Goal: Task Accomplishment & Management: Complete application form

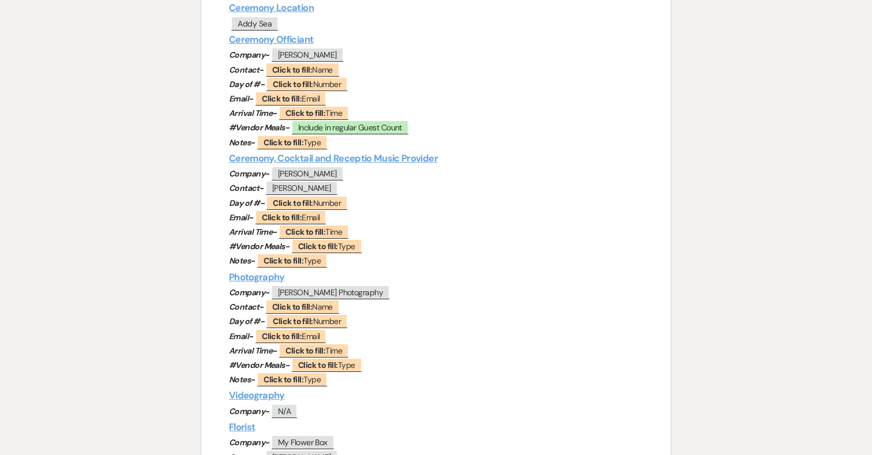
scroll to position [322, 0]
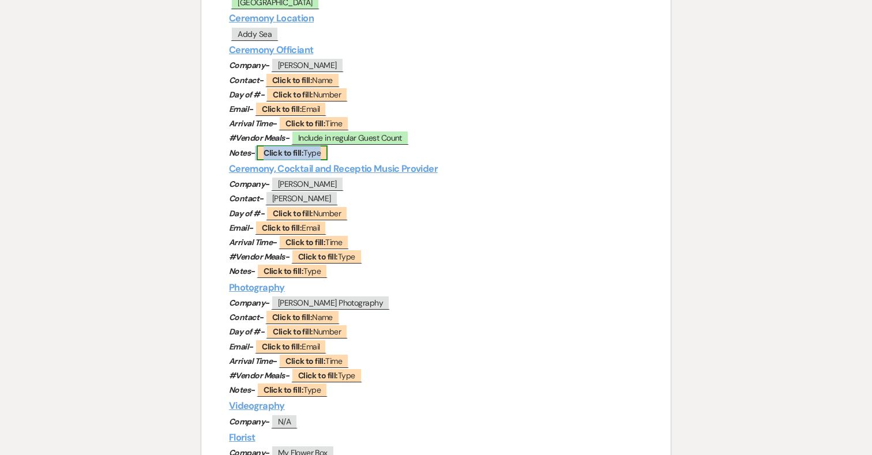
click at [310, 153] on span "Click to fill: Type" at bounding box center [292, 152] width 71 height 15
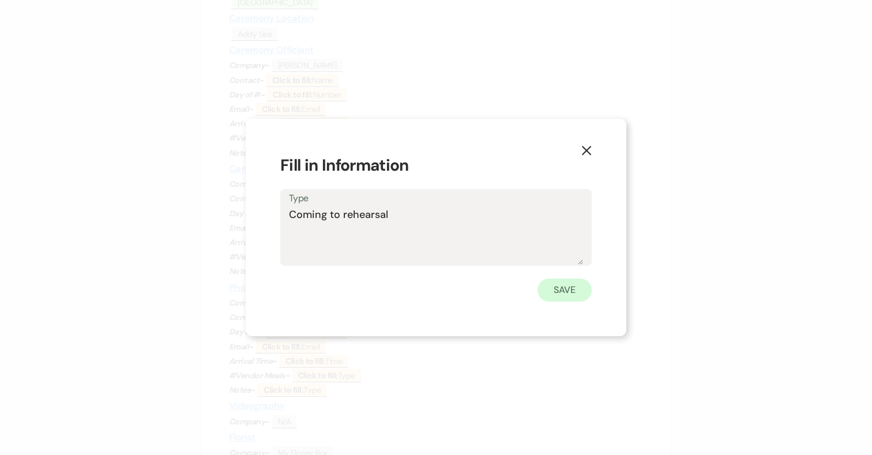
type textarea "Coming to rehearsal"
click at [570, 291] on button "Save" at bounding box center [564, 289] width 54 height 23
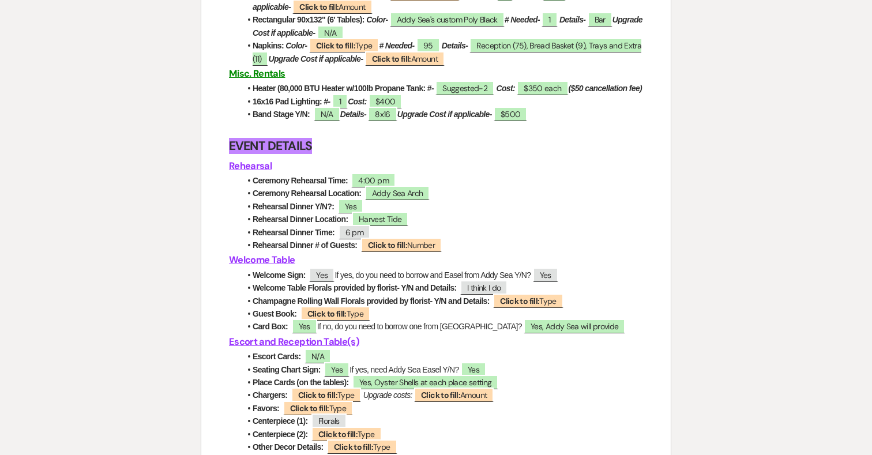
scroll to position [1580, 0]
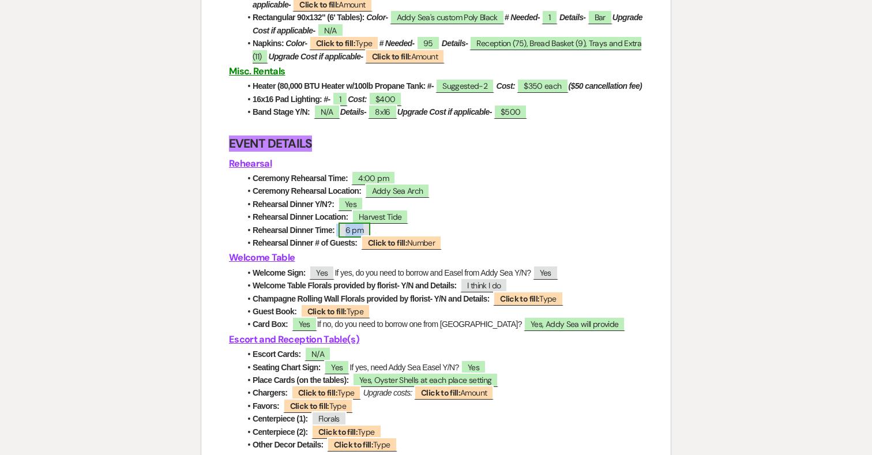
click at [361, 238] on span "6 pm" at bounding box center [354, 230] width 32 height 15
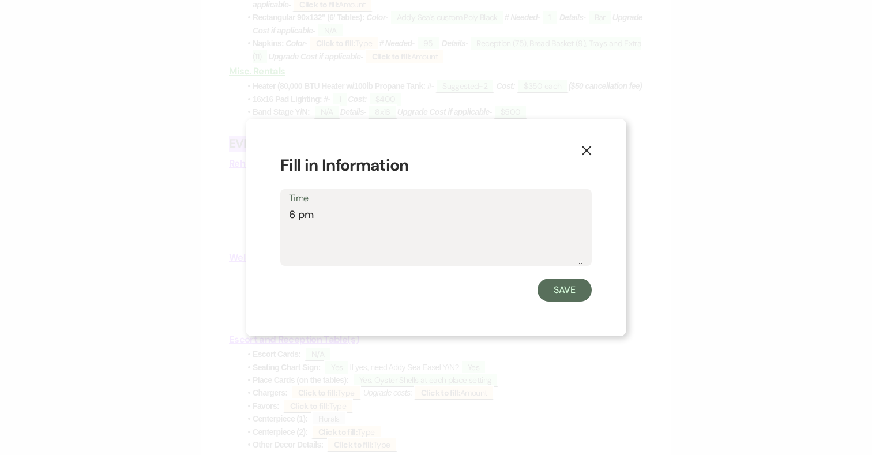
click at [385, 233] on textarea "6 pm" at bounding box center [436, 236] width 294 height 58
type textarea "6 pm- 9pm"
click at [566, 294] on button "Save" at bounding box center [564, 289] width 54 height 23
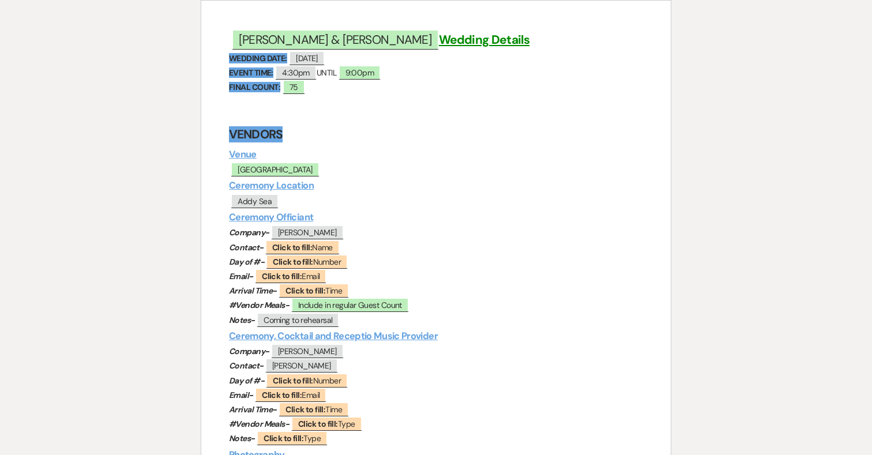
scroll to position [157, 0]
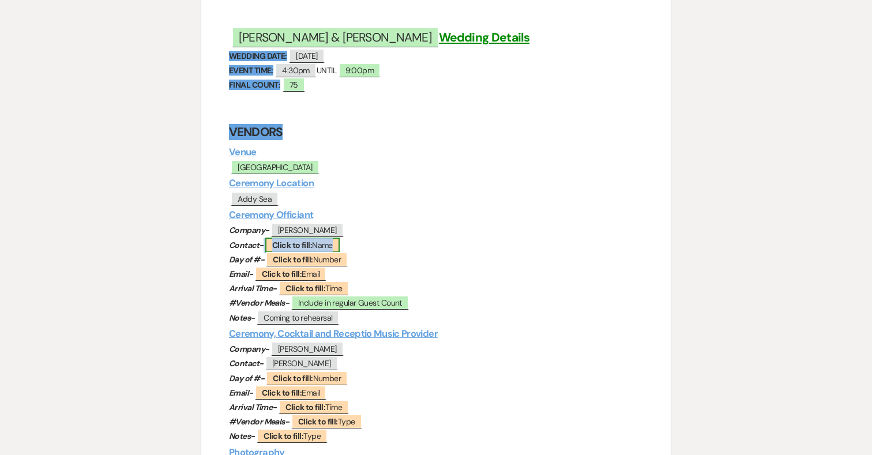
click at [288, 247] on b "Click to fill:" at bounding box center [292, 245] width 40 height 10
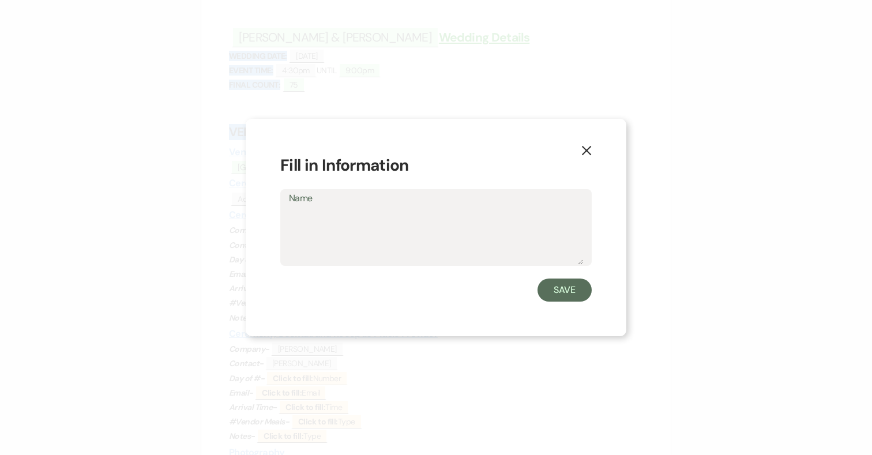
click at [583, 149] on icon "X" at bounding box center [586, 150] width 10 height 10
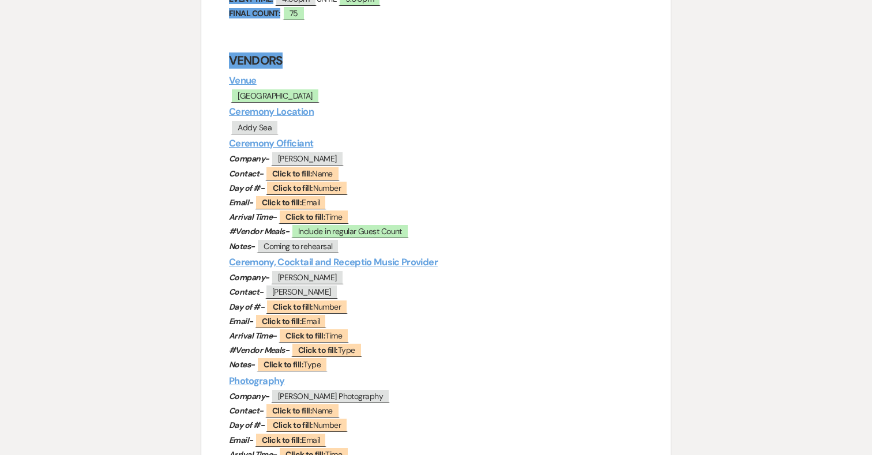
scroll to position [231, 0]
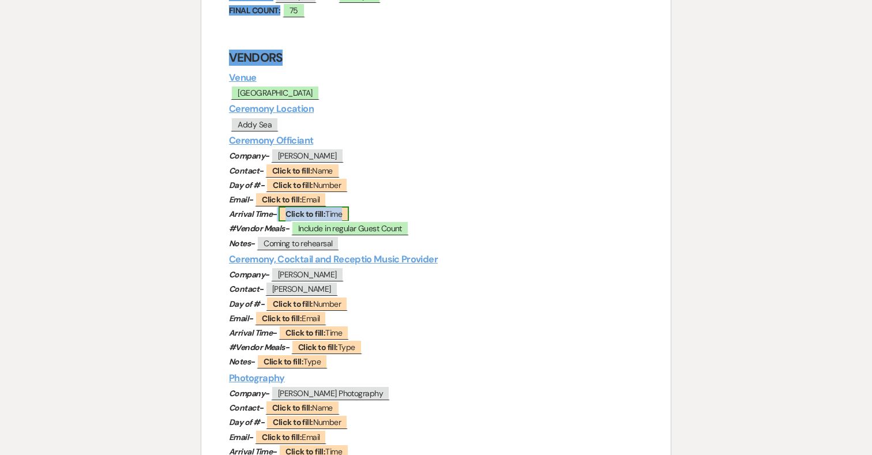
click at [319, 213] on b "Click to fill:" at bounding box center [305, 214] width 40 height 10
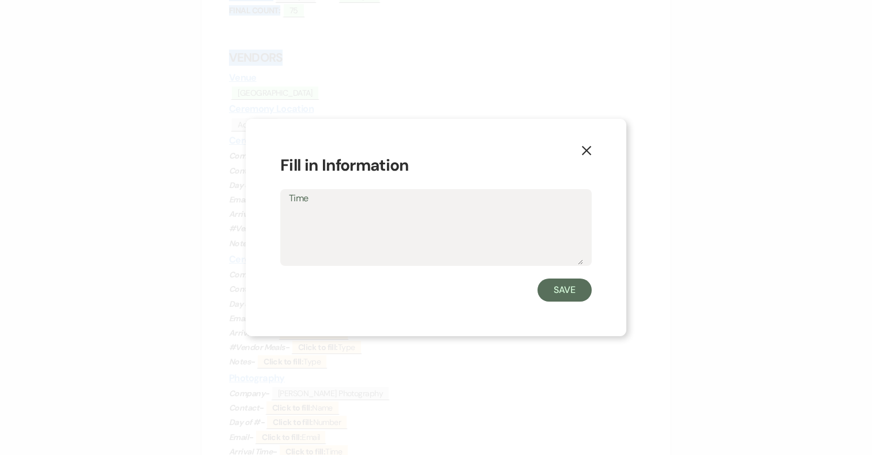
click at [588, 148] on icon "X" at bounding box center [586, 150] width 10 height 10
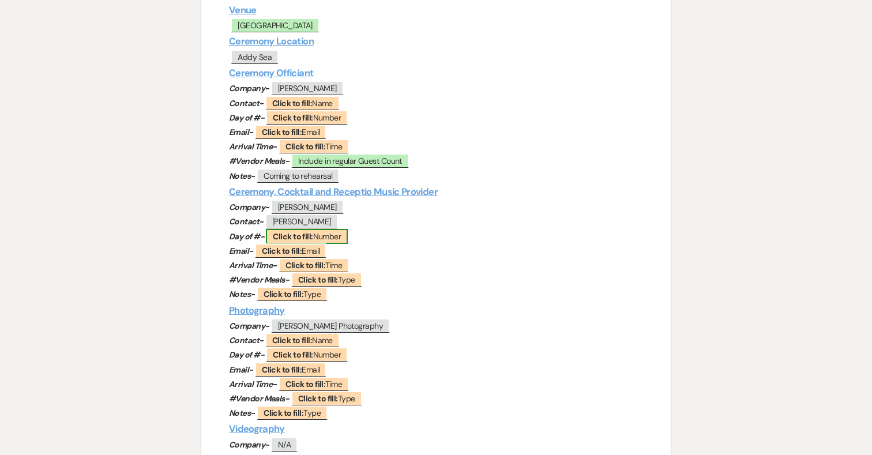
scroll to position [313, 0]
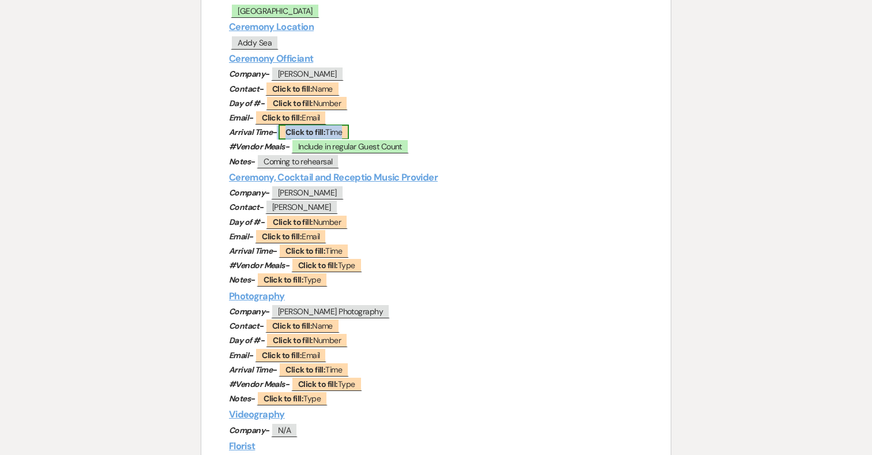
click at [321, 131] on b "Click to fill:" at bounding box center [305, 132] width 40 height 10
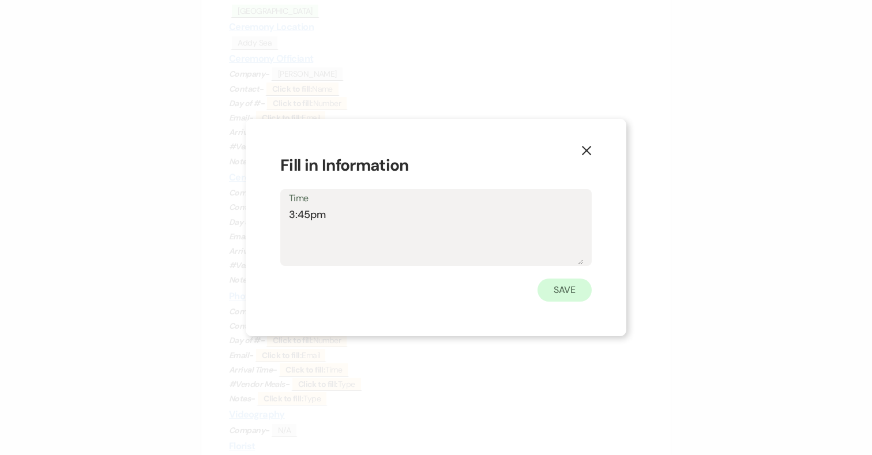
type textarea "3:45pm"
click at [573, 291] on button "Save" at bounding box center [564, 289] width 54 height 23
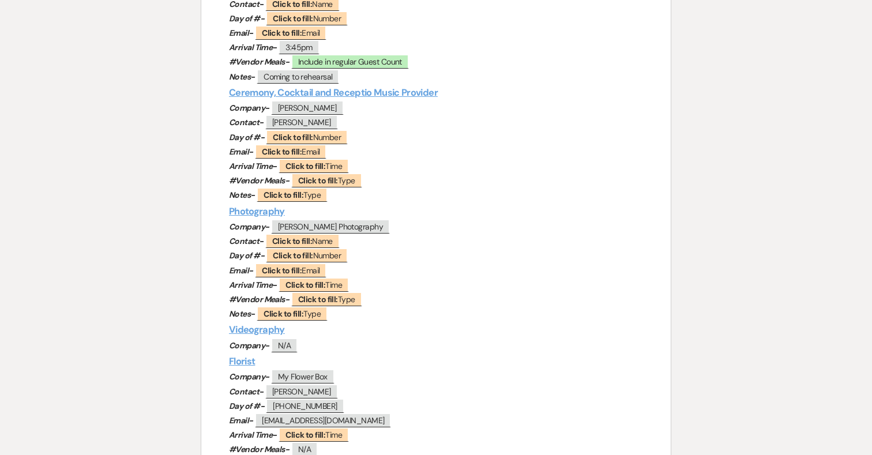
scroll to position [394, 0]
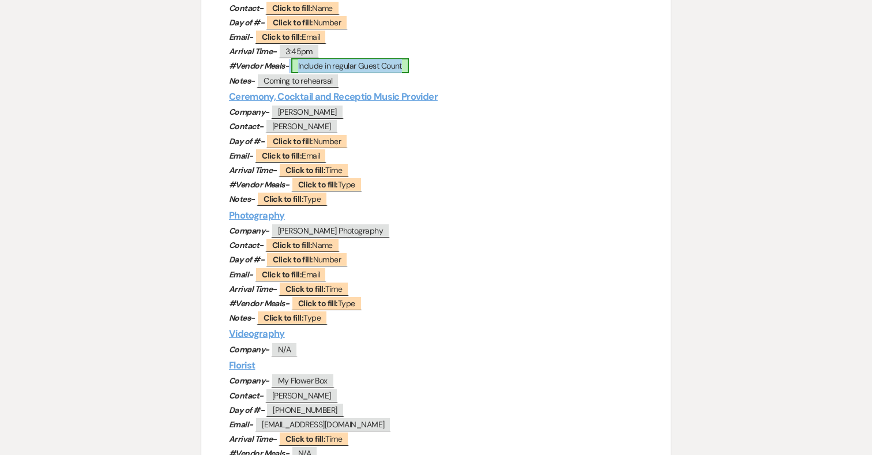
click at [356, 65] on span "Include in regular Guest Count" at bounding box center [350, 65] width 118 height 15
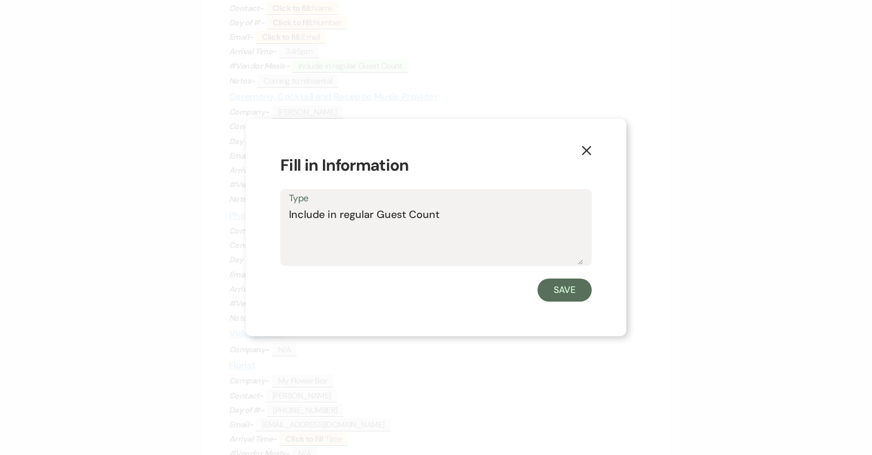
drag, startPoint x: 453, startPoint y: 216, endPoint x: 280, endPoint y: 213, distance: 173.0
click at [280, 213] on div "Type Include in regular Guest Count" at bounding box center [435, 227] width 311 height 77
type textarea "Not staying"
click at [570, 291] on button "Save" at bounding box center [564, 289] width 54 height 23
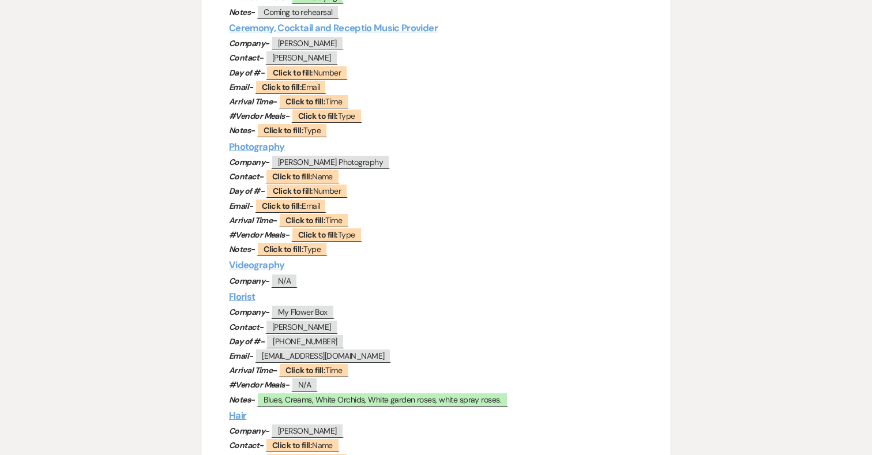
scroll to position [463, 0]
click at [340, 116] on span "Click to fill: Type" at bounding box center [326, 115] width 71 height 15
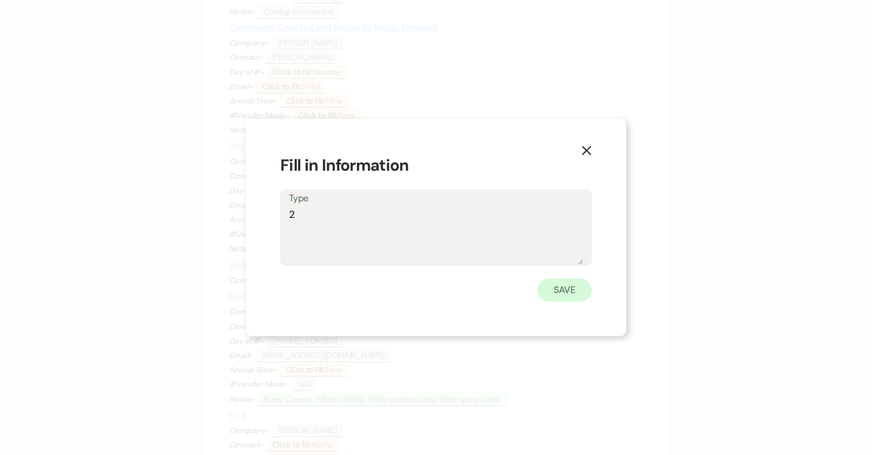
type textarea "2"
click at [556, 288] on button "Save" at bounding box center [564, 289] width 54 height 23
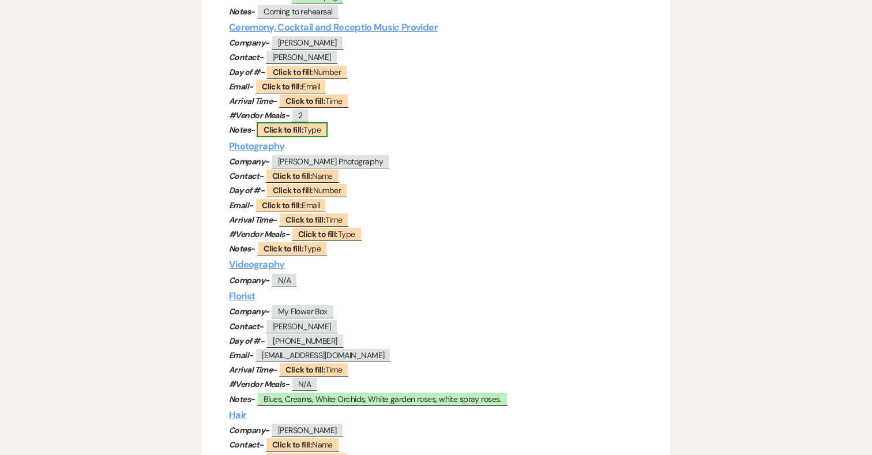
click at [325, 129] on span "Click to fill: Type" at bounding box center [292, 129] width 71 height 15
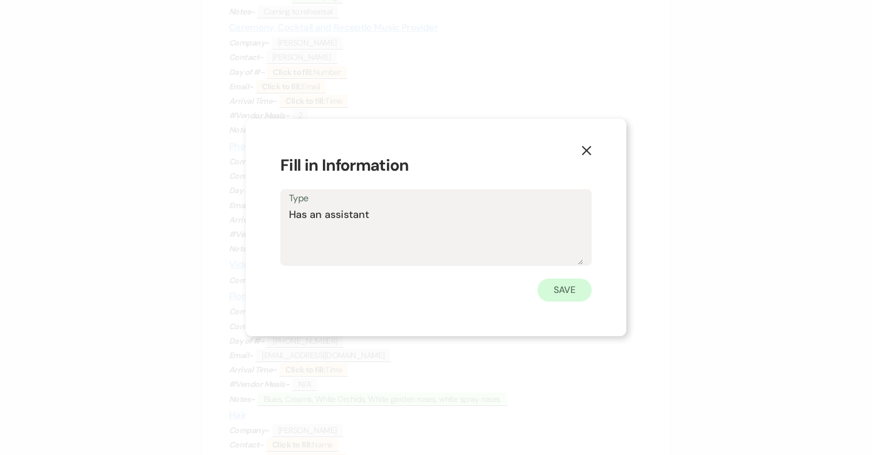
type textarea "Has an assistant"
click at [565, 294] on button "Save" at bounding box center [564, 289] width 54 height 23
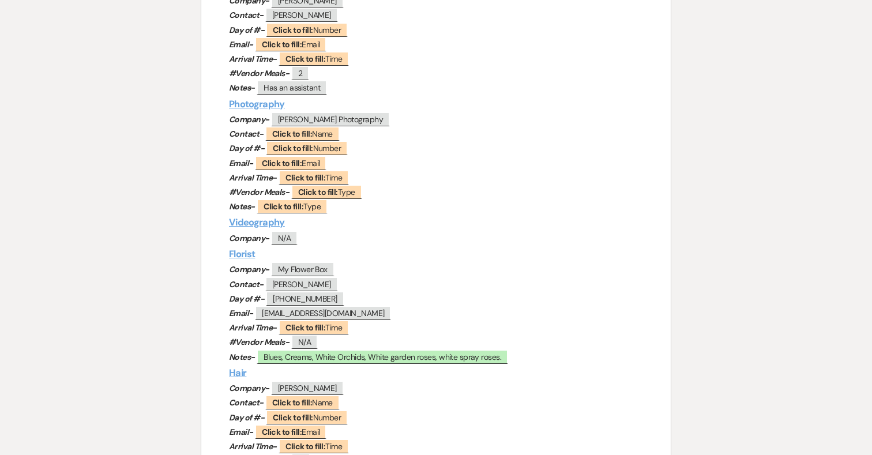
scroll to position [510, 0]
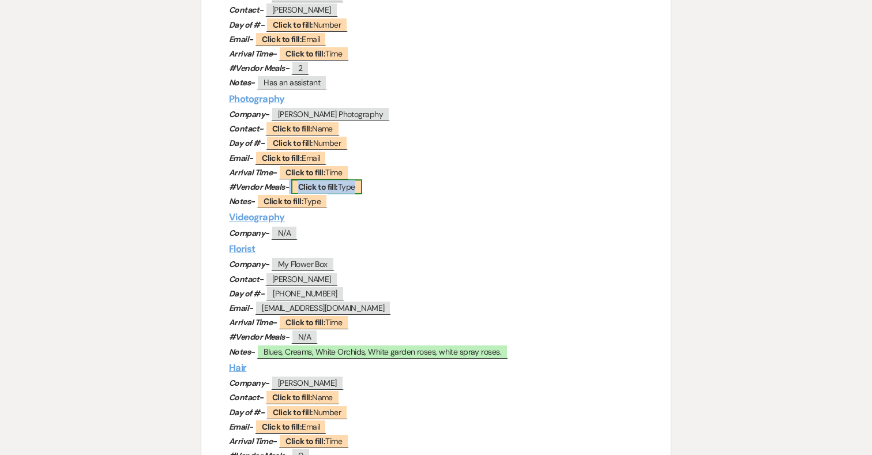
click at [330, 186] on b "Click to fill:" at bounding box center [318, 187] width 40 height 10
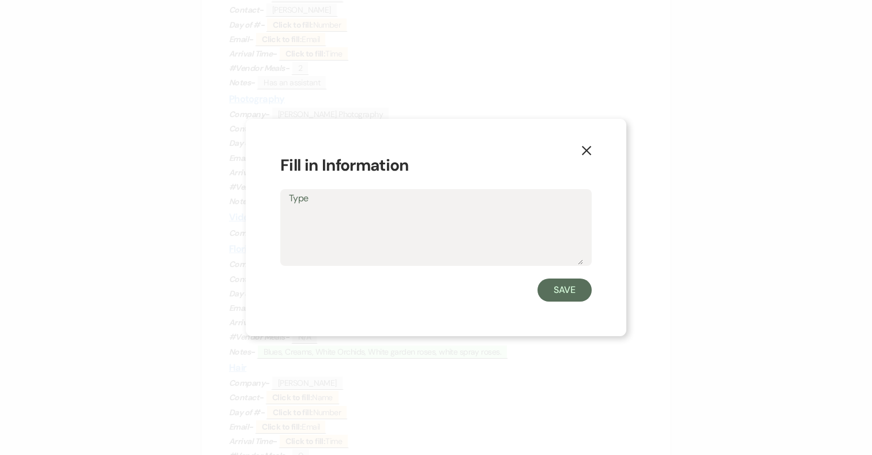
click at [344, 243] on textarea "Type" at bounding box center [436, 236] width 294 height 58
type textarea "2"
click at [567, 301] on button "Save" at bounding box center [564, 289] width 54 height 23
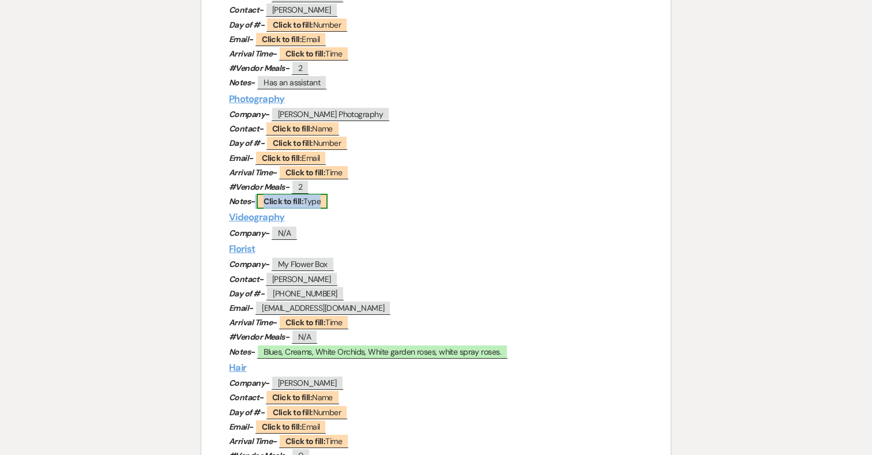
click at [277, 202] on b "Click to fill:" at bounding box center [283, 201] width 40 height 10
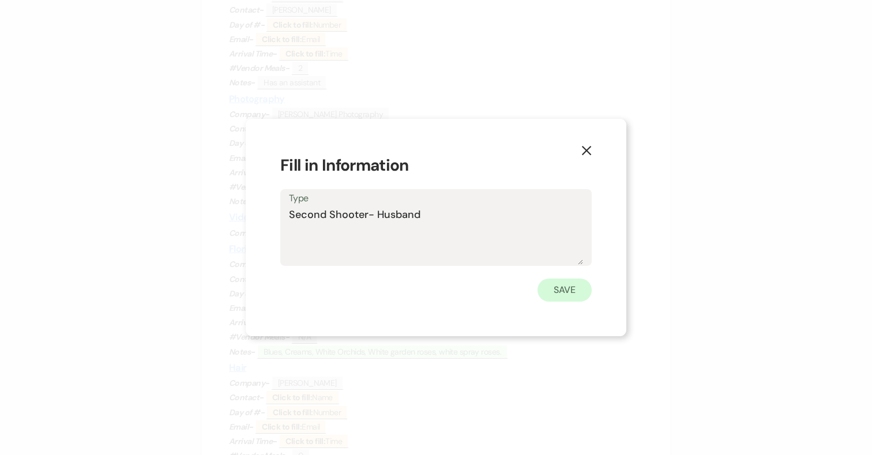
type textarea "Second Shooter- Husband"
click at [578, 289] on button "Save" at bounding box center [564, 289] width 54 height 23
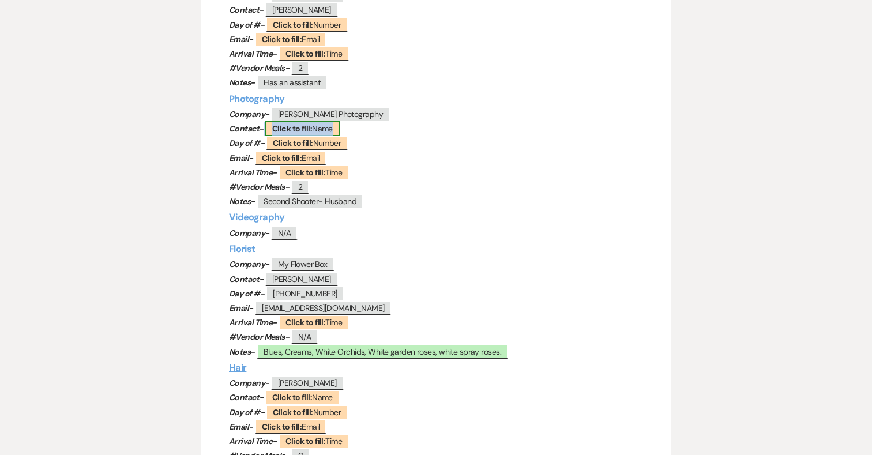
click at [289, 129] on b "Click to fill:" at bounding box center [292, 128] width 40 height 10
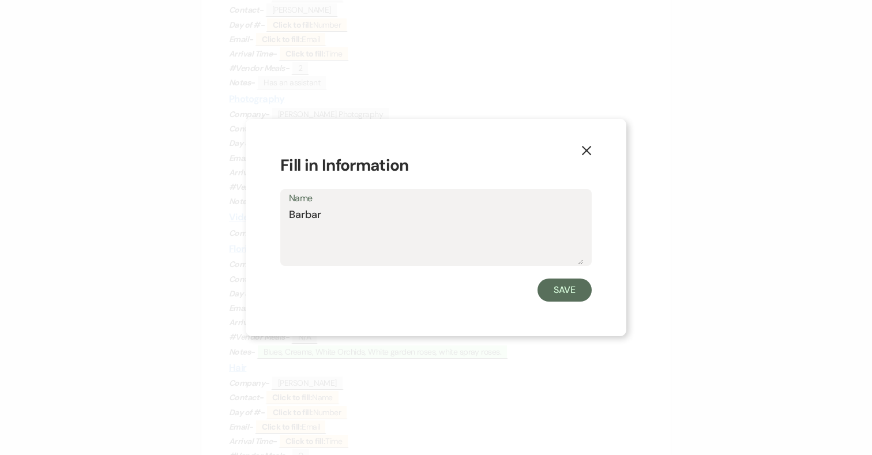
click at [366, 228] on textarea "Barbar" at bounding box center [436, 236] width 294 height 58
type textarea "Barbarah"
click at [563, 282] on button "Save" at bounding box center [564, 289] width 54 height 23
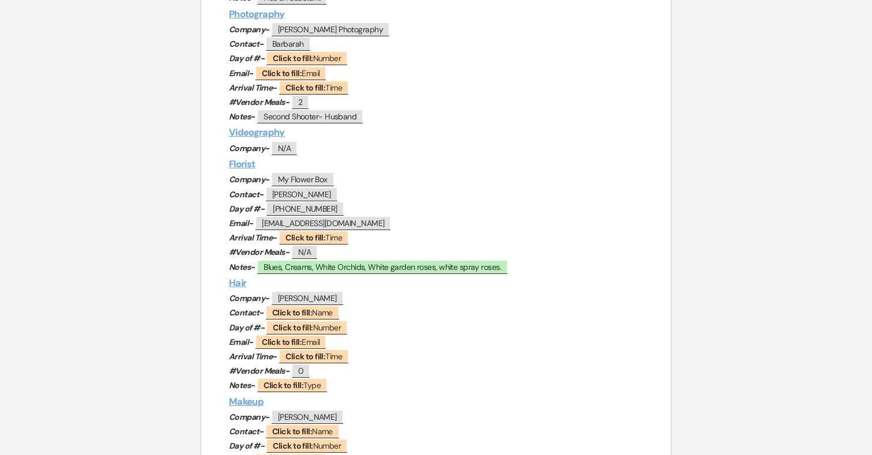
scroll to position [596, 0]
click at [339, 117] on span "Second Shooter- Husband" at bounding box center [310, 115] width 107 height 15
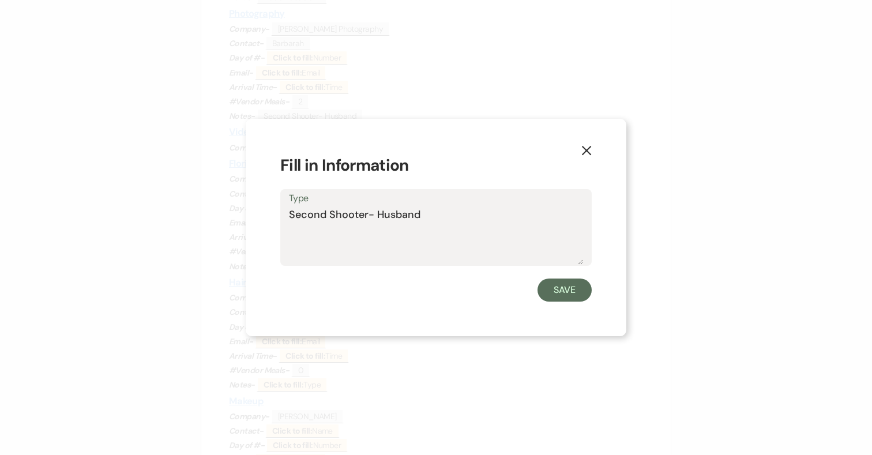
click at [446, 210] on textarea "Second Shooter- Husband" at bounding box center [436, 236] width 294 height 58
type textarea "Second Shooter- Husband. Coming for her rehearsal dinner."
click at [568, 291] on button "Save" at bounding box center [564, 289] width 54 height 23
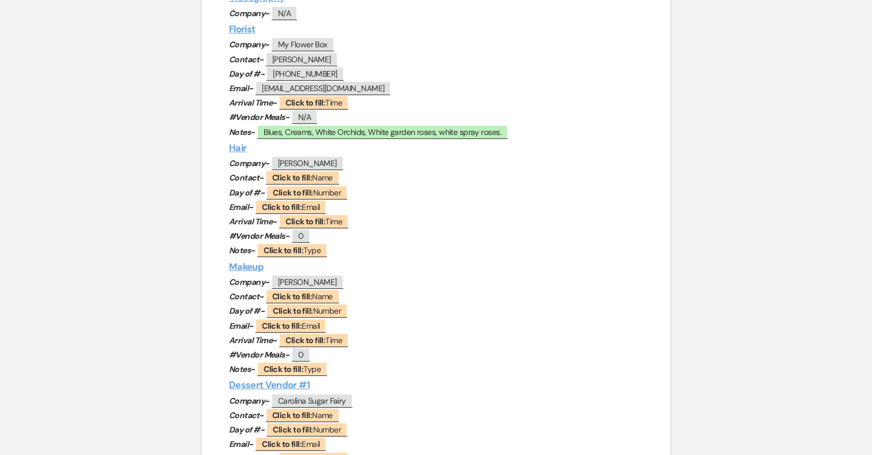
scroll to position [733, 0]
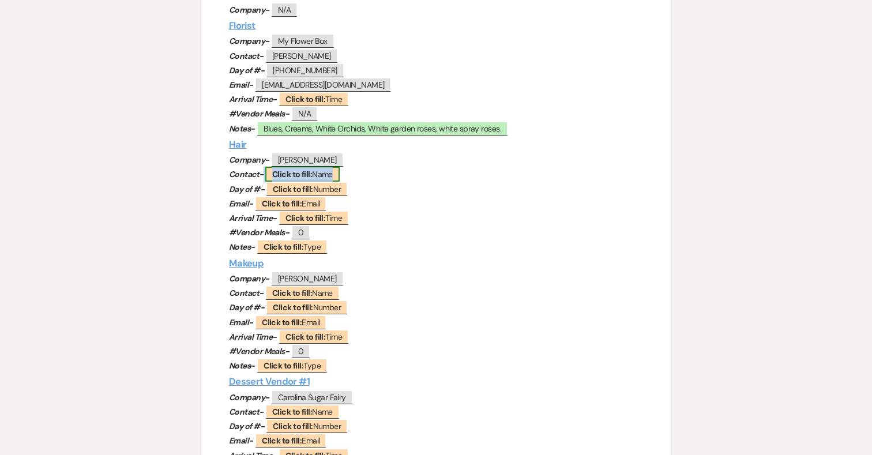
click at [306, 174] on b "Click to fill:" at bounding box center [292, 174] width 40 height 10
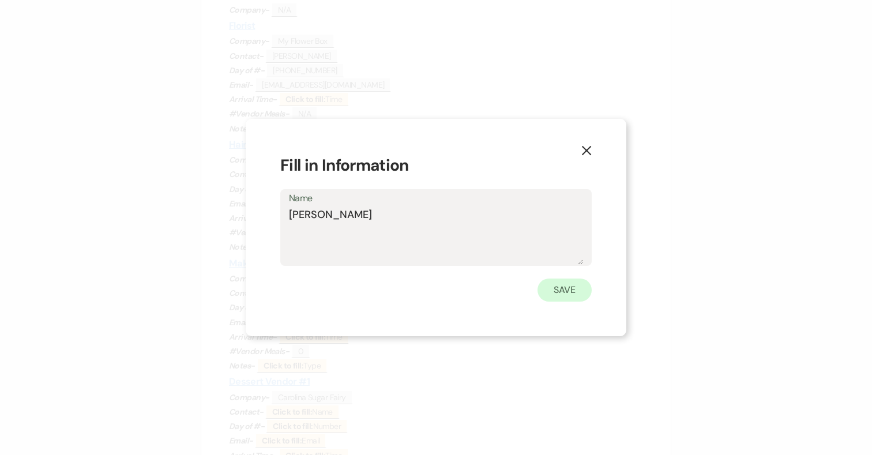
type textarea "[PERSON_NAME]"
click at [564, 293] on button "Save" at bounding box center [564, 289] width 54 height 23
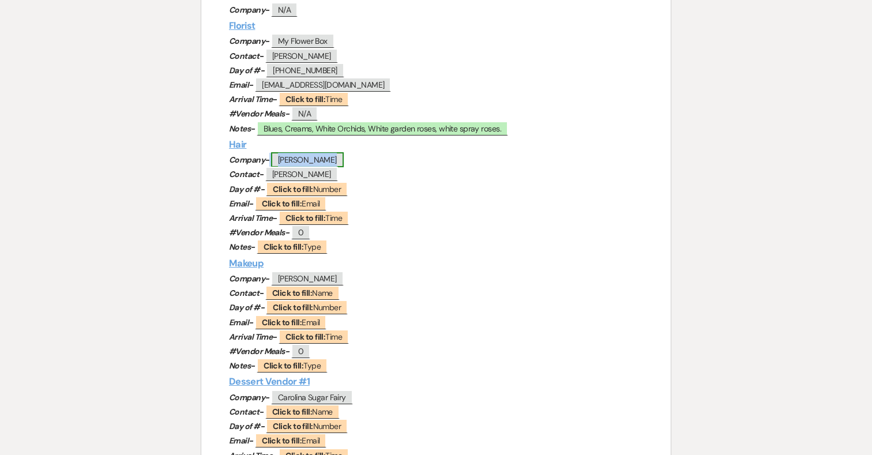
click at [299, 161] on span "[PERSON_NAME]" at bounding box center [307, 159] width 73 height 15
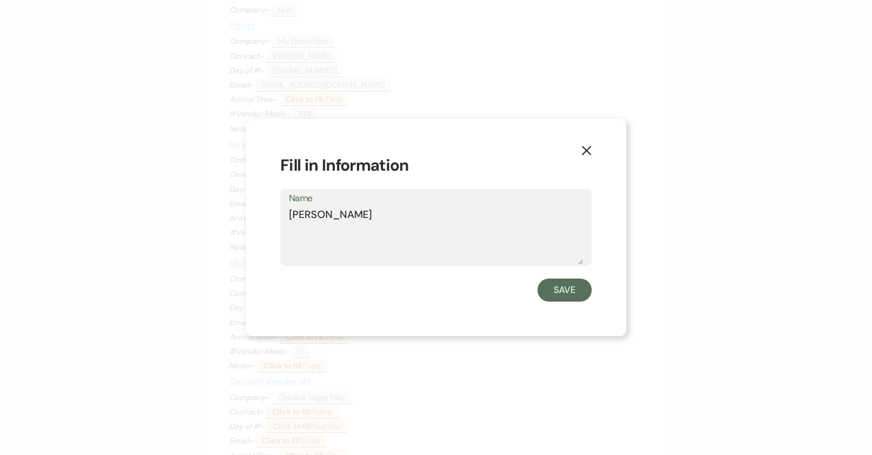
drag, startPoint x: 322, startPoint y: 224, endPoint x: 251, endPoint y: 224, distance: 70.9
click at [251, 224] on div "X Fill in Information Name [PERSON_NAME]" at bounding box center [436, 227] width 381 height 217
drag, startPoint x: 325, startPoint y: 217, endPoint x: 236, endPoint y: 213, distance: 88.9
click at [236, 213] on div "X Fill in Information Name [PERSON_NAME]" at bounding box center [436, 227] width 872 height 455
drag, startPoint x: 389, startPoint y: 220, endPoint x: 236, endPoint y: 219, distance: 152.2
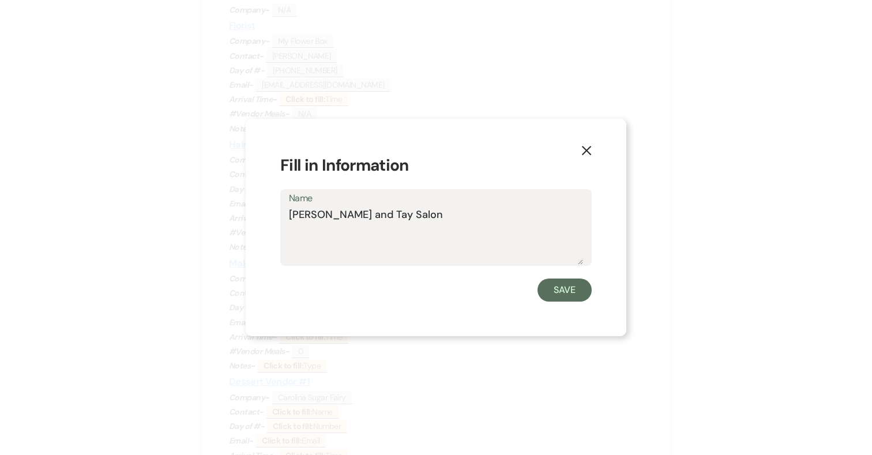
click at [236, 219] on div "X Fill in Information Name [PERSON_NAME] and Tay Salon Save" at bounding box center [436, 227] width 872 height 455
type textarea "[PERSON_NAME] and Tay Salon"
click at [576, 289] on button "Save" at bounding box center [564, 289] width 54 height 23
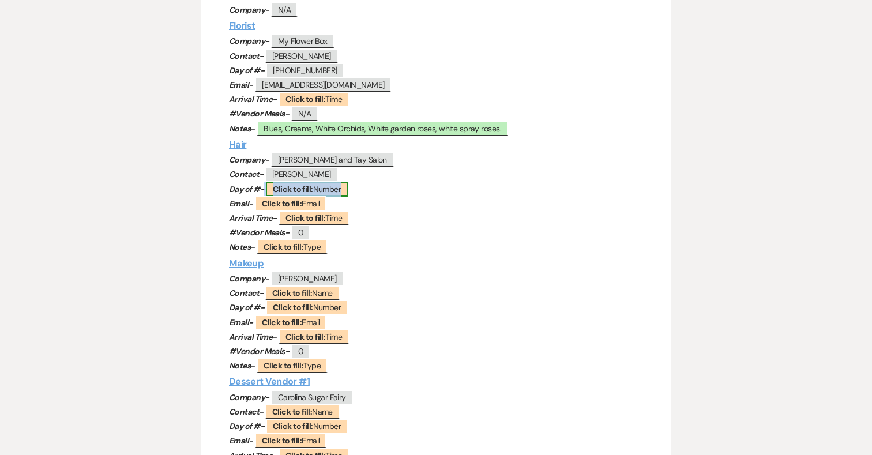
click at [304, 188] on b "Click to fill:" at bounding box center [293, 189] width 40 height 10
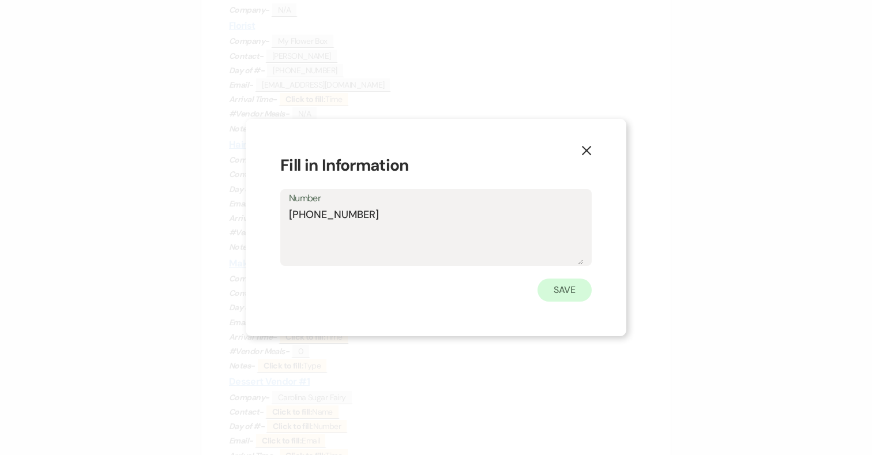
type textarea "[PHONE_NUMBER]"
click at [555, 289] on button "Save" at bounding box center [564, 289] width 54 height 23
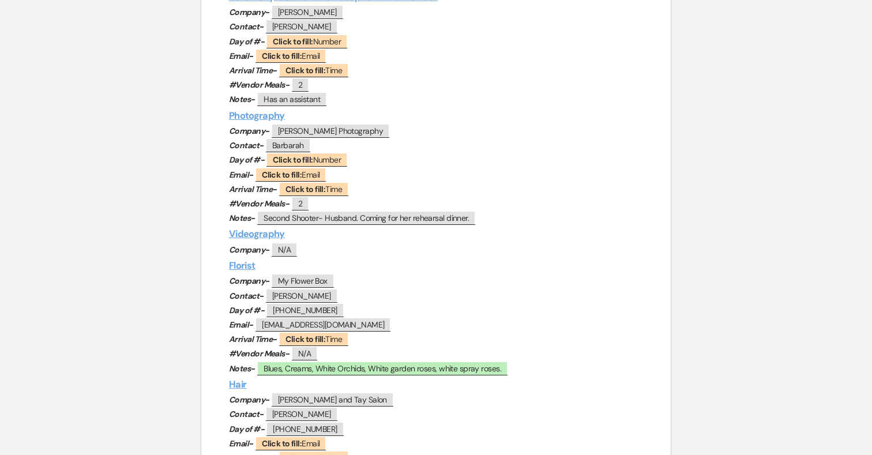
scroll to position [493, 0]
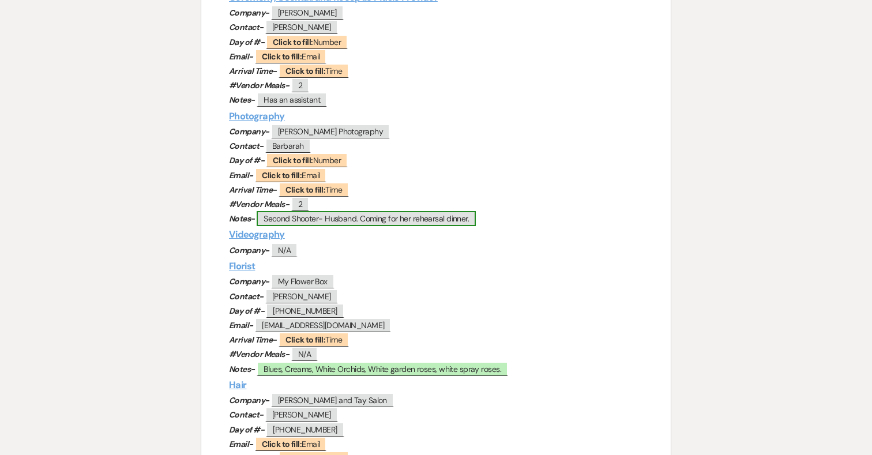
click at [445, 218] on span "Second Shooter- Husband. Coming for her rehearsal dinner." at bounding box center [366, 218] width 219 height 15
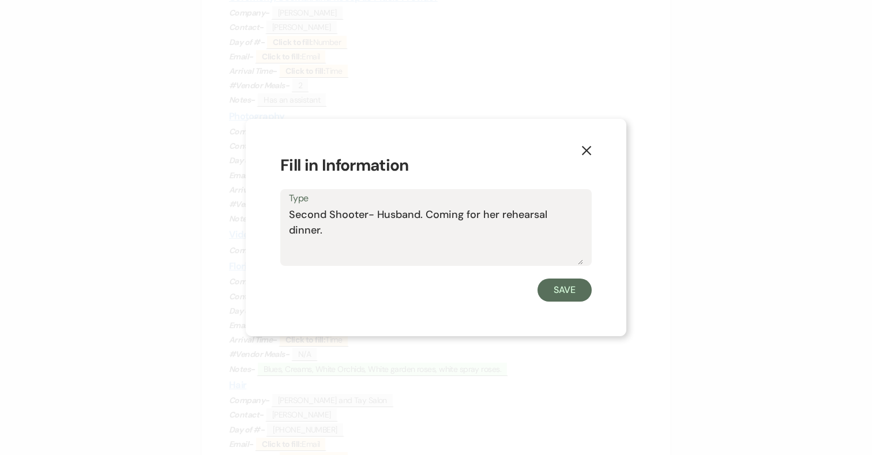
click at [587, 216] on div "Type Second Shooter- Husband. Coming for her rehearsal dinner." at bounding box center [435, 227] width 311 height 77
click at [581, 215] on textarea "Second Shooter- Husband. Coming for her rehearsal dinner." at bounding box center [436, 236] width 294 height 58
click at [358, 232] on textarea "Second Shooter- Husband. Coming for her rehearsal dinner. First Look at 4pm." at bounding box center [436, 236] width 294 height 58
click at [402, 228] on textarea "Second Shooter- Husband. Coming for her rehearsal dinner. First Look at 3pm." at bounding box center [436, 236] width 294 height 58
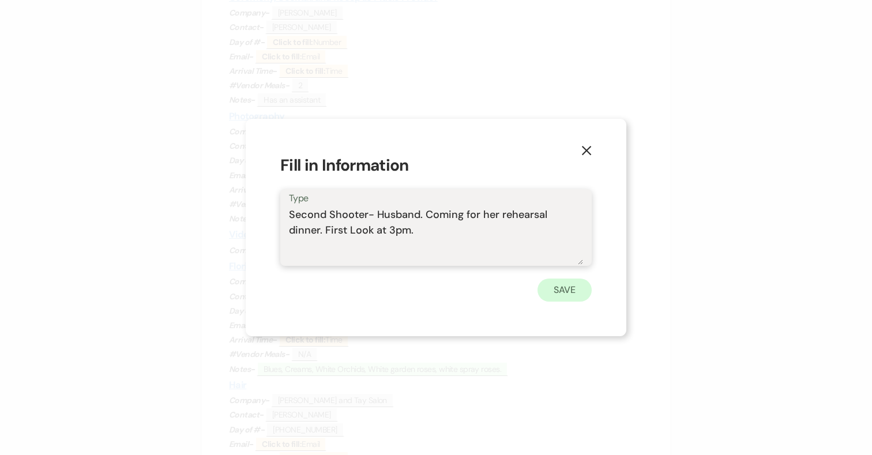
type textarea "Second Shooter- Husband. Coming for her rehearsal dinner. First Look at 3pm."
click at [560, 291] on button "Save" at bounding box center [564, 289] width 54 height 23
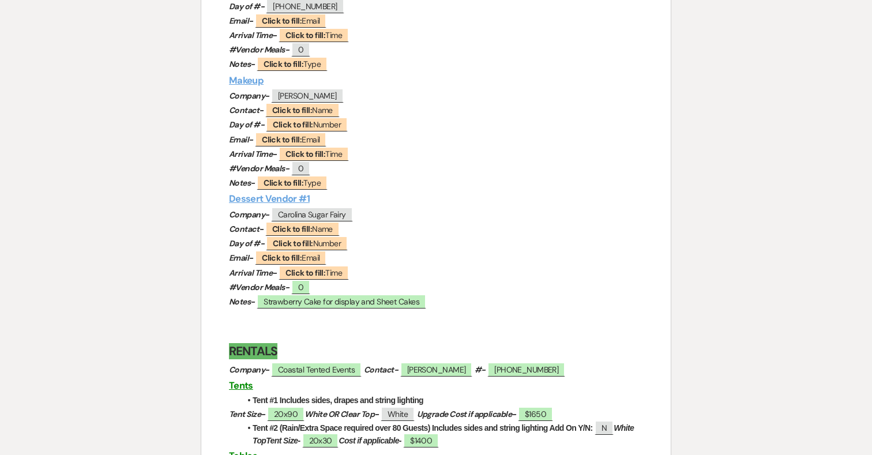
scroll to position [937, 0]
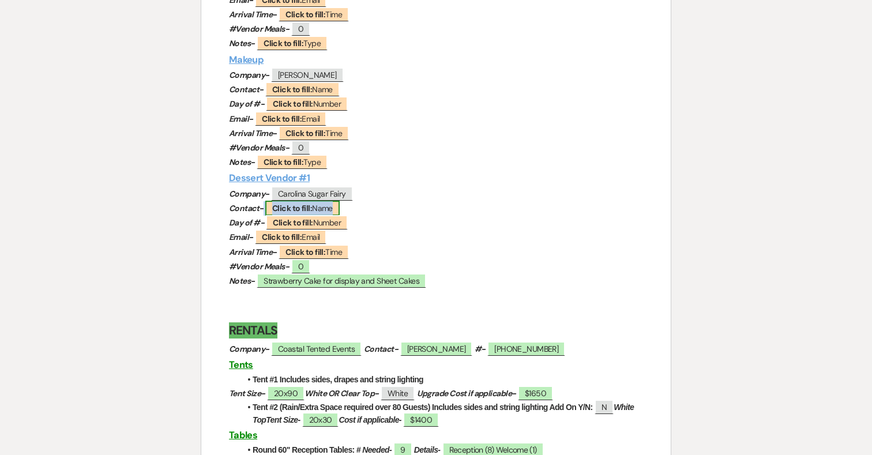
click at [309, 209] on b "Click to fill:" at bounding box center [292, 208] width 40 height 10
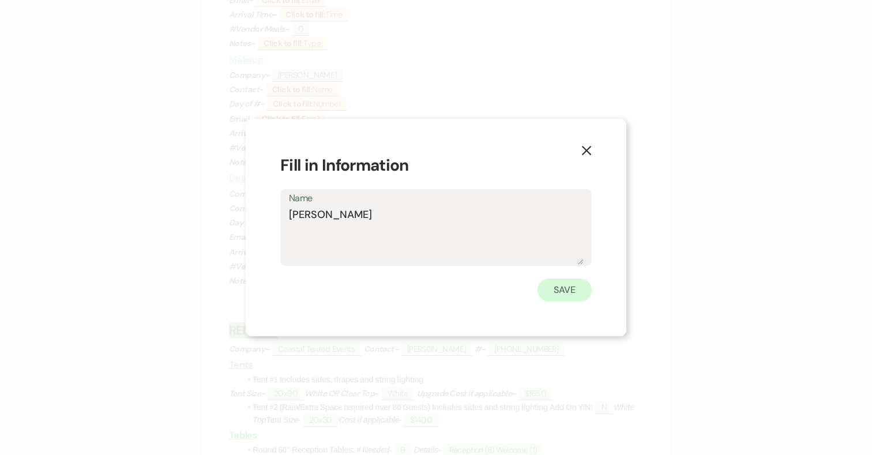
type textarea "[PERSON_NAME]"
click at [559, 289] on button "Save" at bounding box center [564, 289] width 54 height 23
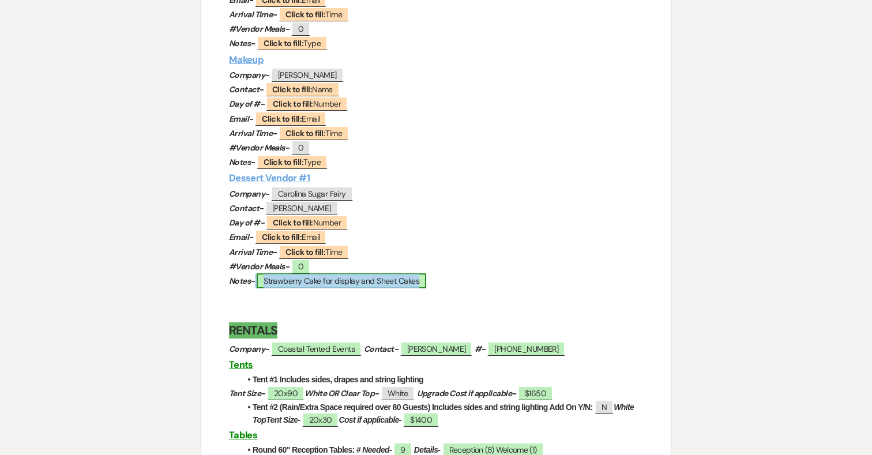
click at [320, 281] on span "Strawberry Cake for display and Sheet Cakes" at bounding box center [342, 280] width 170 height 15
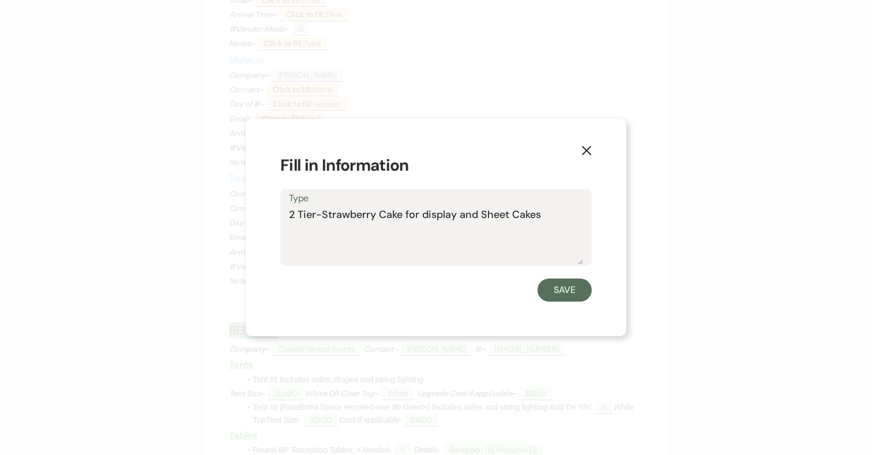
click at [545, 214] on textarea "2 Tier-Strawberry Cake for display and Sheet Cakes" at bounding box center [436, 236] width 294 height 58
type textarea "2 Tier-Strawberry Cake for display and Sheet Cakes (strawberry/Chocolate)"
click at [569, 291] on button "Save" at bounding box center [564, 289] width 54 height 23
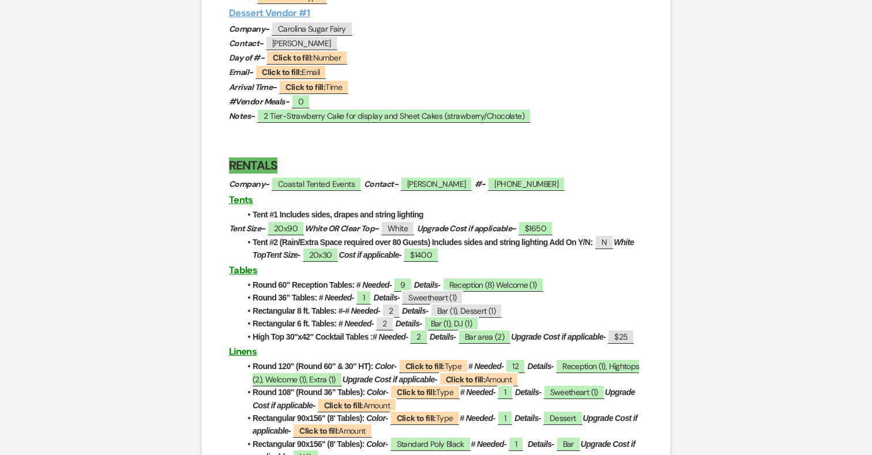
scroll to position [1104, 0]
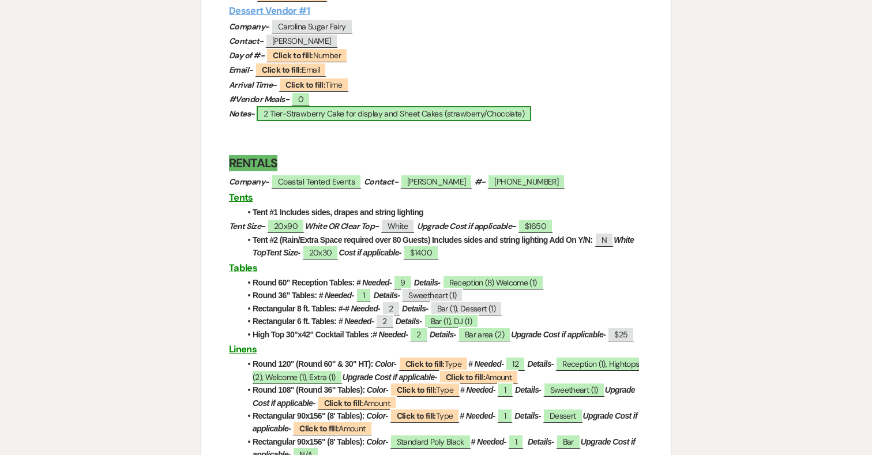
click at [517, 118] on span "2 Tier-Strawberry Cake for display and Sheet Cakes (strawberry/Chocolate)" at bounding box center [394, 113] width 274 height 15
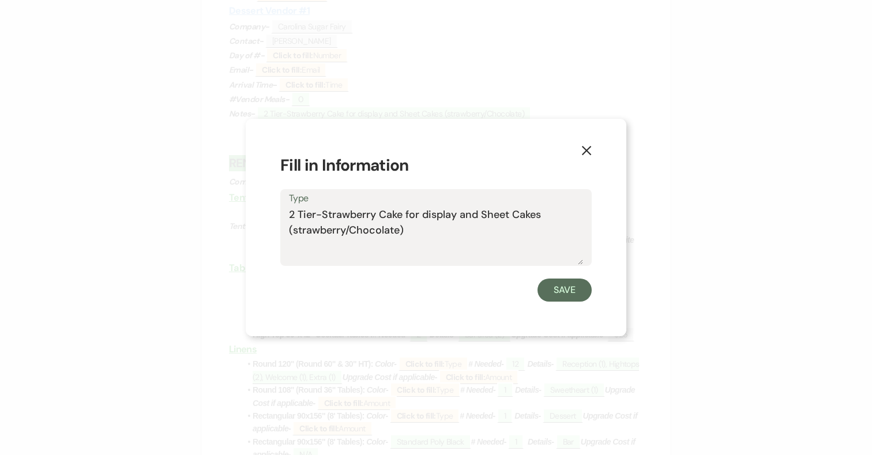
click at [420, 232] on textarea "2 Tier-Strawberry Cake for display and Sheet Cakes (strawberry/Chocolate)" at bounding box center [436, 236] width 294 height 58
type textarea "2 Tier-Strawberry Cake for display and Sheet Cakes (strawberry/Chocolate). Gold…"
click at [568, 288] on button "Save" at bounding box center [564, 289] width 54 height 23
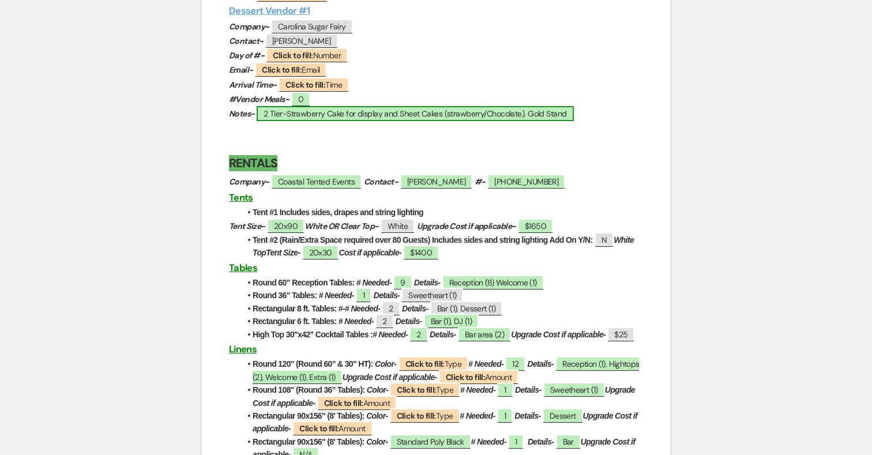
click at [559, 115] on span "2 Tier-Strawberry Cake for display and Sheet Cakes (strawberry/Chocolate). Gold…" at bounding box center [415, 113] width 317 height 15
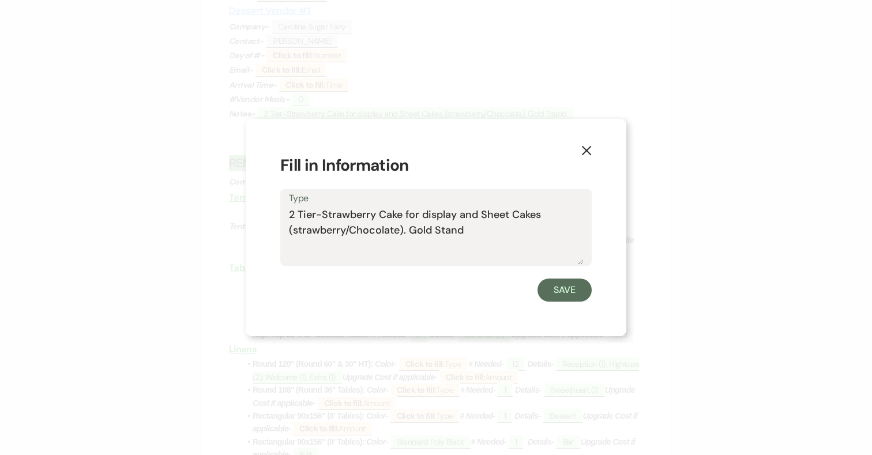
click at [412, 225] on textarea "2 Tier-Strawberry Cake for display and Sheet Cakes (strawberry/Chocolate). Gold…" at bounding box center [436, 236] width 294 height 58
type textarea "2 Tier-Strawberry Cake for display and Sheet Cakes (strawberry/Chocolate). AS- …"
click at [572, 289] on button "Save" at bounding box center [564, 289] width 54 height 23
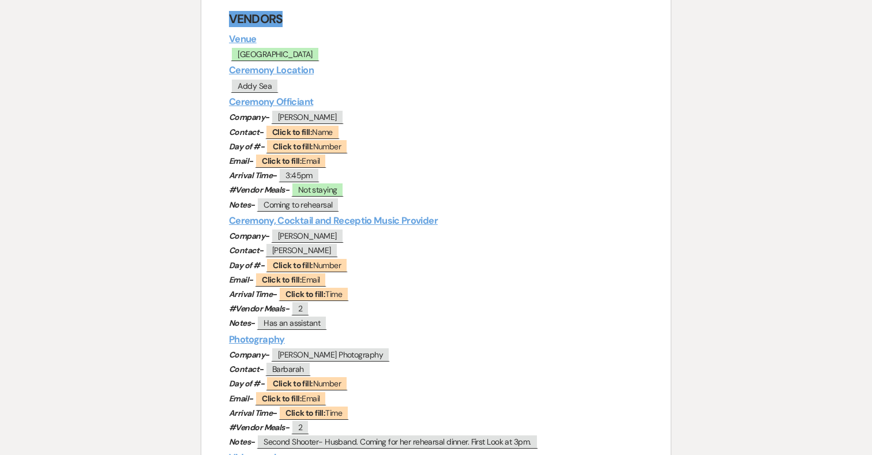
scroll to position [0, 0]
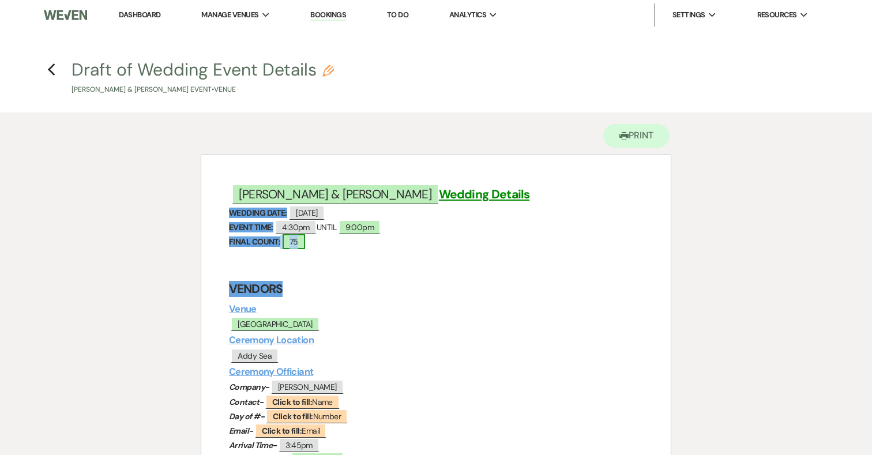
click at [300, 242] on span "75" at bounding box center [294, 241] width 22 height 15
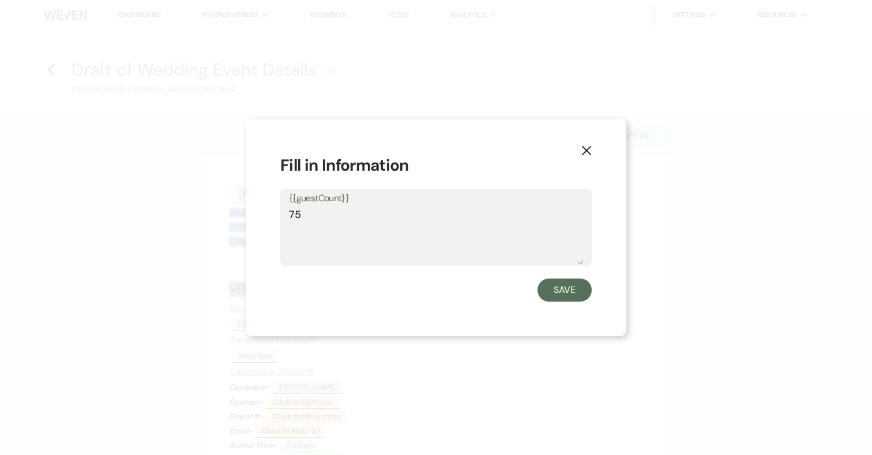
click at [312, 213] on textarea "75" at bounding box center [436, 236] width 294 height 58
click at [569, 293] on button "Save" at bounding box center [564, 289] width 54 height 23
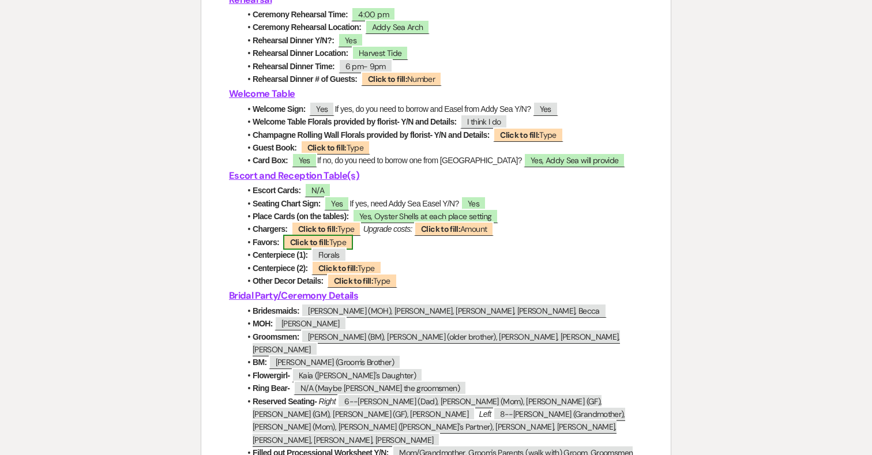
scroll to position [1745, 0]
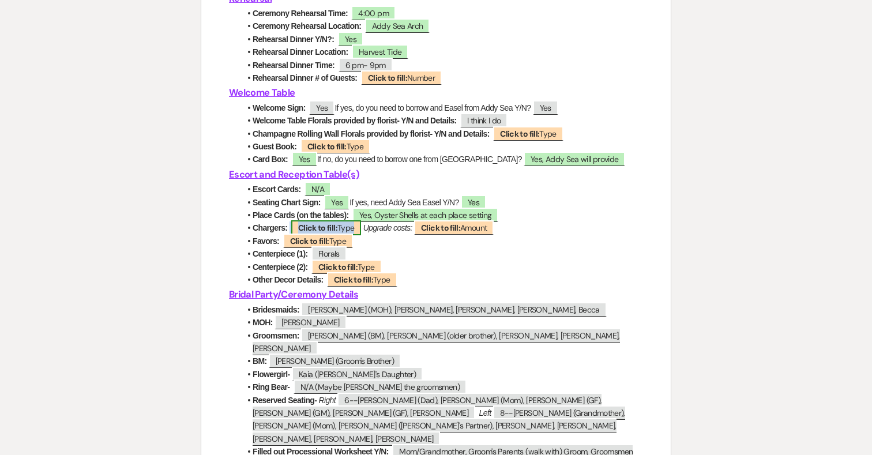
click at [349, 235] on span "Click to fill: Type" at bounding box center [326, 227] width 70 height 15
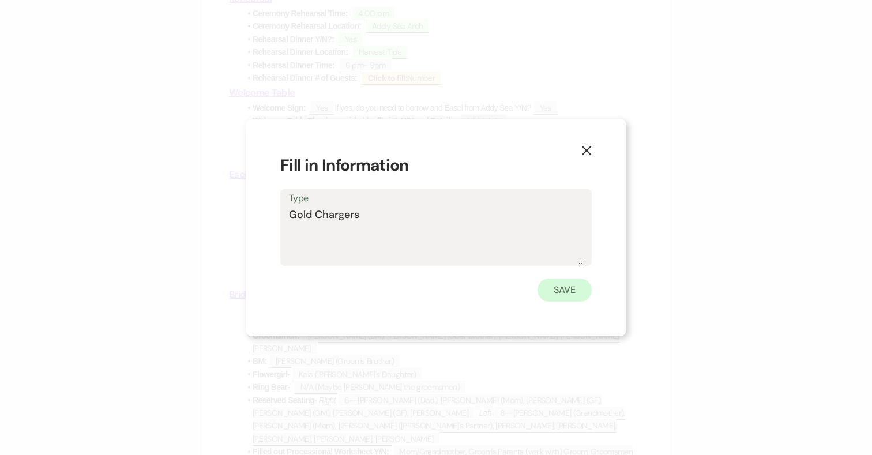
type textarea "Gold Chargers"
click at [568, 297] on button "Save" at bounding box center [564, 289] width 54 height 23
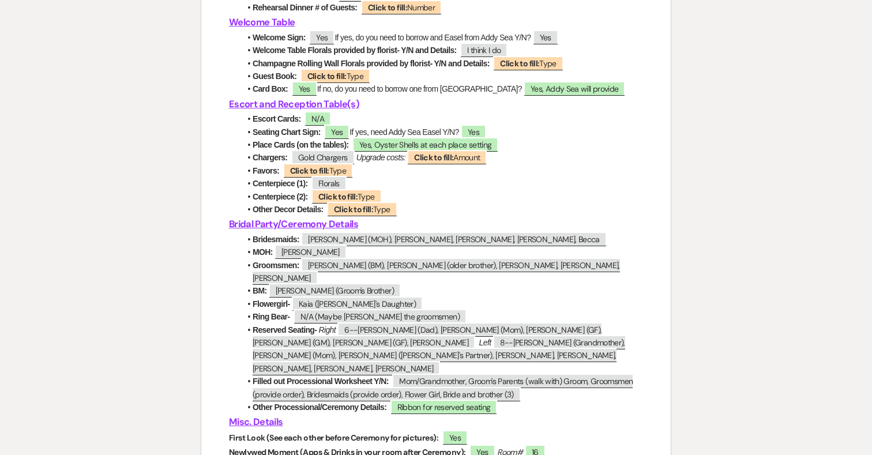
scroll to position [1812, 0]
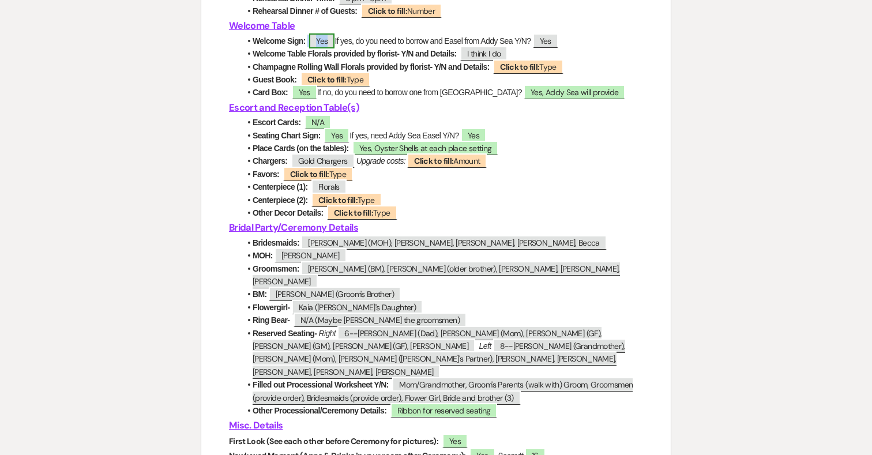
click at [322, 48] on span "Yes" at bounding box center [321, 40] width 25 height 15
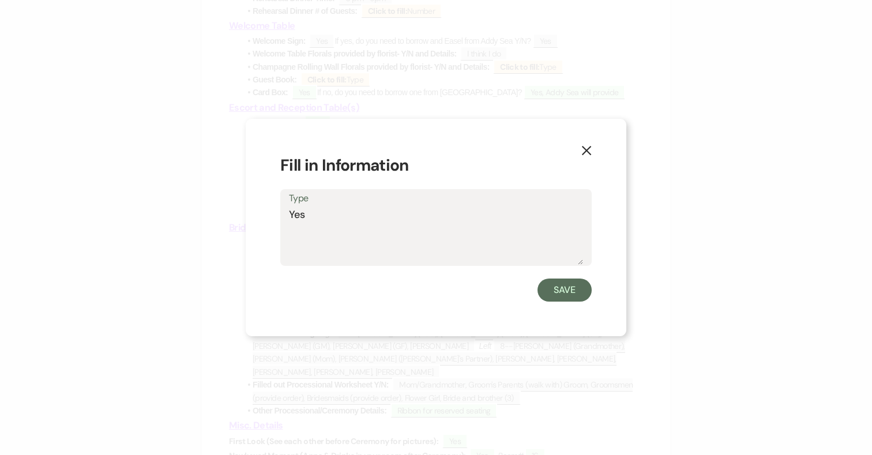
drag, startPoint x: 381, startPoint y: 210, endPoint x: 228, endPoint y: 209, distance: 152.8
click at [228, 209] on div "X Fill in Information Type Yes Save" at bounding box center [436, 227] width 872 height 455
type textarea "No"
click at [549, 285] on button "Save" at bounding box center [564, 289] width 54 height 23
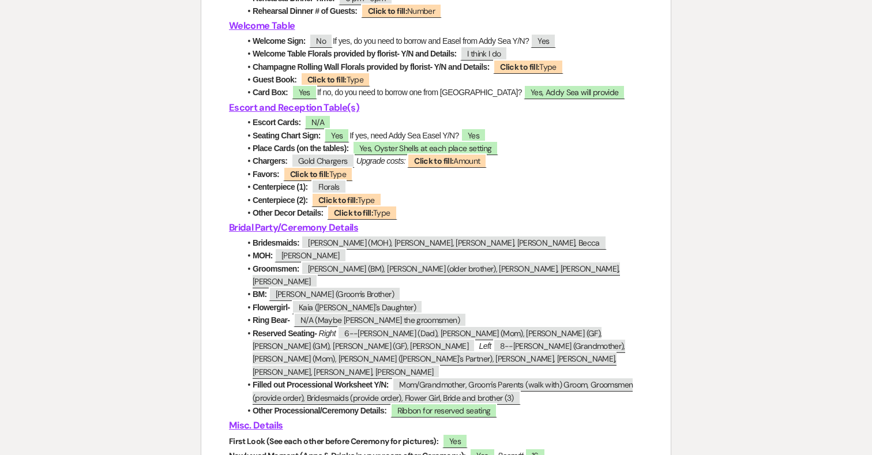
click at [557, 60] on li "Welcome Table Florals provided by florist- Y/N and Details: ﻿ I think I do ﻿" at bounding box center [441, 53] width 402 height 13
click at [556, 48] on span "Yes" at bounding box center [542, 40] width 25 height 15
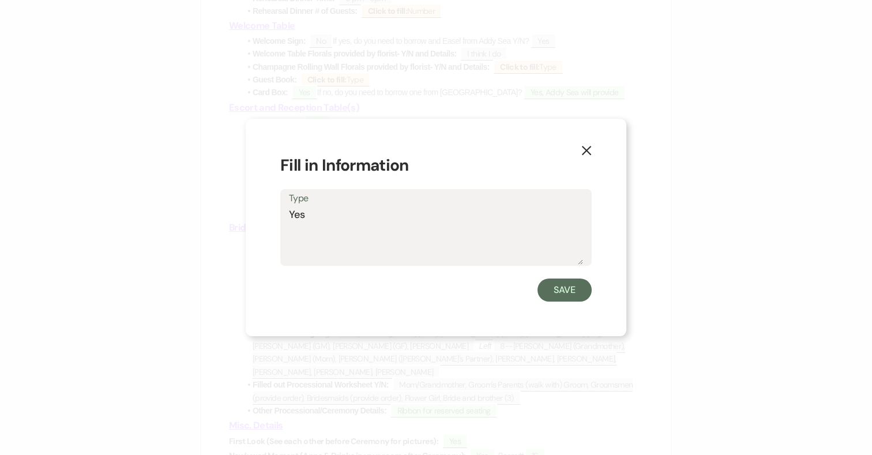
drag, startPoint x: 323, startPoint y: 213, endPoint x: 248, endPoint y: 213, distance: 75.0
click at [248, 213] on div "X Fill in Information Type Yes Save" at bounding box center [436, 227] width 381 height 217
type textarea "N/A"
click at [561, 298] on button "Save" at bounding box center [564, 289] width 54 height 23
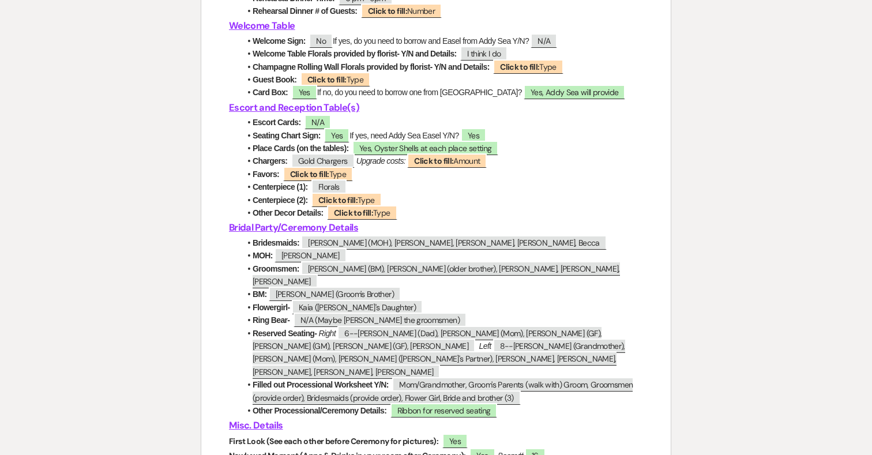
scroll to position [1801, 0]
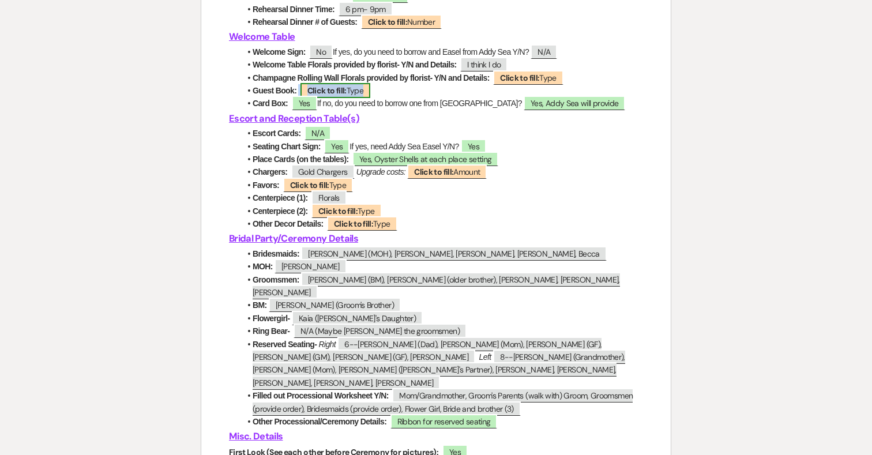
click at [330, 96] on b "Click to fill:" at bounding box center [326, 90] width 39 height 10
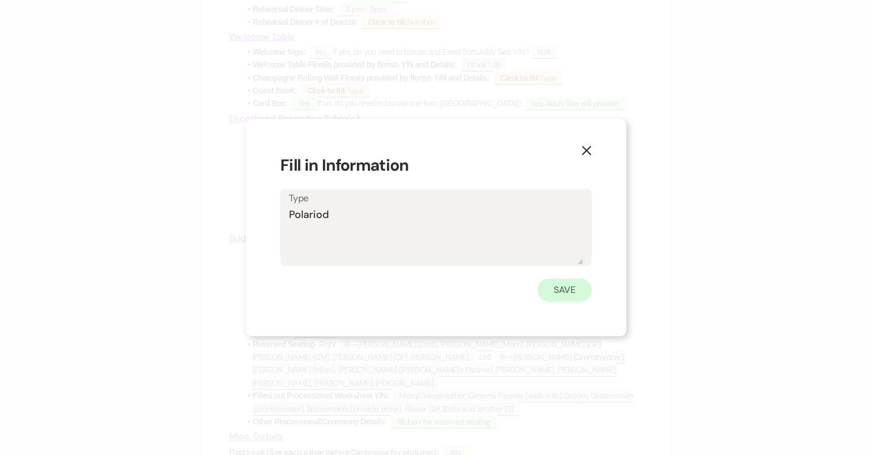
type textarea "Polariod"
click at [569, 291] on button "Save" at bounding box center [564, 289] width 54 height 23
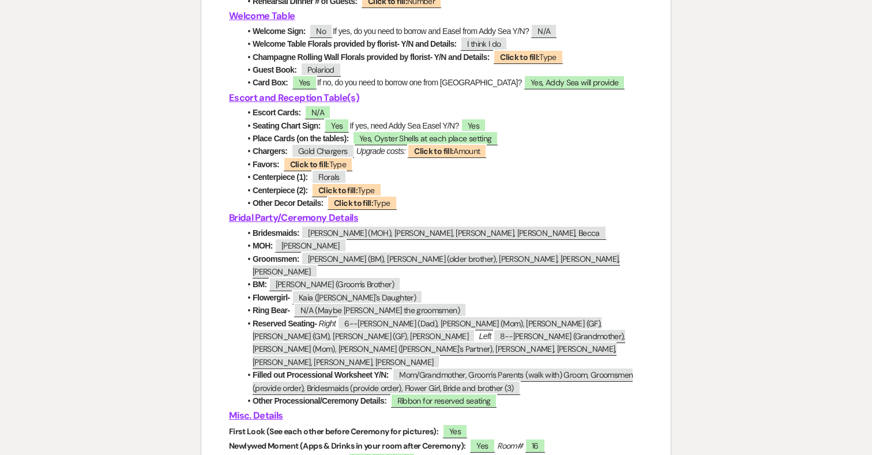
scroll to position [1823, 0]
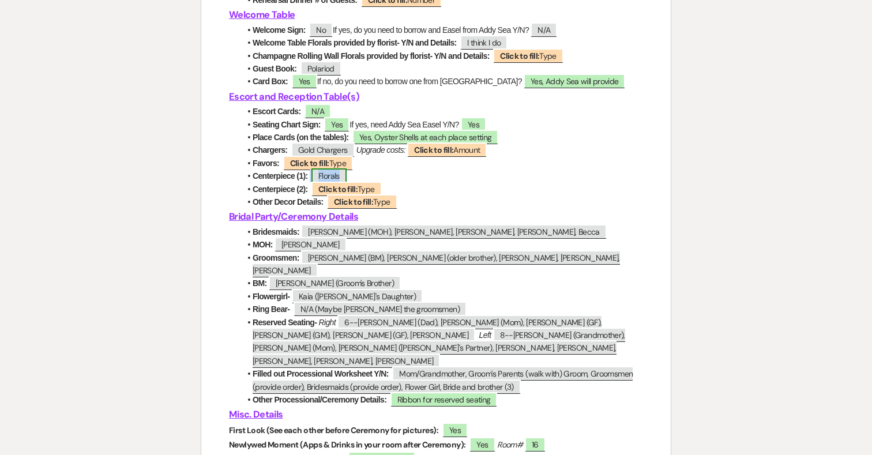
click at [339, 183] on span "Florals" at bounding box center [328, 175] width 35 height 15
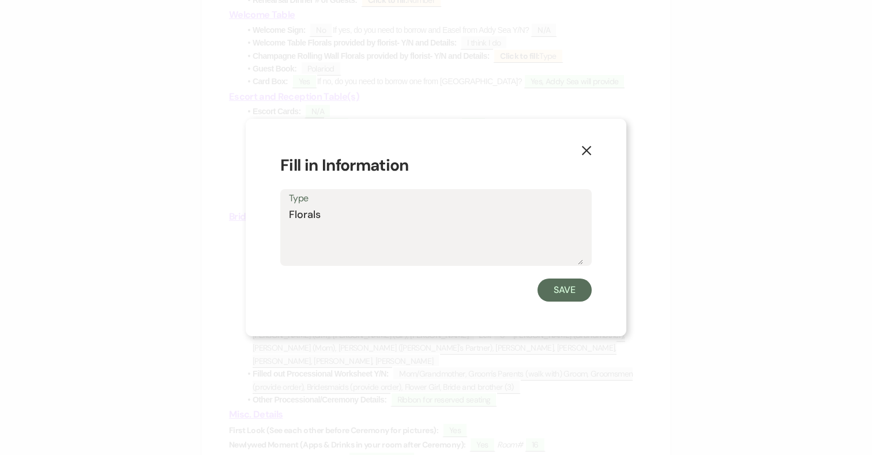
click at [389, 225] on textarea "Florals" at bounding box center [436, 236] width 294 height 58
type textarea "Florals- Candles -High Florals"
click at [568, 289] on button "Save" at bounding box center [564, 289] width 54 height 23
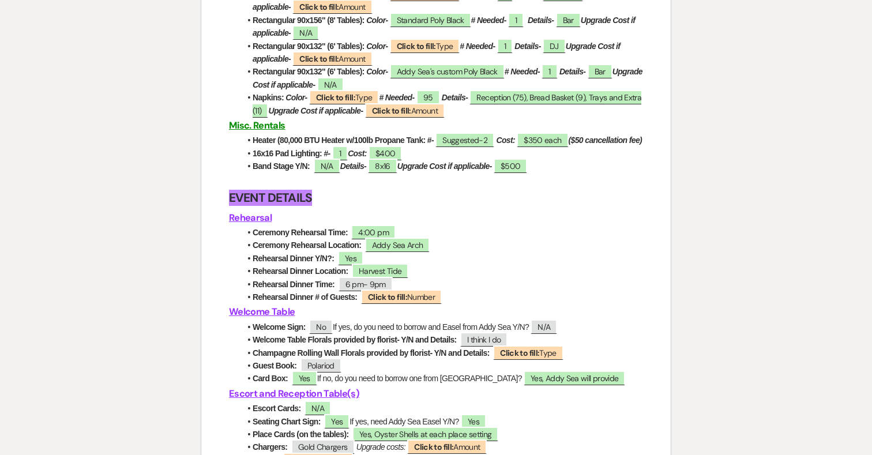
scroll to position [1527, 0]
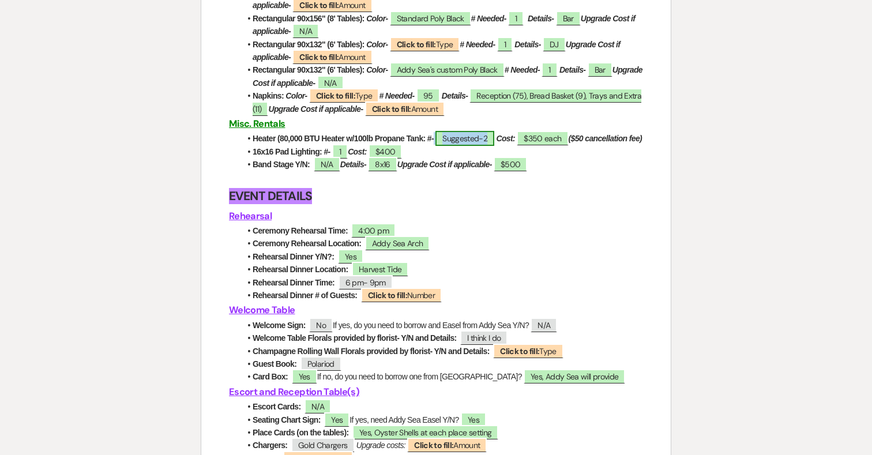
click at [465, 146] on span "Suggested-2" at bounding box center [464, 138] width 59 height 15
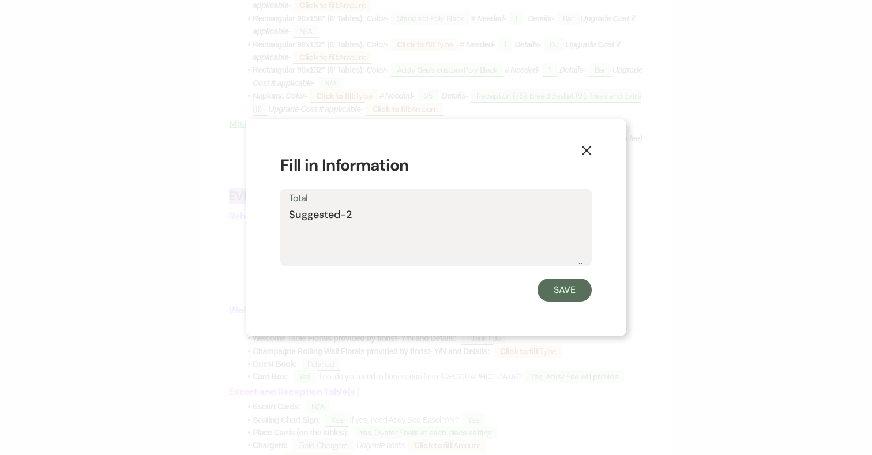
drag, startPoint x: 426, startPoint y: 210, endPoint x: 234, endPoint y: 213, distance: 192.0
click at [234, 213] on div "X Fill in Information Total Suggested-2 Save" at bounding box center [436, 227] width 872 height 455
type textarea "0"
click at [562, 285] on button "Save" at bounding box center [564, 289] width 54 height 23
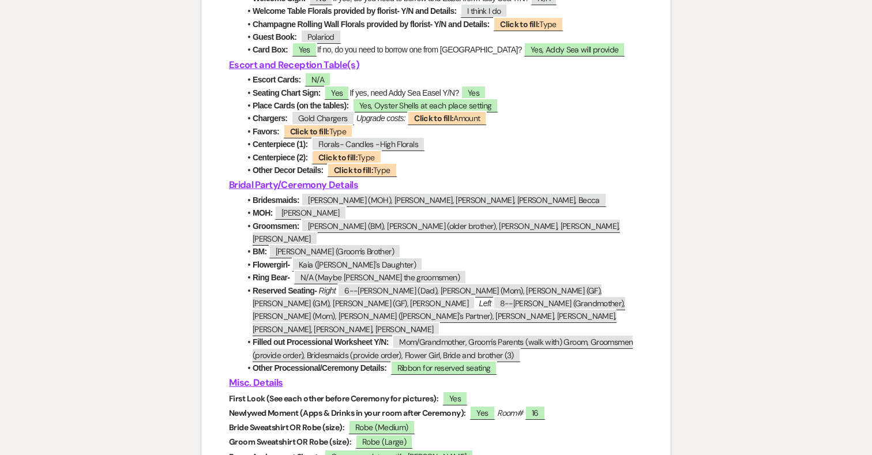
scroll to position [1857, 0]
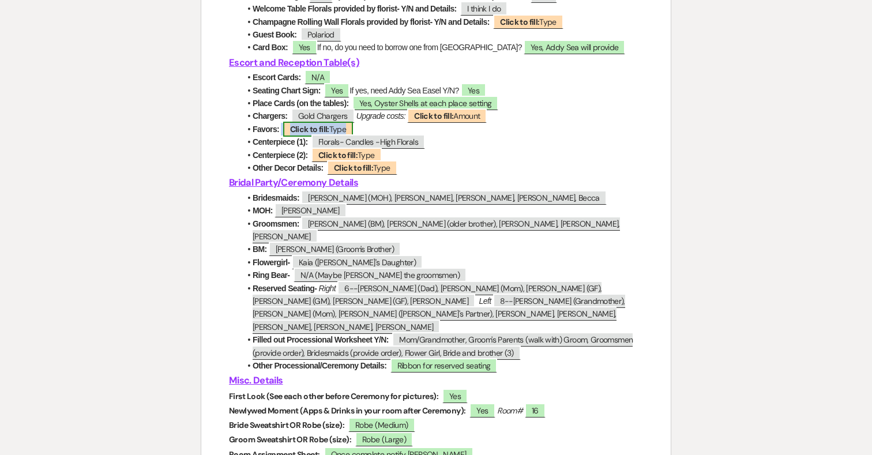
click at [336, 137] on span "Click to fill: Type" at bounding box center [318, 129] width 70 height 15
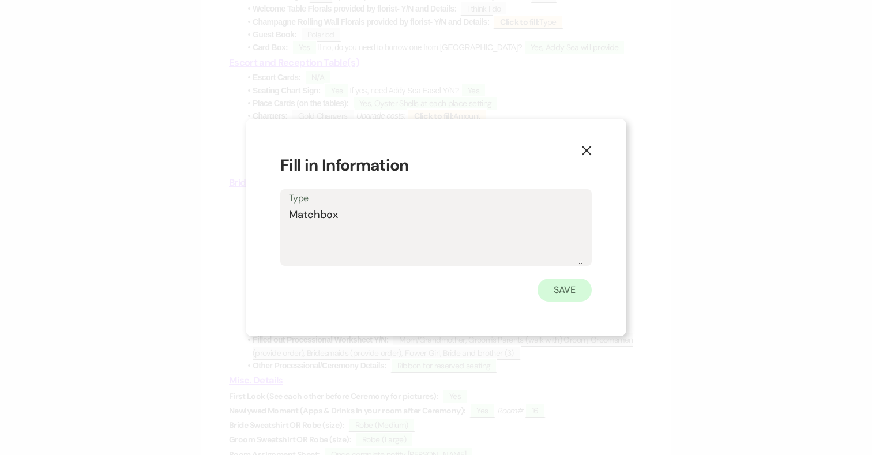
type textarea "Matchbox"
click at [575, 287] on button "Save" at bounding box center [564, 289] width 54 height 23
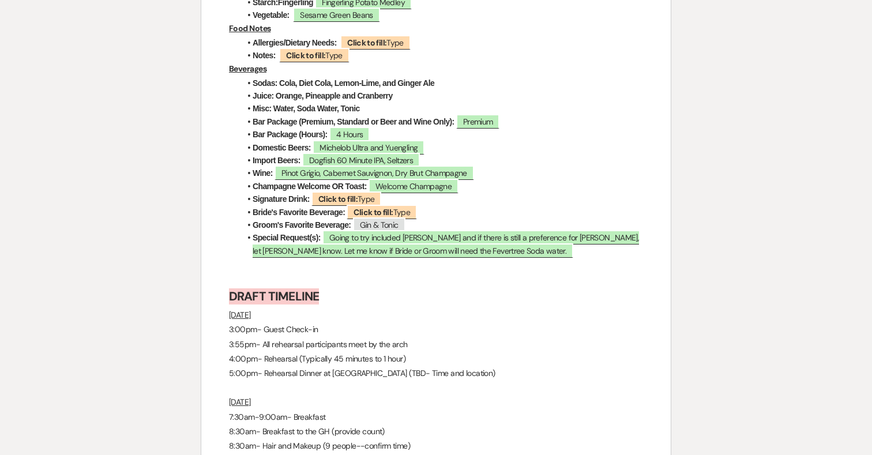
scroll to position [2969, 0]
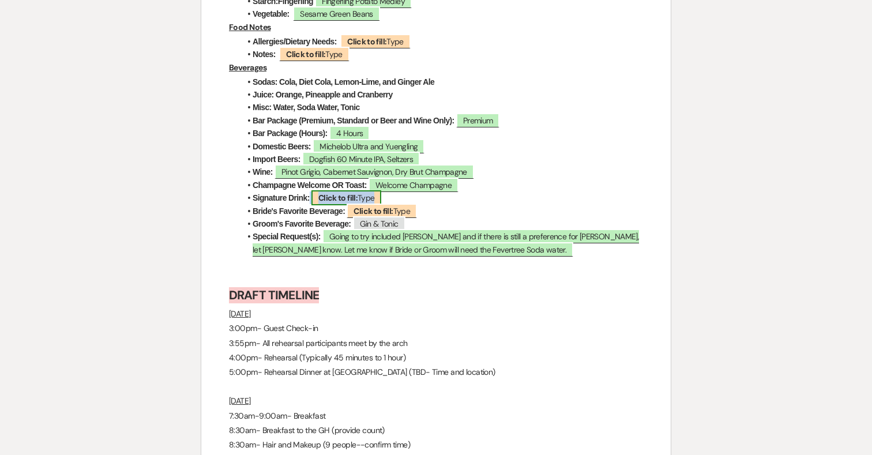
click at [334, 193] on b "Click to fill:" at bounding box center [337, 198] width 39 height 10
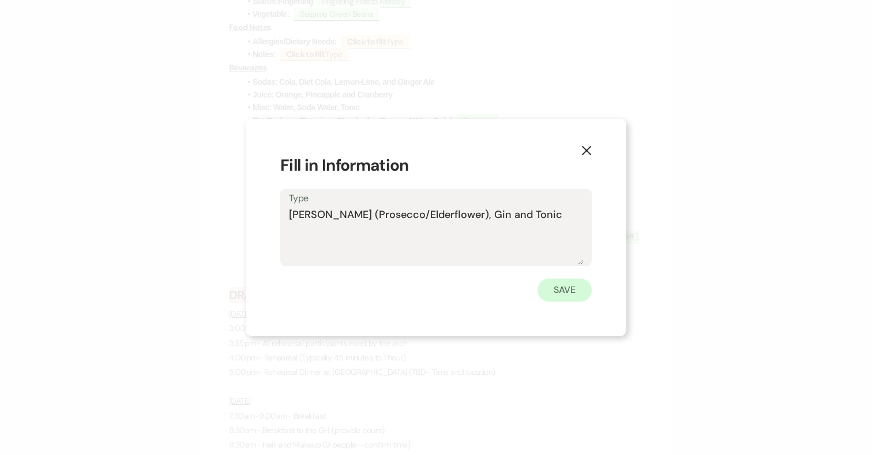
type textarea "[PERSON_NAME] (Prosecco/Elderflower), Gin and Tonic"
click at [562, 285] on button "Save" at bounding box center [564, 289] width 54 height 23
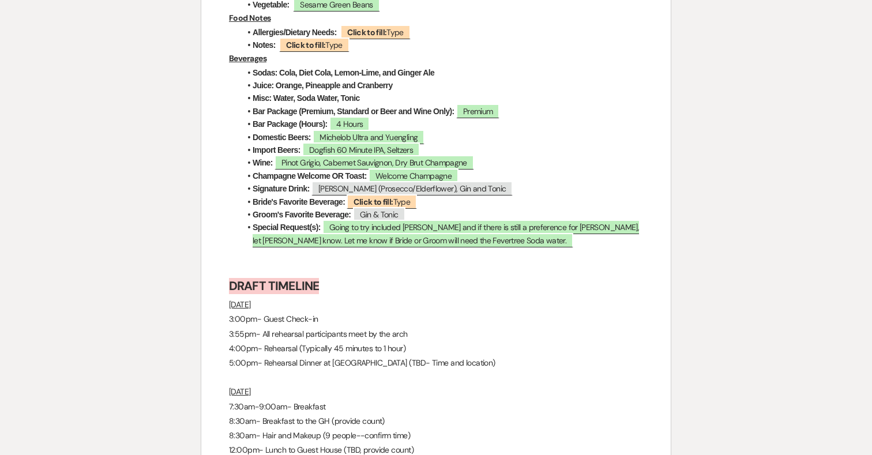
scroll to position [2978, 0]
click at [406, 195] on span "Click to fill: Type" at bounding box center [382, 202] width 70 height 15
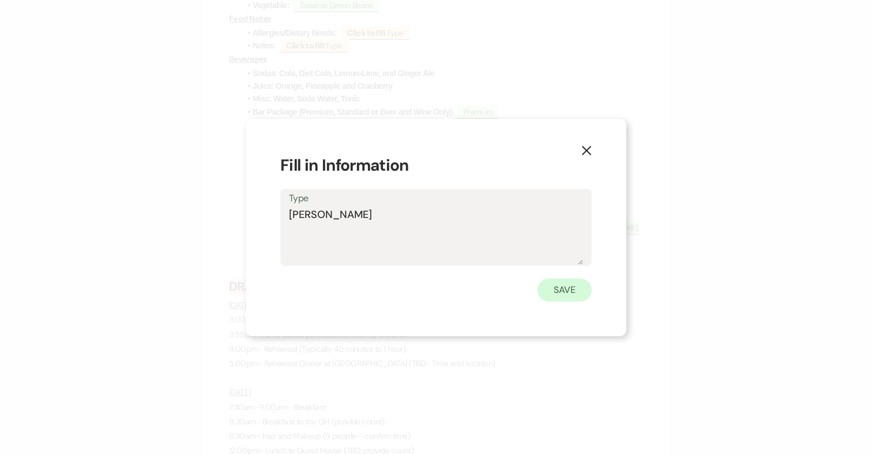
type textarea "[PERSON_NAME]"
click at [564, 290] on button "Save" at bounding box center [564, 289] width 54 height 23
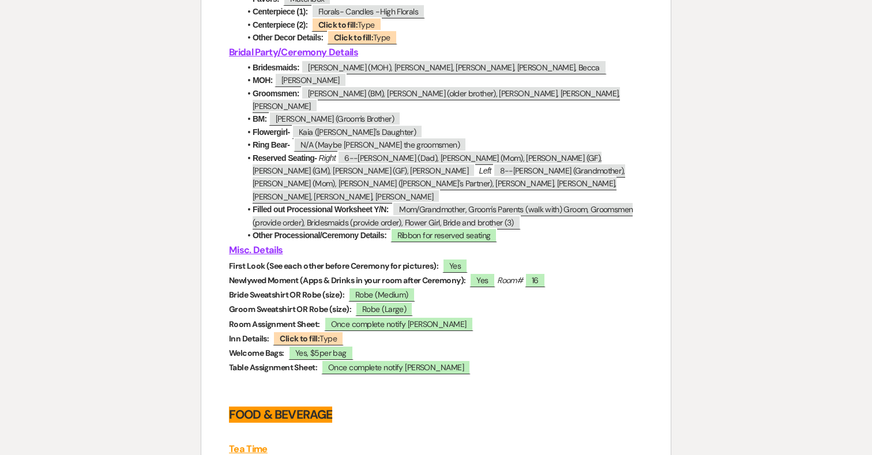
scroll to position [2002, 0]
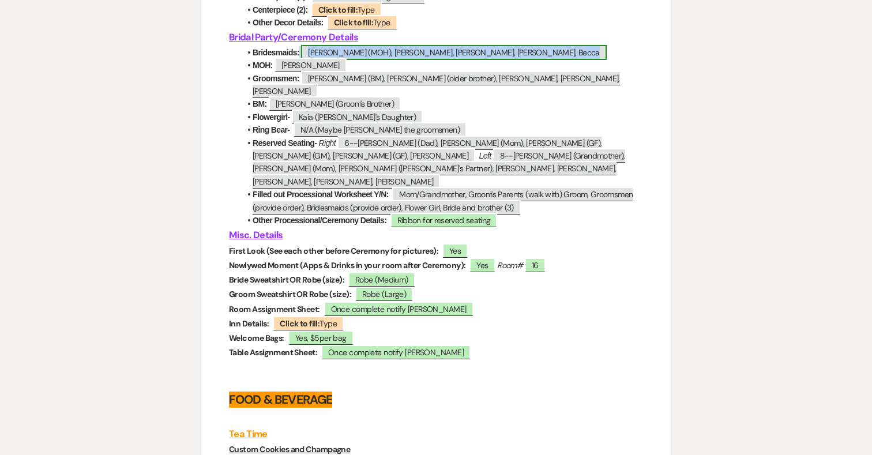
click at [442, 60] on span "[PERSON_NAME] (MOH), [PERSON_NAME], [PERSON_NAME], [PERSON_NAME], Becca" at bounding box center [454, 52] width 306 height 15
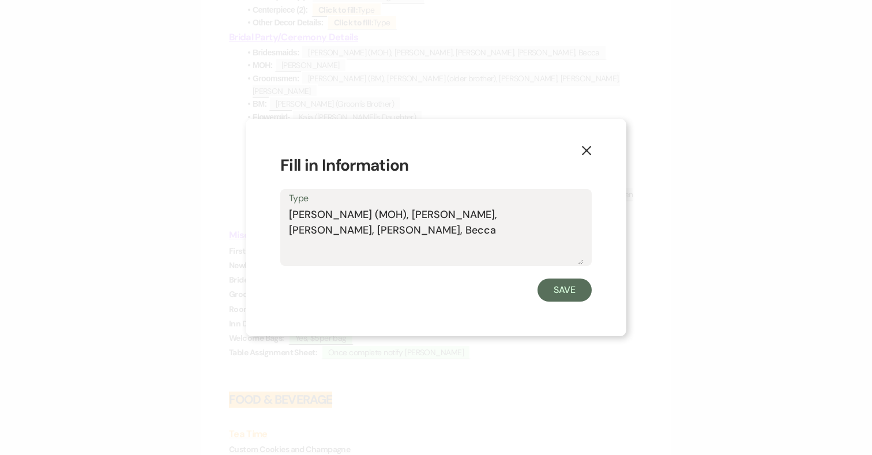
drag, startPoint x: 459, startPoint y: 216, endPoint x: 600, endPoint y: 208, distance: 140.9
click at [600, 208] on div "X Fill in Information Type Megan (MOH), [PERSON_NAME], [PERSON_NAME], [PERSON_N…" at bounding box center [436, 227] width 381 height 217
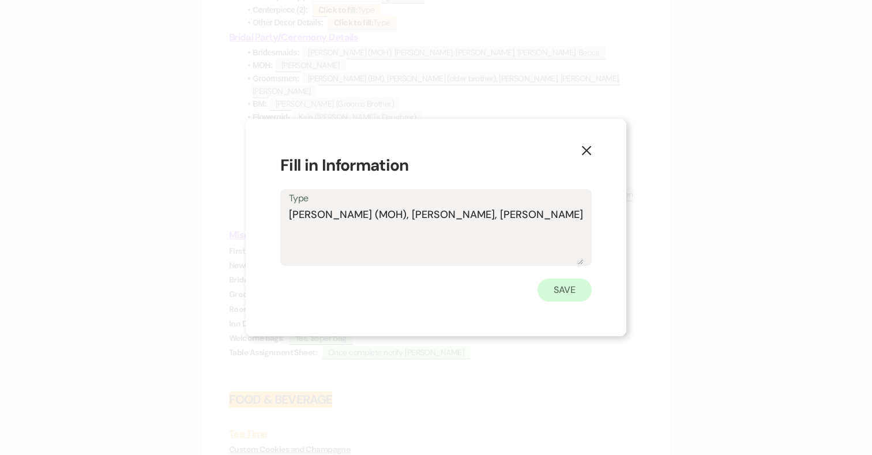
type textarea "[PERSON_NAME] (MOH), [PERSON_NAME], [PERSON_NAME]"
click at [570, 294] on button "Save" at bounding box center [564, 289] width 54 height 23
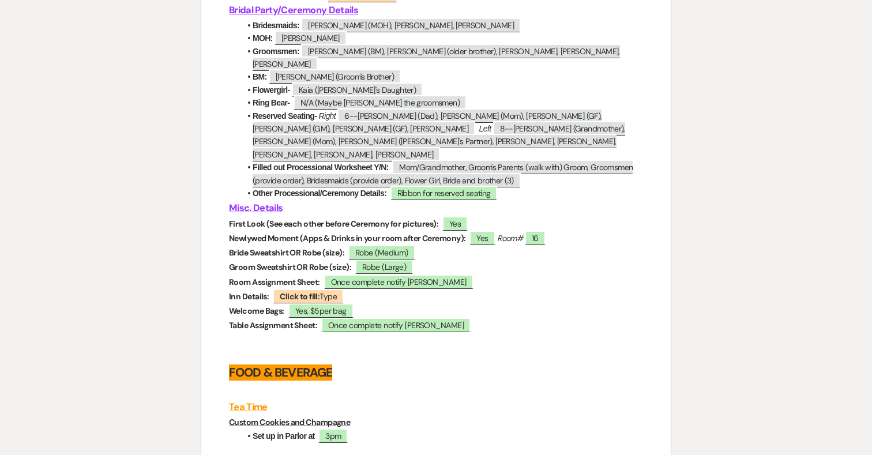
scroll to position [2035, 0]
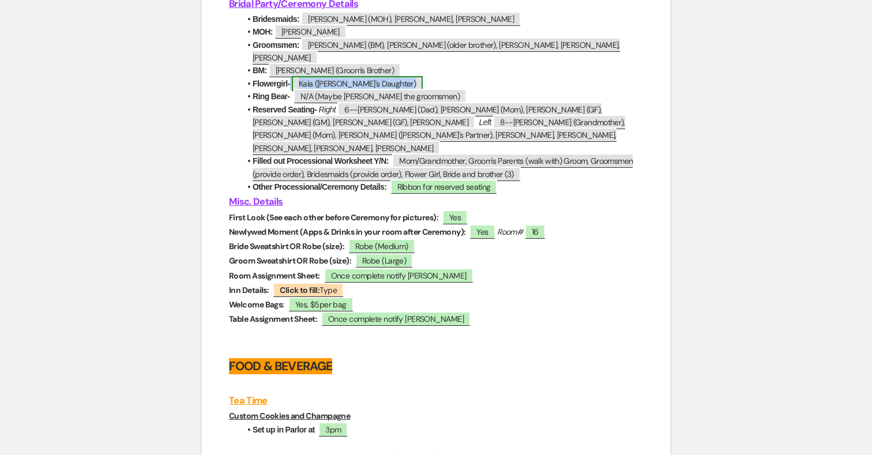
click at [357, 83] on span "Kaia ([PERSON_NAME]'s Daughter)" at bounding box center [357, 83] width 131 height 15
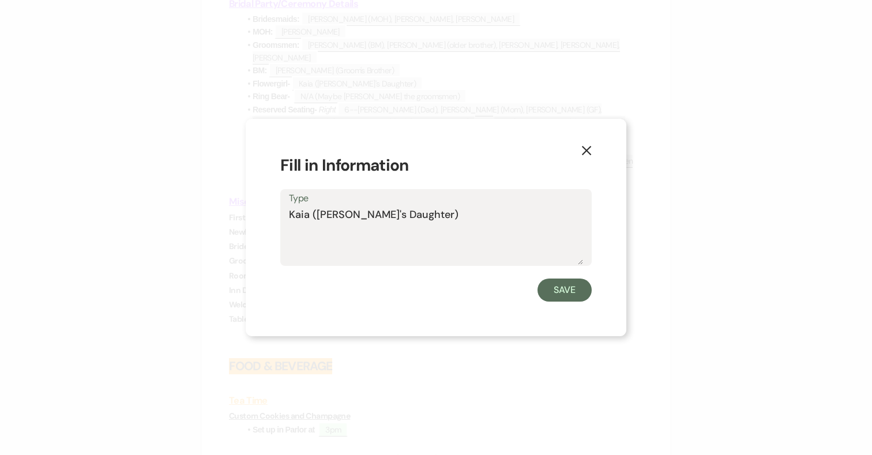
drag, startPoint x: 404, startPoint y: 213, endPoint x: 298, endPoint y: 213, distance: 106.1
click at [298, 213] on textarea "Kaia ([PERSON_NAME]'s Daughter)" at bounding box center [436, 236] width 294 height 58
type textarea "K"
type textarea "N/A"
click at [581, 290] on button "Save" at bounding box center [564, 289] width 54 height 23
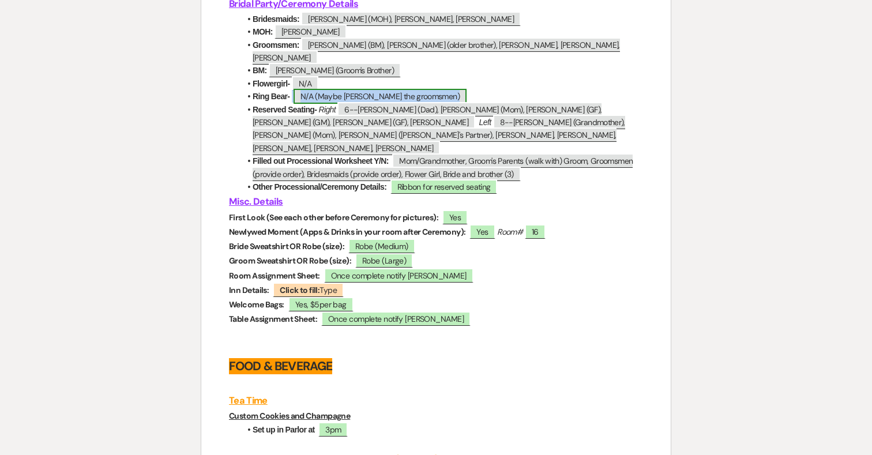
click at [413, 95] on span "N/A (Maybe [PERSON_NAME] the groomsmen)" at bounding box center [379, 96] width 173 height 15
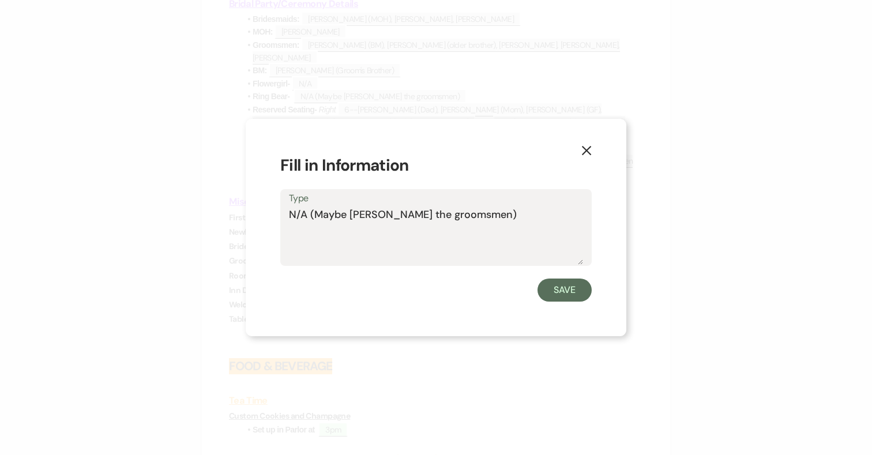
drag, startPoint x: 466, startPoint y: 212, endPoint x: 253, endPoint y: 212, distance: 213.3
click at [253, 212] on div "X Fill in Information Type N/A (Maybe [PERSON_NAME] the groomsmen) Save" at bounding box center [436, 227] width 381 height 217
type textarea "[PERSON_NAME]"
click at [560, 297] on button "Save" at bounding box center [564, 289] width 54 height 23
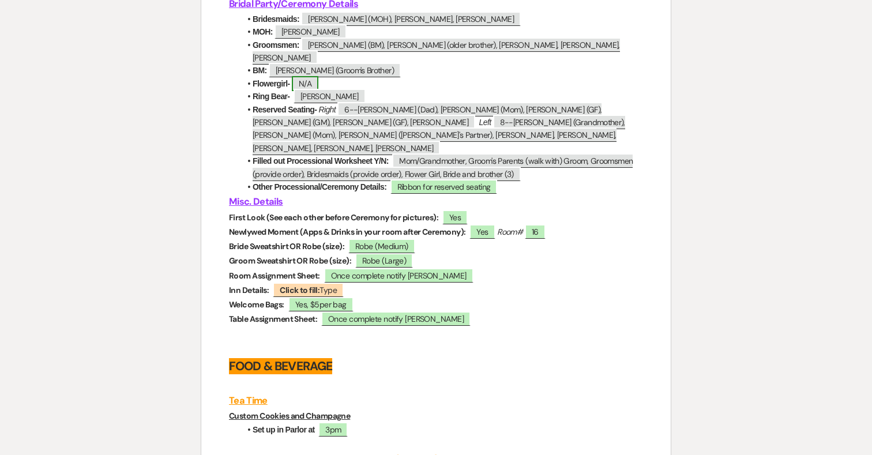
click at [307, 85] on span "N/A" at bounding box center [305, 83] width 27 height 15
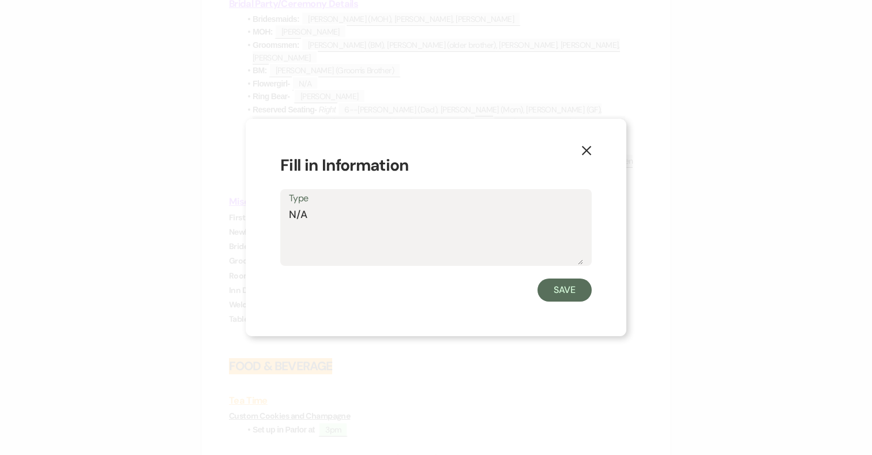
drag, startPoint x: 369, startPoint y: 225, endPoint x: 259, endPoint y: 216, distance: 110.0
click at [259, 216] on div "X Fill in Information Type N/A Save" at bounding box center [436, 227] width 381 height 217
type textarea "[PERSON_NAME]"
click at [557, 285] on button "Save" at bounding box center [564, 289] width 54 height 23
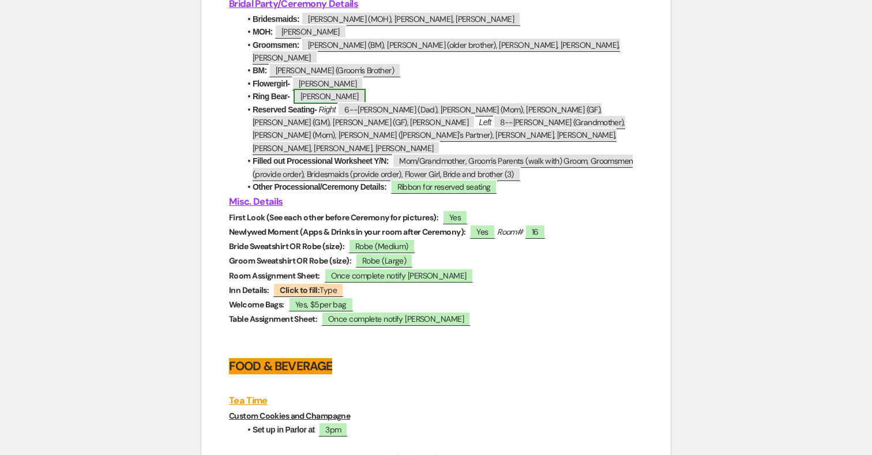
click at [319, 100] on span "[PERSON_NAME]" at bounding box center [329, 96] width 72 height 15
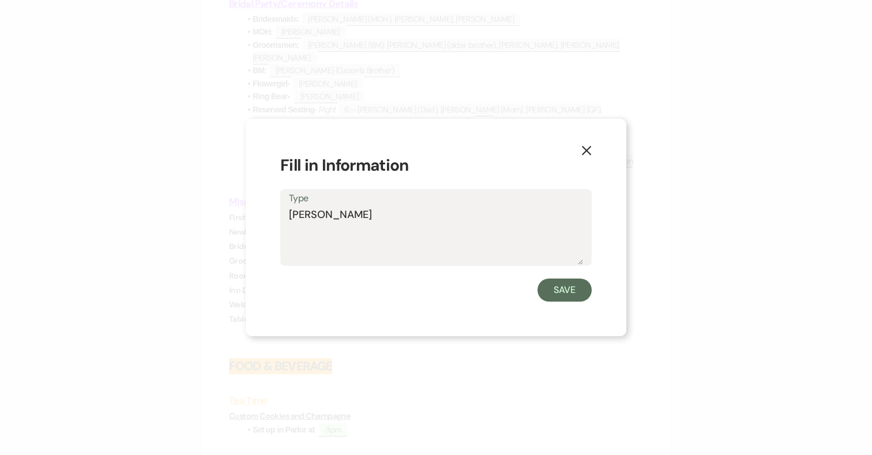
drag, startPoint x: 336, startPoint y: 214, endPoint x: 250, endPoint y: 212, distance: 86.5
click at [250, 212] on div "X Fill in Information Type [PERSON_NAME] Save" at bounding box center [436, 227] width 381 height 217
type textarea "N/A"
click at [559, 292] on button "Save" at bounding box center [564, 289] width 54 height 23
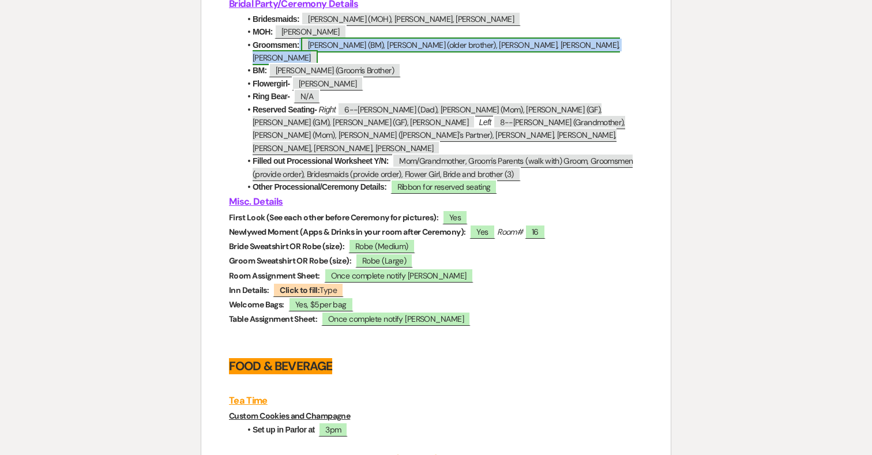
click at [463, 59] on span "[PERSON_NAME] (BM), [PERSON_NAME] (older brother), [PERSON_NAME], [PERSON_NAME]…" at bounding box center [436, 51] width 367 height 28
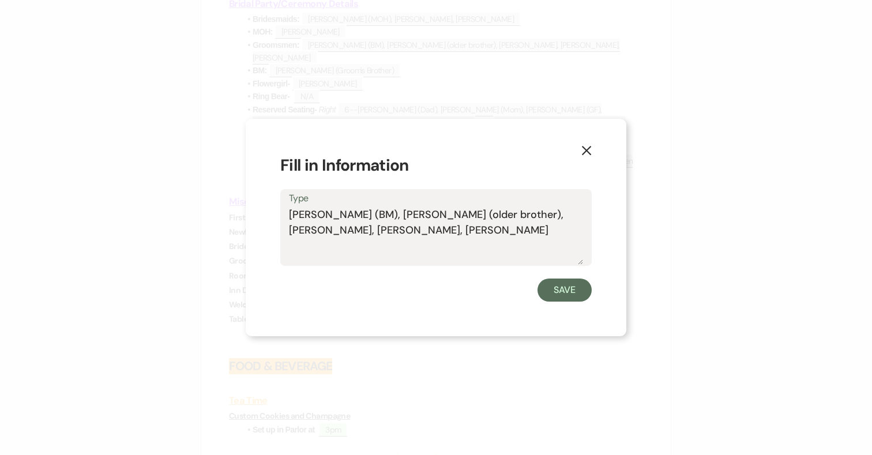
drag, startPoint x: 517, startPoint y: 213, endPoint x: 492, endPoint y: 213, distance: 24.8
click at [492, 213] on textarea "[PERSON_NAME] (BM), [PERSON_NAME] (older brother), [PERSON_NAME], [PERSON_NAME]…" at bounding box center [436, 236] width 294 height 58
type textarea "[PERSON_NAME] (BM), [PERSON_NAME] (older brother), [PERSON_NAME], [PERSON_NAME]"
click at [572, 291] on button "Save" at bounding box center [564, 289] width 54 height 23
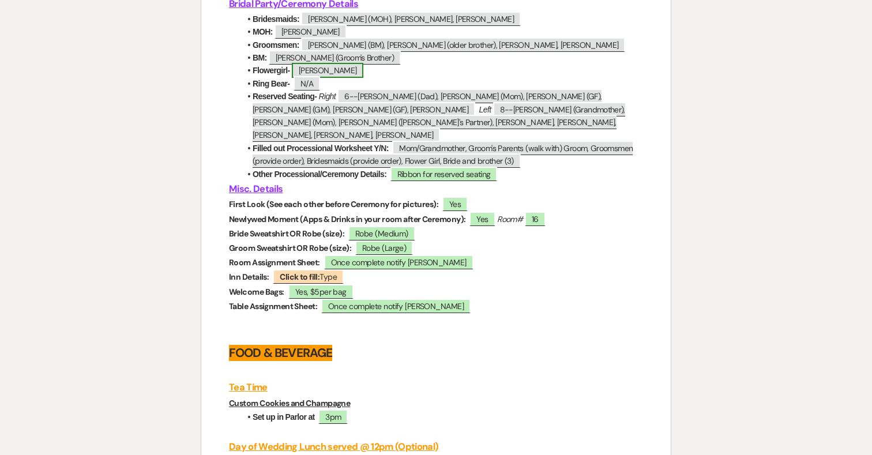
click at [313, 78] on span "[PERSON_NAME]" at bounding box center [328, 70] width 72 height 15
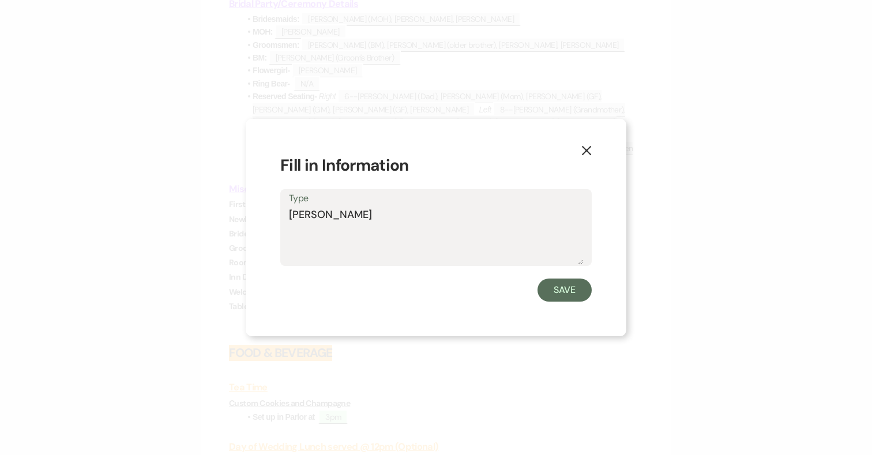
click at [386, 210] on textarea "[PERSON_NAME]" at bounding box center [436, 236] width 294 height 58
type textarea "[PERSON_NAME] (Groomsmen)"
click at [570, 291] on button "Save" at bounding box center [564, 289] width 54 height 23
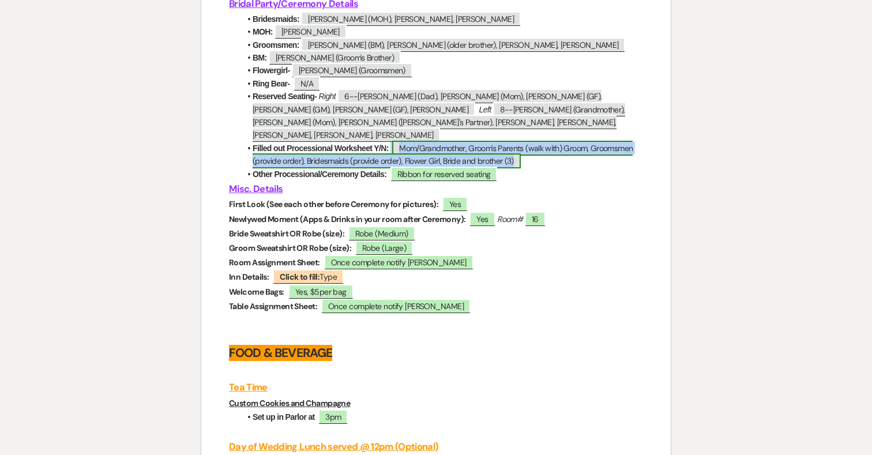
click at [401, 141] on span "Mom/Grandmother, Groom's Parents (walk with) Groom, Groomsmen (provide order), …" at bounding box center [443, 155] width 380 height 28
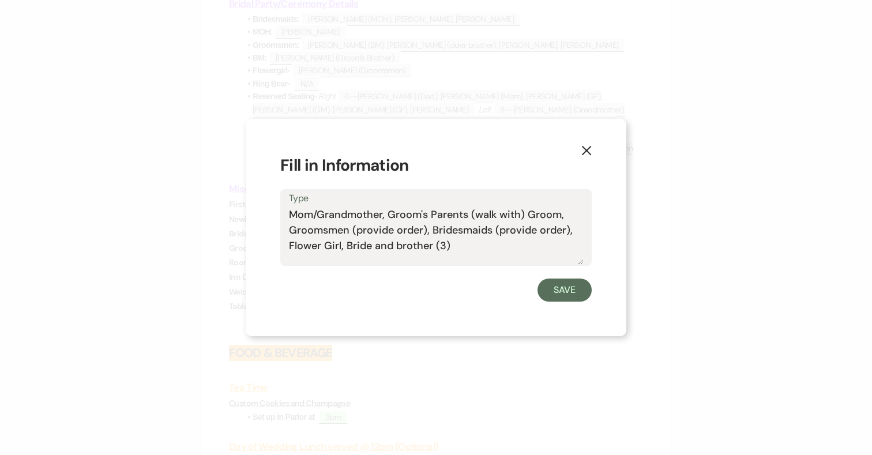
drag, startPoint x: 318, startPoint y: 212, endPoint x: 272, endPoint y: 212, distance: 46.1
click at [272, 212] on div "X Fill in Information Type Mom/Grandmother, Groom's Parents (walk with) Groom, …" at bounding box center [436, 227] width 381 height 217
click at [355, 213] on textarea "Grandmother, Groom's Parents (walk with) Groom, Groomsmen (provide order), Brid…" at bounding box center [436, 236] width 294 height 58
click at [288, 215] on div "Type Grandmother w/grandson, [PERSON_NAME]'s Parents (walk with) Groom, Groomsm…" at bounding box center [435, 227] width 311 height 77
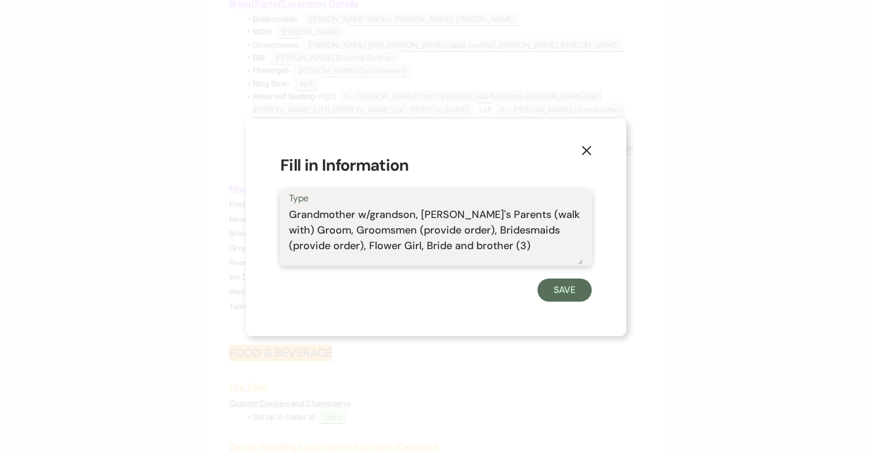
click at [290, 212] on textarea "Grandmother w/grandson, [PERSON_NAME]'s Parents (walk with) Groom, Groomsmen (p…" at bounding box center [436, 236] width 294 height 58
click at [452, 214] on textarea "Bride's Grandmother w/grandson, [PERSON_NAME]'s Parents (walk with) [PERSON_NAM…" at bounding box center [436, 236] width 294 height 58
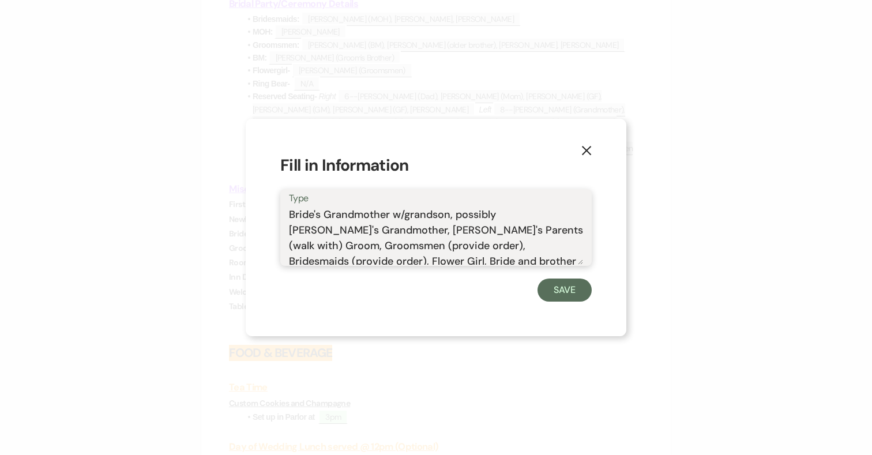
click at [289, 213] on textarea "Bride's Grandmother w/grandson, possibly [PERSON_NAME]'s Grandmother, [PERSON_N…" at bounding box center [436, 236] width 294 height 58
click at [436, 212] on textarea "Officiant, [PERSON_NAME]'s Grandmother w/grandson, possibly [PERSON_NAME]'s Gra…" at bounding box center [436, 236] width 294 height 58
click at [538, 214] on textarea "Officiant, [PERSON_NAME]'s Grandmother ([PERSON_NAME]) w/grandson, possibly [PE…" at bounding box center [436, 236] width 294 height 58
click at [461, 212] on textarea "Officiant, [PERSON_NAME]'s Grandmother ([PERSON_NAME]) w/grandson ([PERSON_NAME…" at bounding box center [436, 236] width 294 height 58
click at [475, 214] on textarea "Officiant, [PERSON_NAME]'s Grandmother ([PERSON_NAME]) w/grandson ([PERSON_NAME…" at bounding box center [436, 236] width 294 height 58
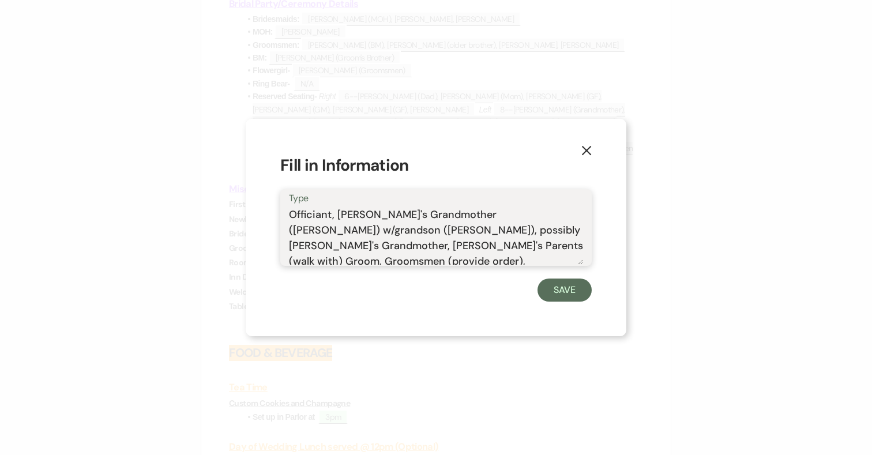
click at [533, 256] on textarea "Officiant, [PERSON_NAME]'s Grandmother ([PERSON_NAME]) w/grandson ([PERSON_NAME…" at bounding box center [436, 236] width 294 height 58
drag, startPoint x: 491, startPoint y: 230, endPoint x: 345, endPoint y: 229, distance: 146.5
click at [345, 229] on textarea "Officiant, [PERSON_NAME]'s Grandmother ([PERSON_NAME]) w/grandson ([PERSON_NAME…" at bounding box center [436, 236] width 294 height 58
click at [515, 242] on textarea "Officiant, [PERSON_NAME]'s Grandmother ([PERSON_NAME]) w/grandson ([PERSON_NAME…" at bounding box center [436, 236] width 294 height 58
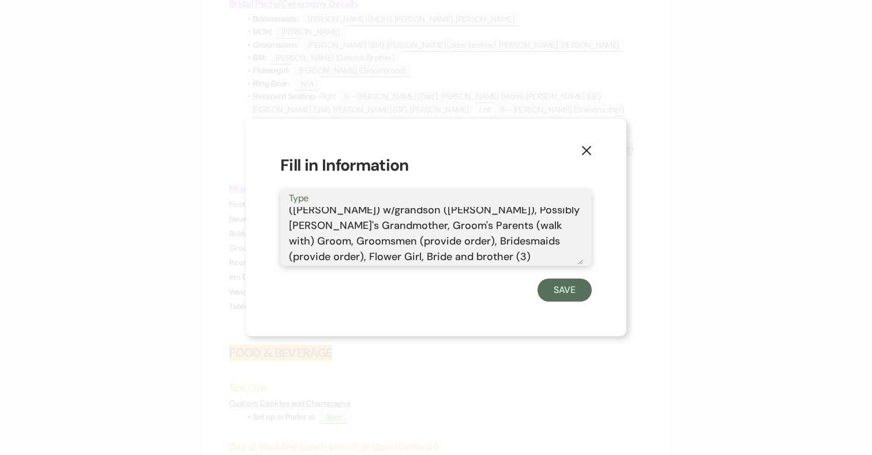
scroll to position [0, 0]
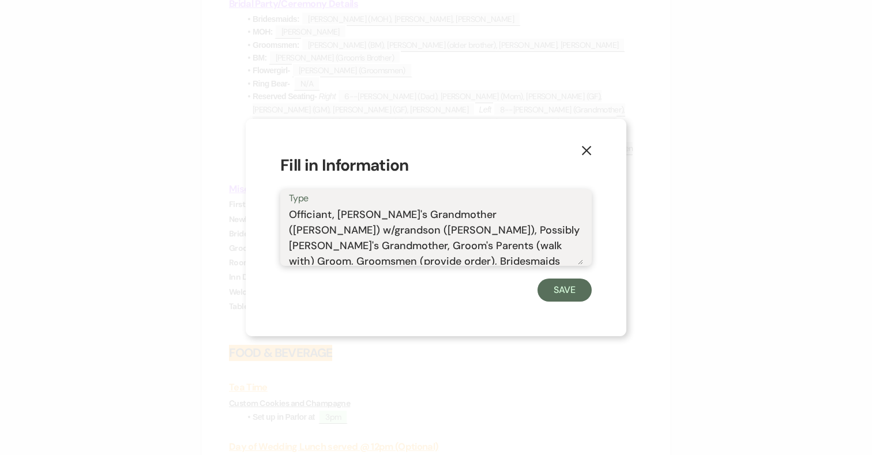
click at [495, 231] on textarea "Officiant, [PERSON_NAME]'s Grandmother ([PERSON_NAME]) w/grandson ([PERSON_NAME…" at bounding box center [436, 236] width 294 height 58
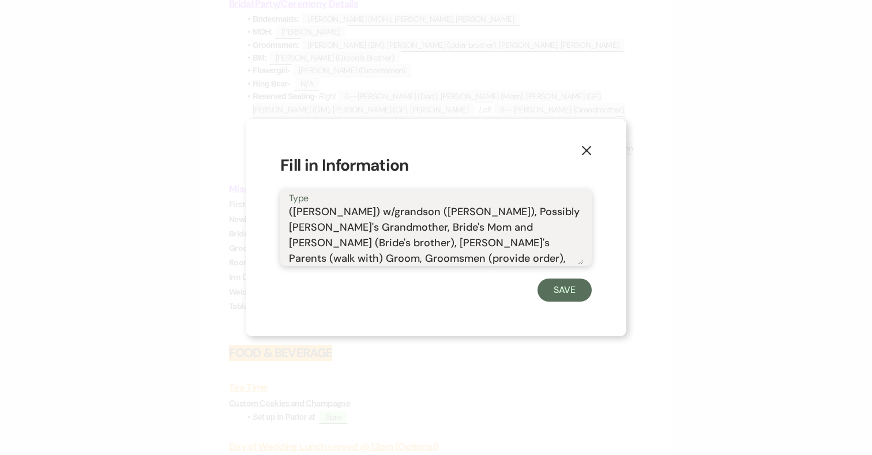
scroll to position [20, 0]
type textarea "Officiant, [PERSON_NAME]'s Grandmother ([PERSON_NAME]) w/grandson ([PERSON_NAME…"
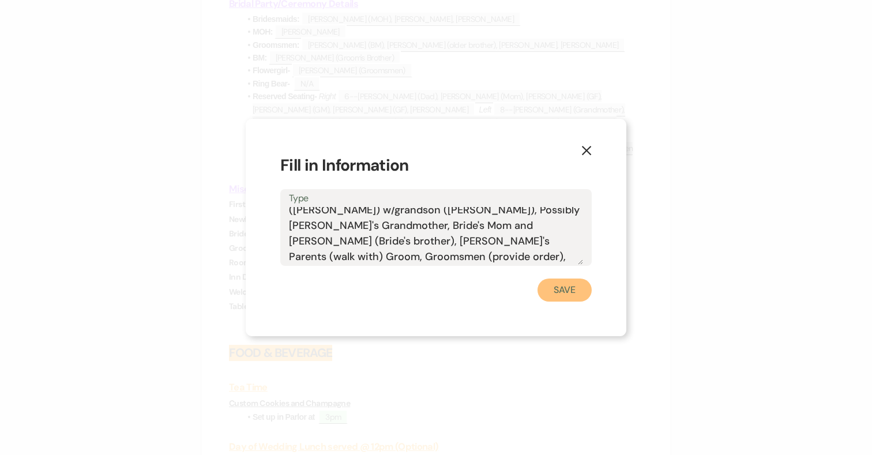
click at [565, 293] on button "Save" at bounding box center [564, 289] width 54 height 23
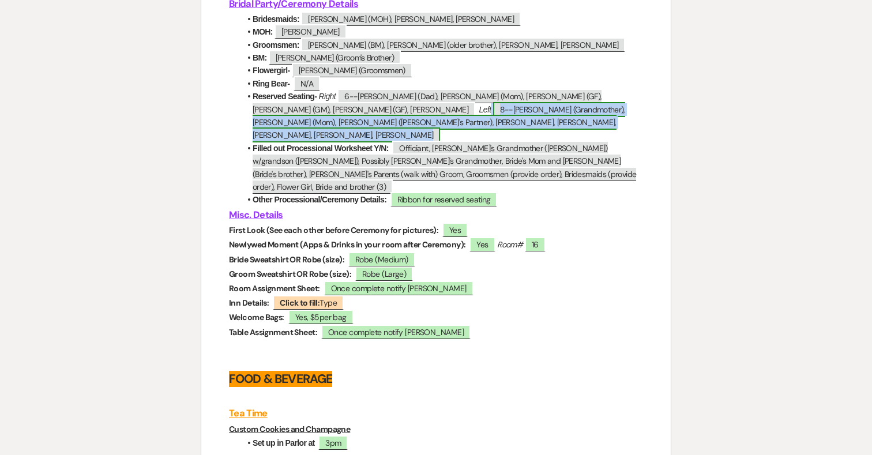
click at [503, 125] on span "8--[PERSON_NAME] (Grandmother), [PERSON_NAME] (Mom), [PERSON_NAME] ([PERSON_NAM…" at bounding box center [439, 122] width 372 height 41
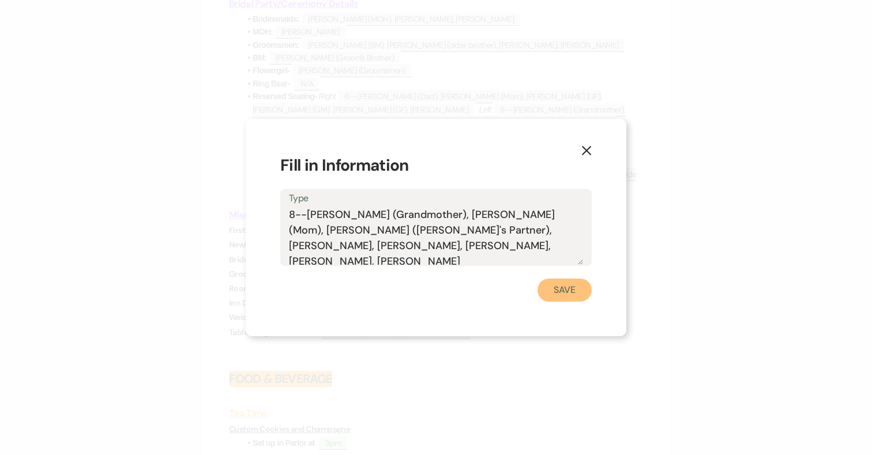
click at [568, 293] on button "Save" at bounding box center [564, 289] width 54 height 23
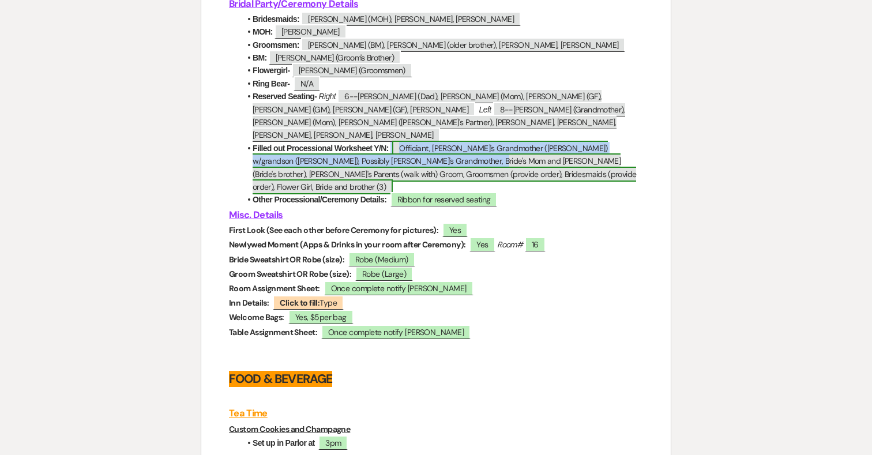
click at [424, 155] on span "Officiant, [PERSON_NAME]'s Grandmother ([PERSON_NAME]) w/grandson ([PERSON_NAME…" at bounding box center [444, 168] width 383 height 54
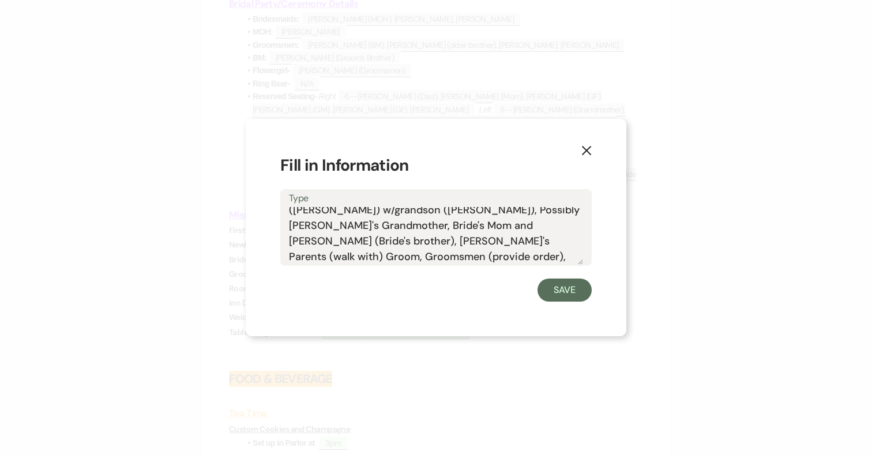
drag, startPoint x: 423, startPoint y: 241, endPoint x: 356, endPoint y: 240, distance: 66.9
click at [356, 240] on textarea "Officiant, [PERSON_NAME]'s Grandmother ([PERSON_NAME]) w/grandson ([PERSON_NAME…" at bounding box center [436, 236] width 294 height 58
drag, startPoint x: 358, startPoint y: 256, endPoint x: 293, endPoint y: 251, distance: 65.3
click at [293, 251] on textarea "Officiant, [PERSON_NAME]'s Grandmother ([PERSON_NAME]) w/grandson ([PERSON_NAME…" at bounding box center [436, 236] width 294 height 58
drag, startPoint x: 488, startPoint y: 257, endPoint x: 472, endPoint y: 257, distance: 16.7
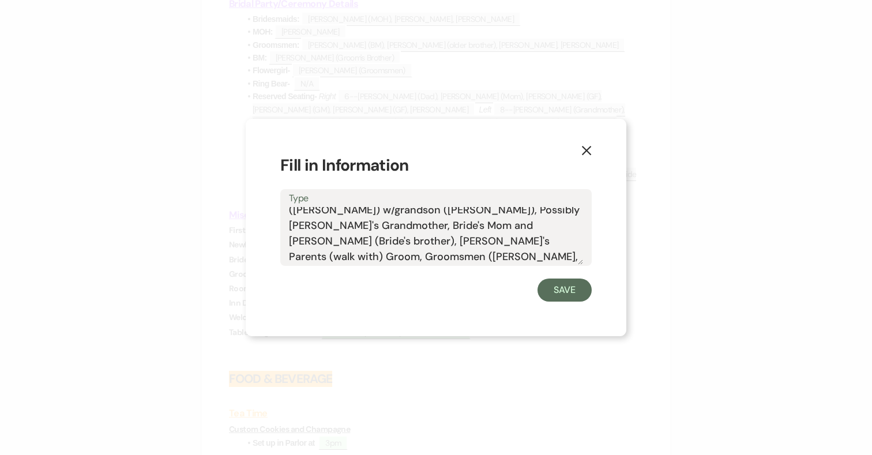
click at [472, 257] on textarea "Officiant, [PERSON_NAME]'s Grandmother ([PERSON_NAME]) w/grandson ([PERSON_NAME…" at bounding box center [436, 236] width 294 height 58
drag, startPoint x: 431, startPoint y: 242, endPoint x: 352, endPoint y: 222, distance: 80.8
click at [352, 222] on textarea "Officiant, [PERSON_NAME]'s Grandmother ([PERSON_NAME]) w/grandson ([PERSON_NAME…" at bounding box center [436, 236] width 294 height 58
click at [566, 250] on textarea "Officiant, [PERSON_NAME]'s Grandmother ([PERSON_NAME]) w/grandson ([PERSON_NAME…" at bounding box center [436, 236] width 294 height 58
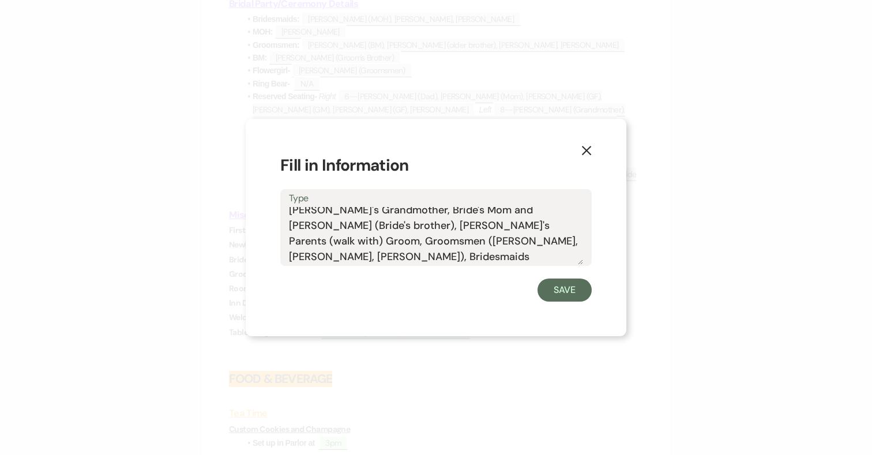
click at [465, 240] on textarea "Officiant, [PERSON_NAME]'s Grandmother ([PERSON_NAME]) w/grandson ([PERSON_NAME…" at bounding box center [436, 236] width 294 height 58
click at [518, 259] on textarea "Officiant, [PERSON_NAME]'s Grandmother ([PERSON_NAME]) w/grandson ([PERSON_NAME…" at bounding box center [436, 236] width 294 height 58
type textarea "Officiant, [PERSON_NAME]'s Grandmother ([PERSON_NAME]) w/grandson ([PERSON_NAME…"
click at [564, 284] on button "Save" at bounding box center [564, 289] width 54 height 23
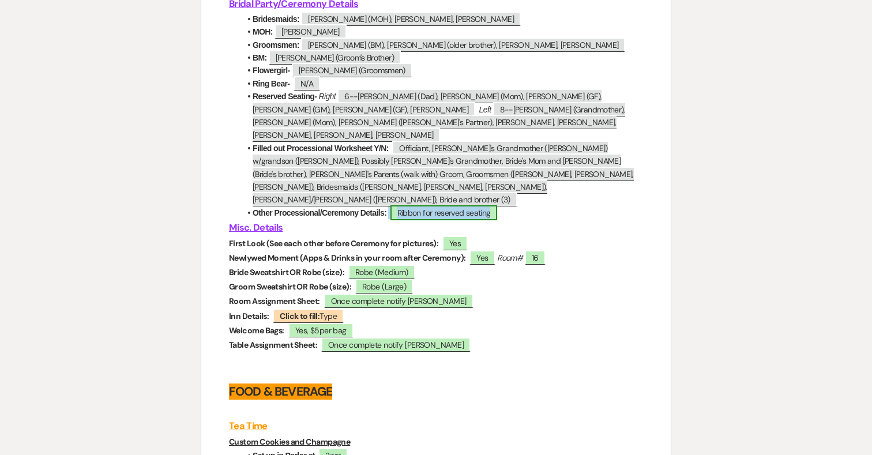
click at [488, 205] on span "Ribbon for reserved seating" at bounding box center [443, 212] width 107 height 15
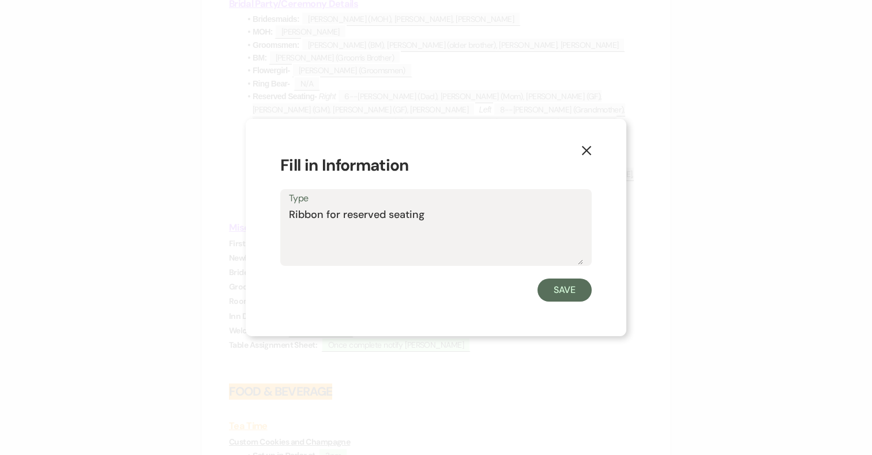
click at [431, 213] on textarea "Ribbon for reserved seating" at bounding box center [436, 236] width 294 height 58
type textarea "Ribbon for reserved seating. Processional, Bridal Party,"
click at [562, 291] on button "Save" at bounding box center [564, 289] width 54 height 23
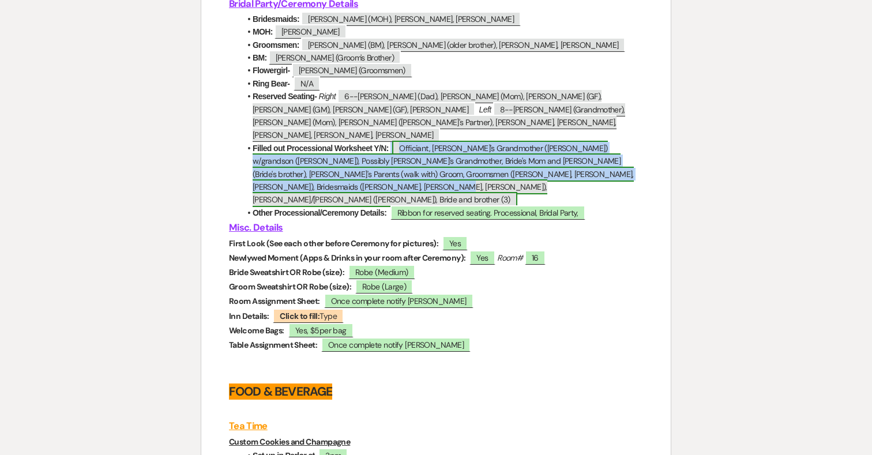
click at [629, 163] on span "Officiant, [PERSON_NAME]'s Grandmother ([PERSON_NAME]) w/grandson ([PERSON_NAME…" at bounding box center [443, 174] width 381 height 67
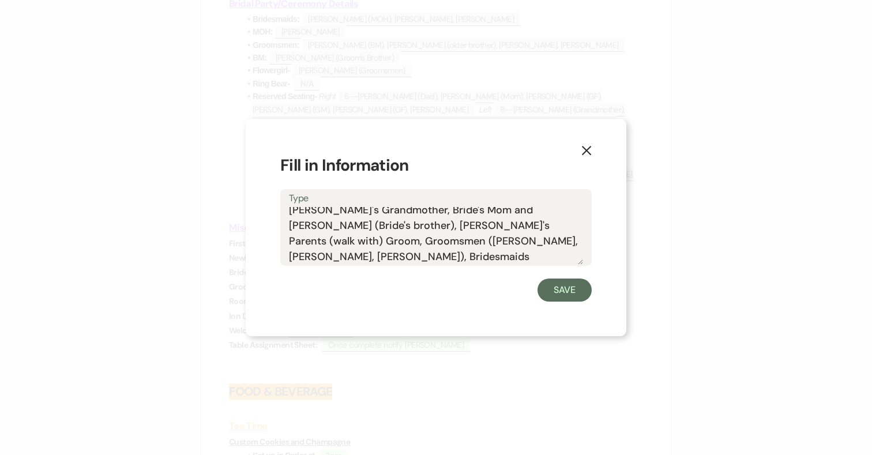
drag, startPoint x: 347, startPoint y: 258, endPoint x: 311, endPoint y: 257, distance: 35.8
click at [311, 257] on textarea "Officiant, [PERSON_NAME]'s Grandmother ([PERSON_NAME]) w/grandson ([PERSON_NAME…" at bounding box center [436, 236] width 294 height 58
click at [359, 257] on textarea "Officiant, [PERSON_NAME]'s Grandmother ([PERSON_NAME]) w/grandson ([PERSON_NAME…" at bounding box center [436, 236] width 294 height 58
click at [420, 264] on textarea "Officiant, [PERSON_NAME]'s Grandmother ([PERSON_NAME]) w/grandson ([PERSON_NAME…" at bounding box center [436, 236] width 294 height 58
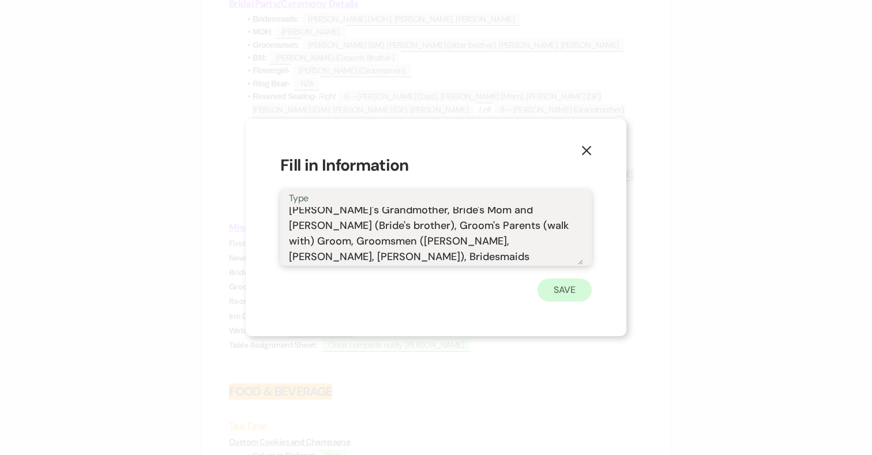
type textarea "Officiant, [PERSON_NAME]'s Grandmother ([PERSON_NAME]) w/grandson ([PERSON_NAME…"
click at [561, 288] on button "Save" at bounding box center [564, 289] width 54 height 23
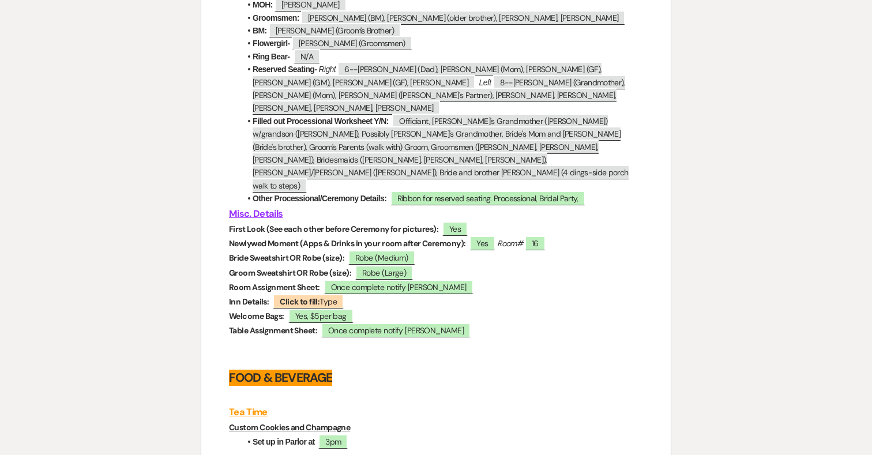
scroll to position [2063, 0]
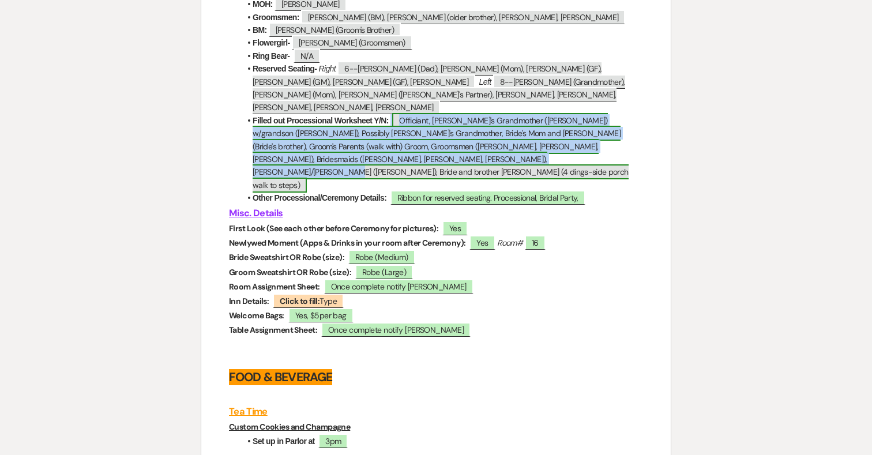
click at [430, 149] on span "Officiant, [PERSON_NAME]'s Grandmother ([PERSON_NAME]) w/grandson ([PERSON_NAME…" at bounding box center [441, 153] width 376 height 80
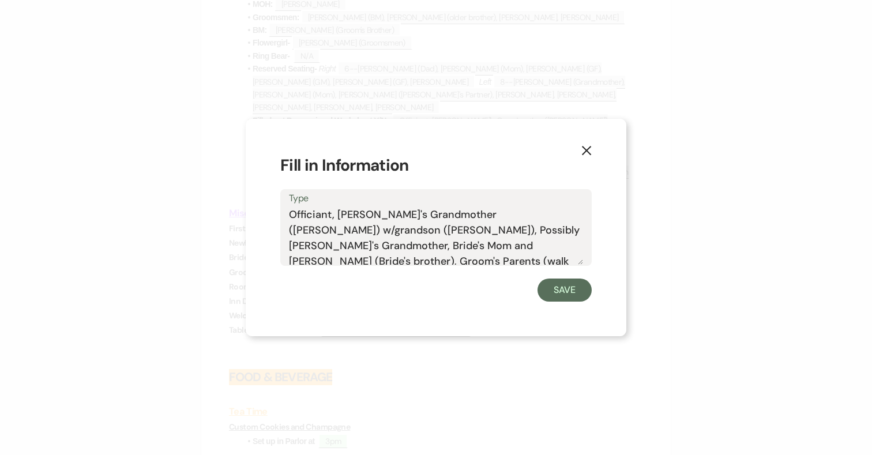
click at [560, 259] on textarea "Officiant, [PERSON_NAME]'s Grandmother ([PERSON_NAME]) w/grandson ([PERSON_NAME…" at bounding box center [436, 236] width 294 height 58
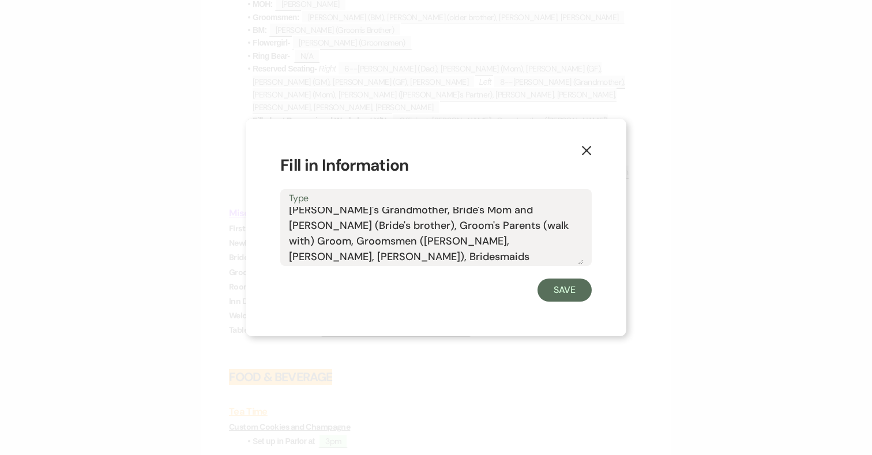
click at [553, 259] on textarea "Officiant, [PERSON_NAME]'s Grandmother ([PERSON_NAME]) w/grandson ([PERSON_NAME…" at bounding box center [436, 236] width 294 height 58
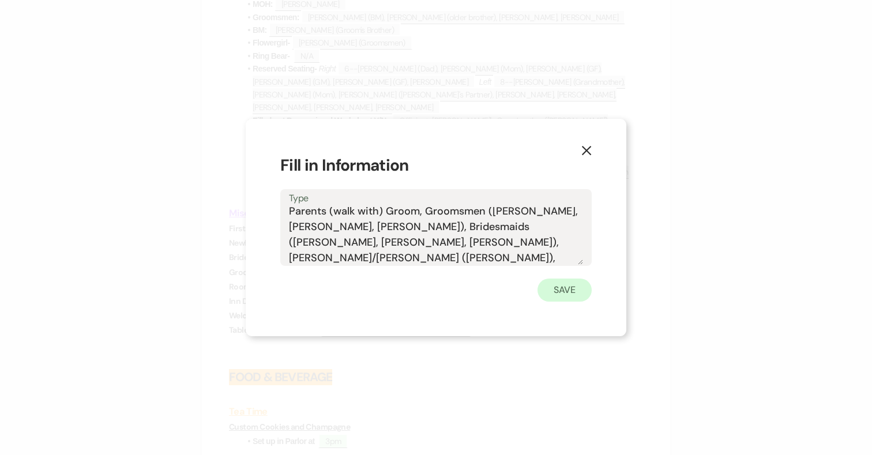
type textarea "Officiant, [PERSON_NAME]'s Grandmother ([PERSON_NAME]) w/grandson ([PERSON_NAME…"
click at [566, 291] on button "Save" at bounding box center [564, 289] width 54 height 23
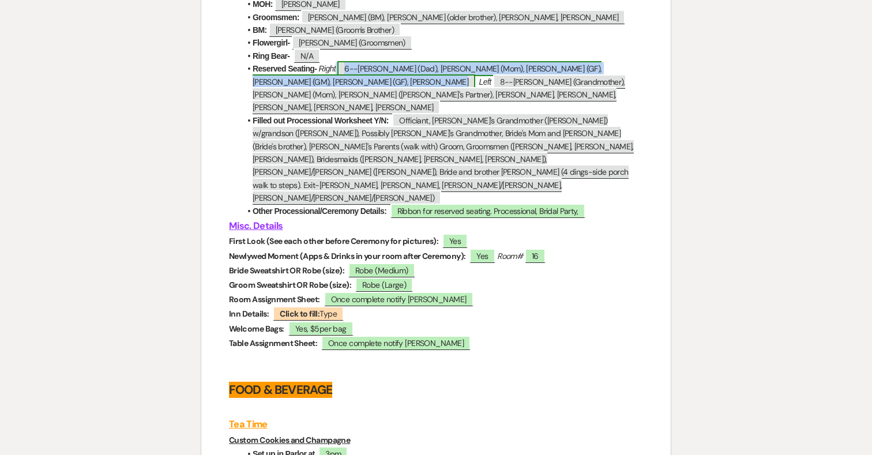
click at [472, 84] on span "6--[PERSON_NAME] (Dad), [PERSON_NAME] (Mom), [PERSON_NAME] (GF), [PERSON_NAME] …" at bounding box center [427, 75] width 349 height 28
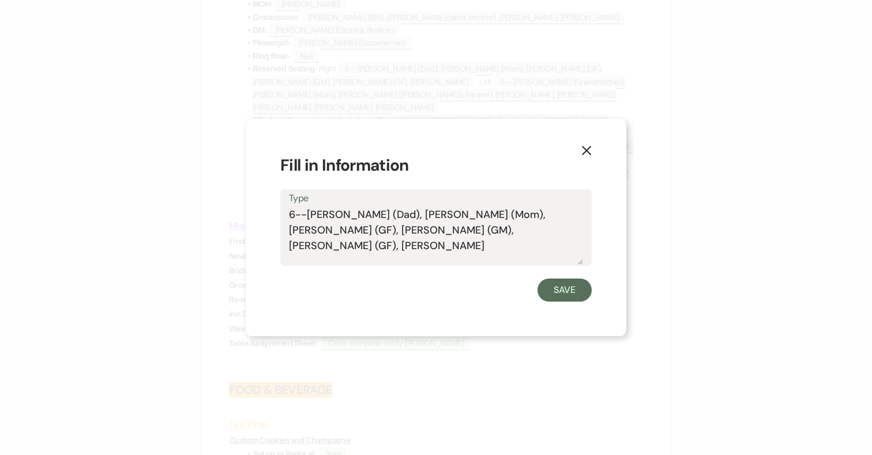
drag, startPoint x: 492, startPoint y: 214, endPoint x: 456, endPoint y: 212, distance: 35.8
click at [456, 212] on textarea "6--[PERSON_NAME] (Dad), [PERSON_NAME] (Mom), [PERSON_NAME] (GF), [PERSON_NAME] …" at bounding box center [436, 236] width 294 height 58
click at [567, 213] on textarea "6--[PERSON_NAME] (Dad), [PERSON_NAME] (Mom), Passed Grandfather [PERSON_NAME], …" at bounding box center [436, 236] width 294 height 58
click at [484, 227] on textarea "6--[PERSON_NAME] (Dad), [PERSON_NAME] (Mom), Passed Grandfather Bill (Flower), …" at bounding box center [436, 236] width 294 height 58
drag, startPoint x: 451, startPoint y: 231, endPoint x: 409, endPoint y: 228, distance: 42.7
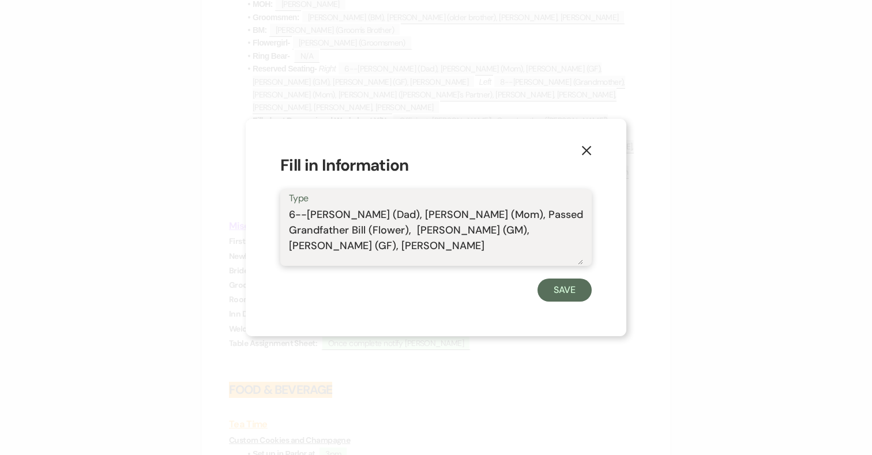
click at [409, 228] on textarea "6--[PERSON_NAME] (Dad), [PERSON_NAME] (Mom), Passed Grandfather Bill (Flower), …" at bounding box center [436, 236] width 294 height 58
type textarea "6--[PERSON_NAME] (Dad), [PERSON_NAME] (Mom), Passed Grandfather [PERSON_NAME] (…"
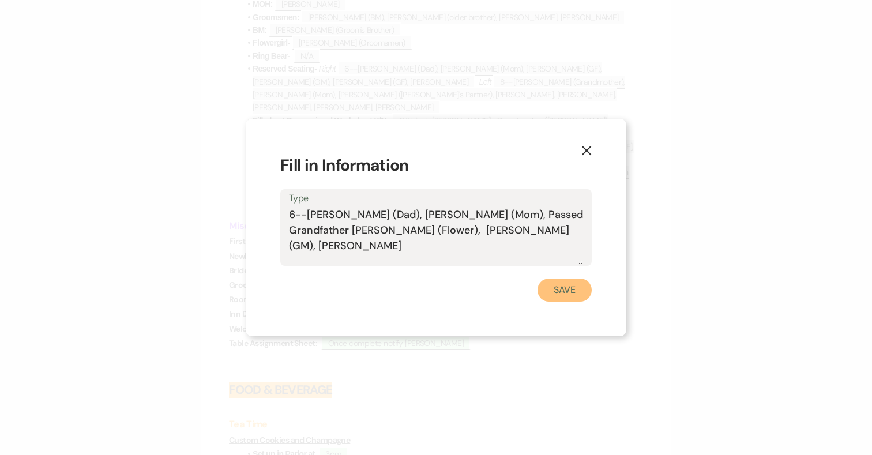
click at [561, 289] on button "Save" at bounding box center [564, 289] width 54 height 23
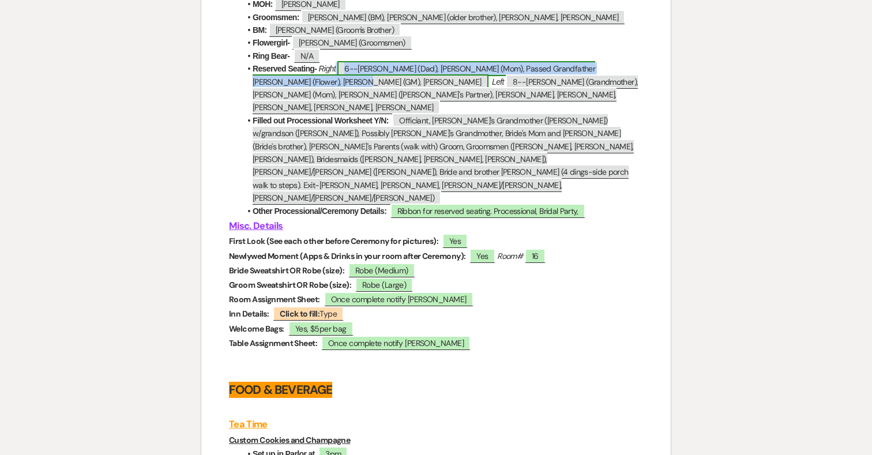
click at [464, 79] on span "6--[PERSON_NAME] (Dad), [PERSON_NAME] (Mom), Passed Grandfather [PERSON_NAME] (…" at bounding box center [424, 75] width 342 height 28
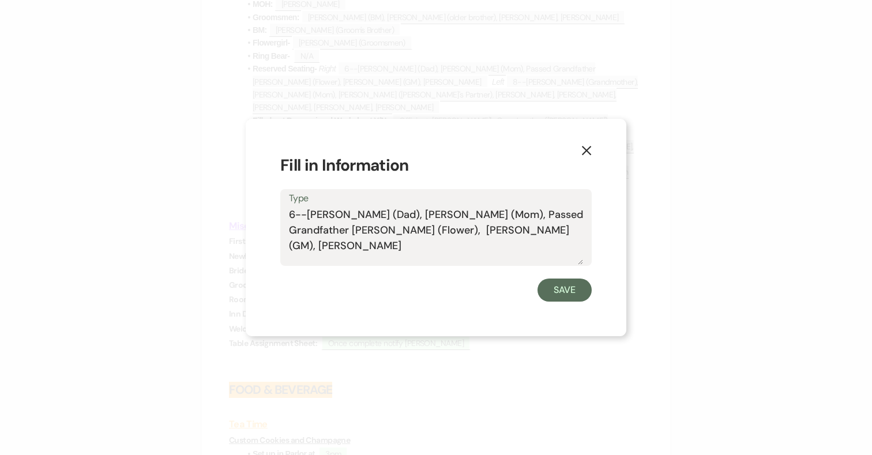
click at [293, 216] on textarea "6--[PERSON_NAME] (Dad), [PERSON_NAME] (Mom), Passed Grandfather [PERSON_NAME] (…" at bounding box center [436, 236] width 294 height 58
click at [468, 237] on textarea "5--[PERSON_NAME] (Dad), [PERSON_NAME] (Mom), Passed Grandfather Bill (Flower), …" at bounding box center [436, 236] width 294 height 58
click at [460, 243] on textarea "5--[PERSON_NAME] (Dad), [PERSON_NAME] (Mom), Passed Grandfather Bill (Flower), …" at bounding box center [436, 236] width 294 height 58
type textarea "5--[PERSON_NAME] (Dad), [PERSON_NAME] (Mom), Passed Grandfather Bill (Flower), …"
click at [553, 293] on button "Save" at bounding box center [564, 289] width 54 height 23
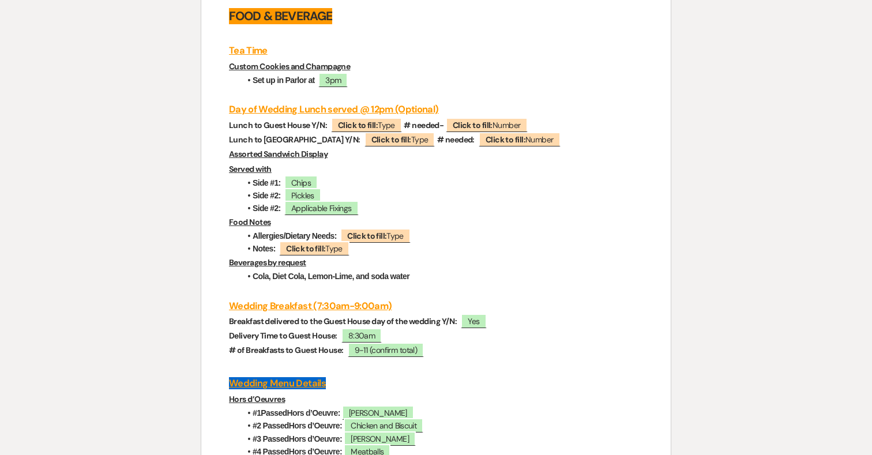
scroll to position [2439, 0]
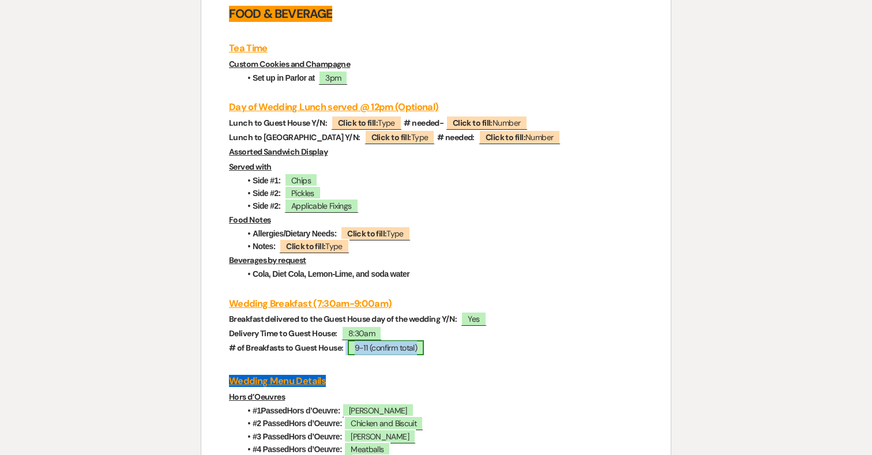
click at [390, 340] on span "9-11 (confirm total)" at bounding box center [386, 347] width 77 height 15
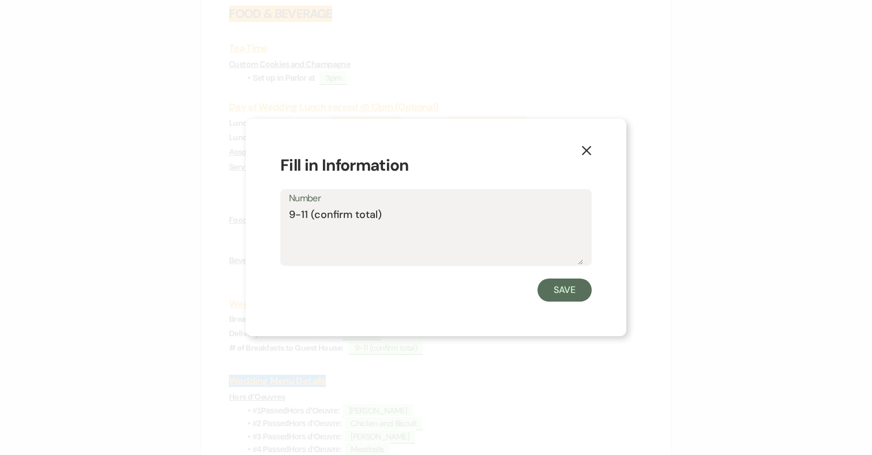
drag, startPoint x: 296, startPoint y: 216, endPoint x: 451, endPoint y: 215, distance: 155.1
click at [451, 215] on textarea "9-11 (confirm total)" at bounding box center [436, 236] width 294 height 58
type textarea "9"
click at [562, 290] on button "Save" at bounding box center [564, 289] width 54 height 23
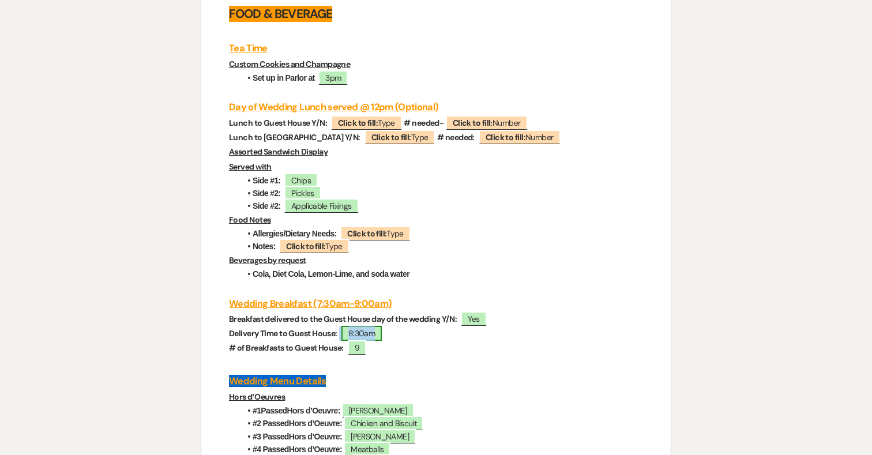
click at [374, 326] on span "8:30am" at bounding box center [361, 333] width 41 height 15
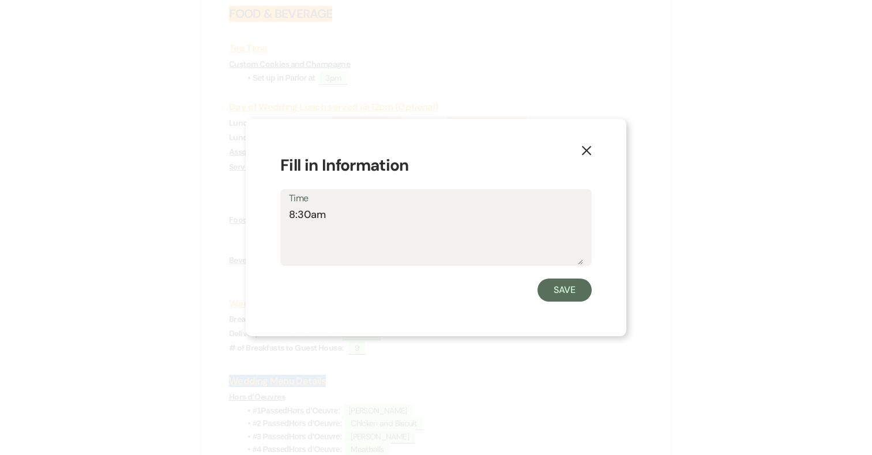
click at [294, 214] on textarea "8:30am" at bounding box center [436, 236] width 294 height 58
type textarea "8:00am"
click at [571, 287] on button "Save" at bounding box center [564, 289] width 54 height 23
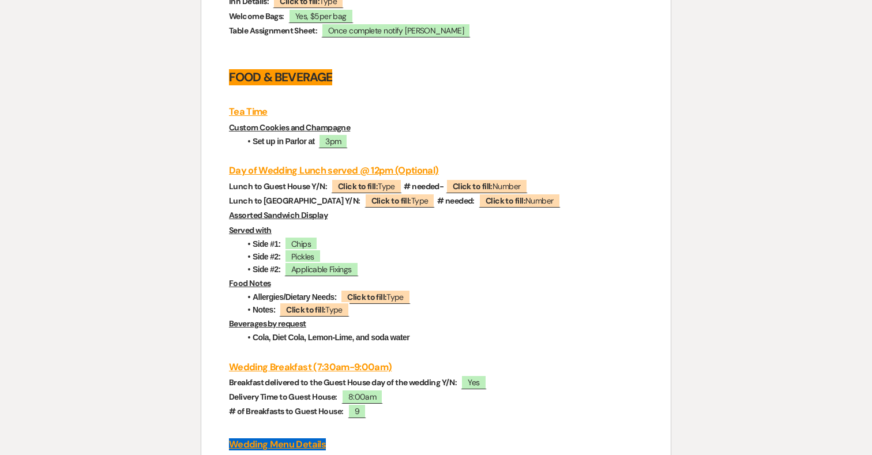
scroll to position [2373, 0]
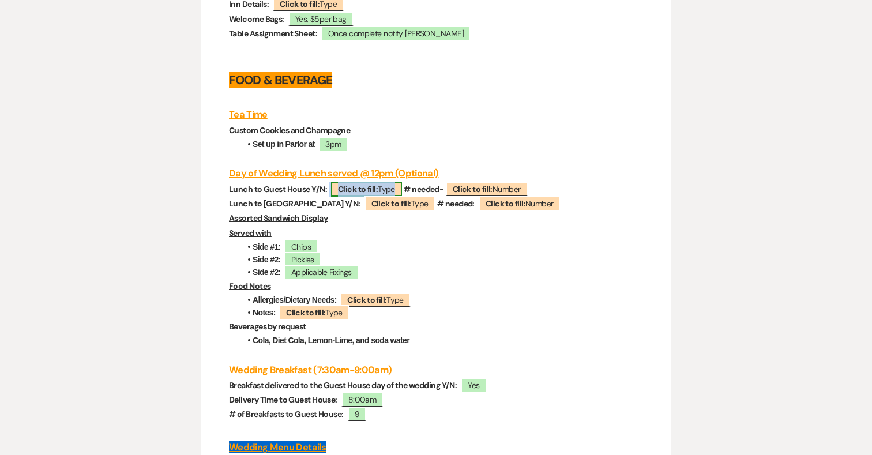
click at [370, 184] on b "Click to fill:" at bounding box center [358, 189] width 40 height 10
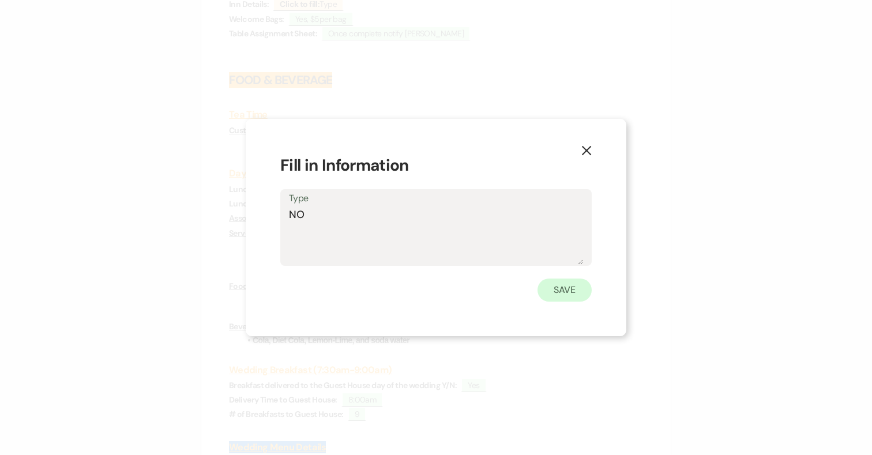
type textarea "NO"
click at [562, 292] on button "Save" at bounding box center [564, 289] width 54 height 23
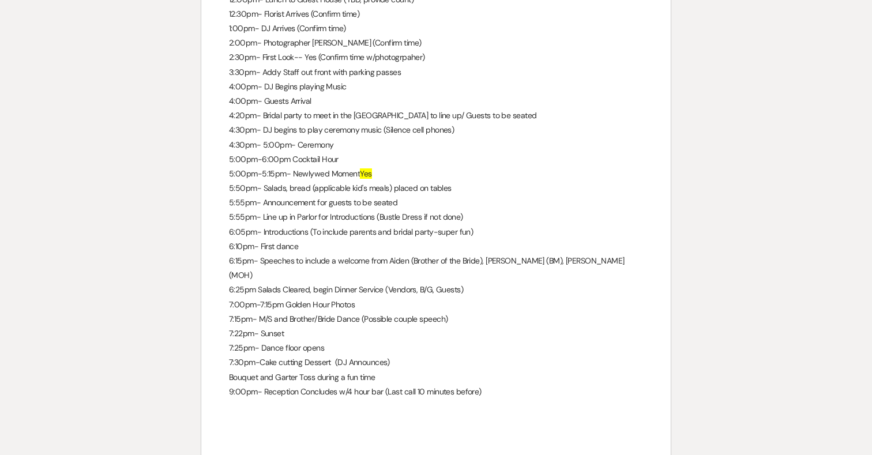
scroll to position [3477, 0]
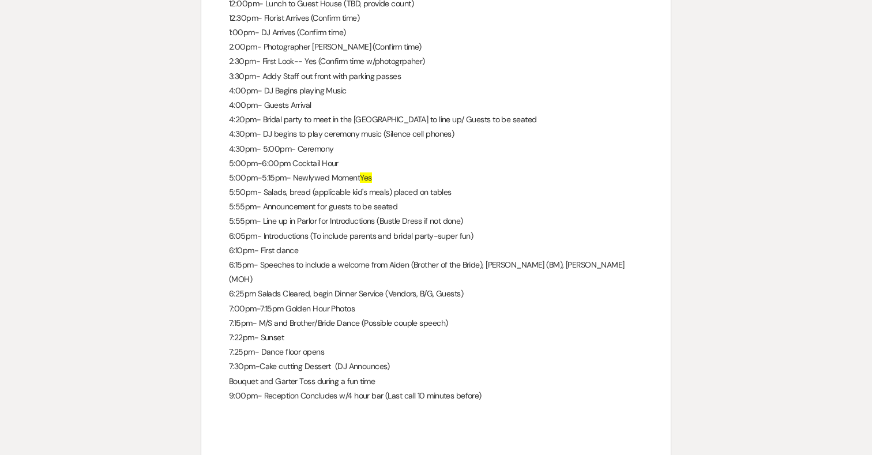
click at [468, 229] on p "6:05pm- Introductions (To include parents and bridal party-super fun)" at bounding box center [436, 236] width 414 height 14
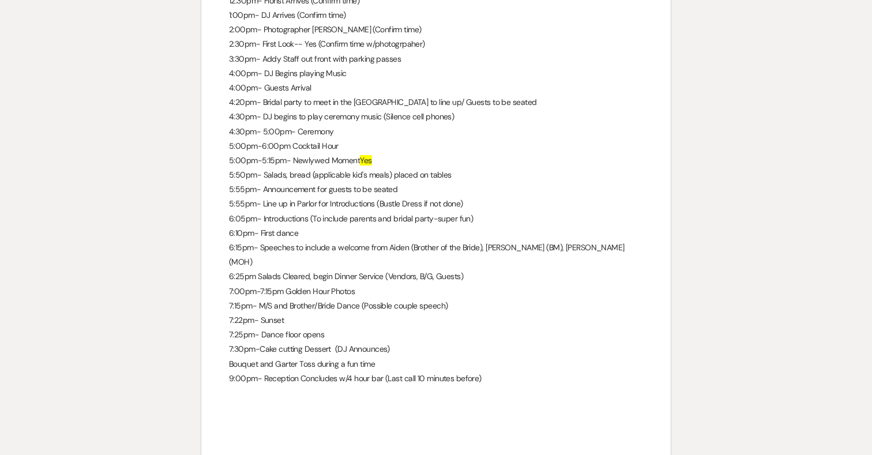
scroll to position [3479, 0]
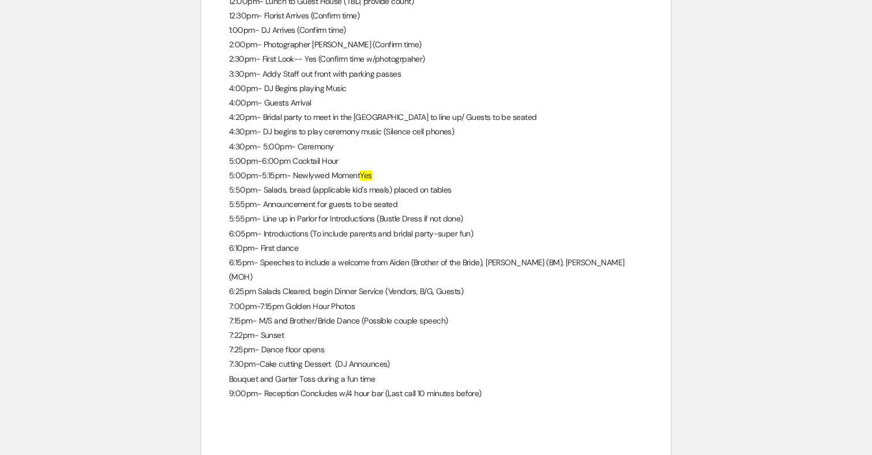
click at [397, 168] on p "5:00pm-5:15pm- Newlywed Moment Yes" at bounding box center [436, 175] width 414 height 14
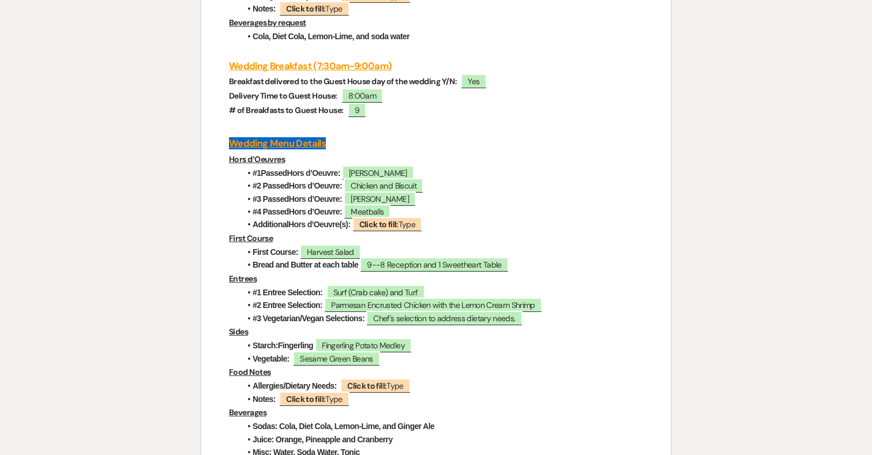
scroll to position [2673, 0]
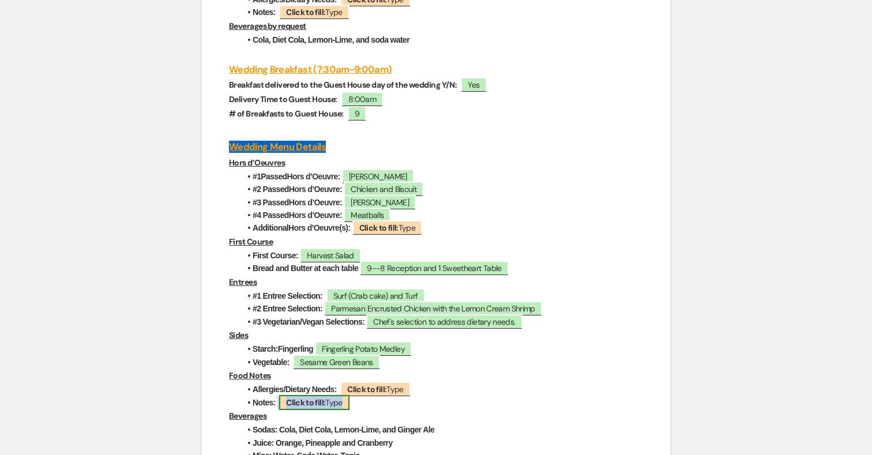
click at [327, 395] on span "Click to fill: Type" at bounding box center [314, 402] width 70 height 15
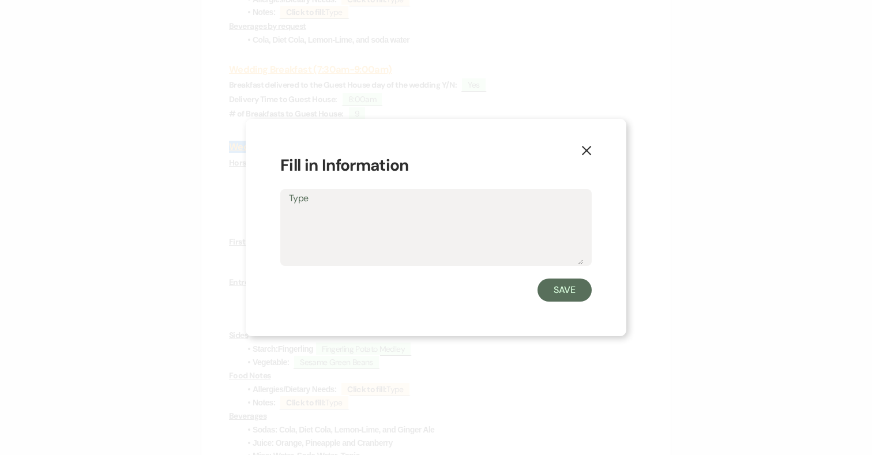
type textarea "N"
click at [387, 212] on textarea "BLESSING- MR. MIKD (FOG)" at bounding box center [436, 236] width 294 height 58
type textarea "BLESSING- MR. [PERSON_NAME] (FOG)"
click at [559, 292] on button "Save" at bounding box center [564, 289] width 54 height 23
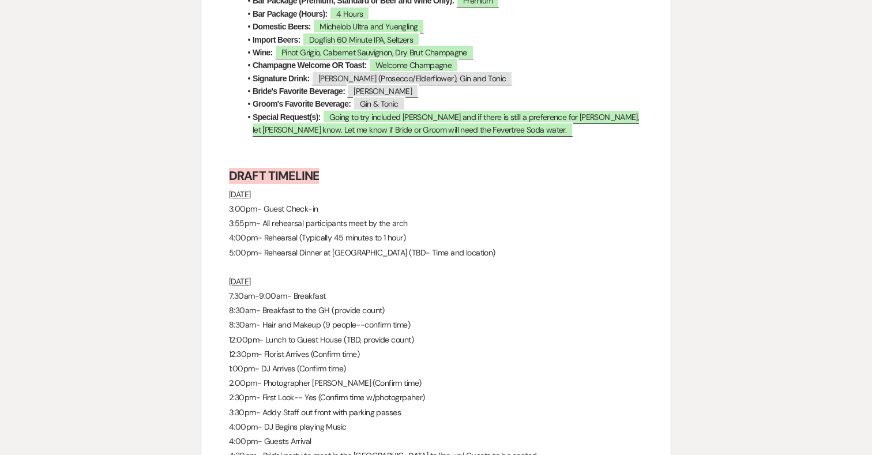
scroll to position [3140, 0]
click at [312, 168] on strong "DRAFT TIMELINE" at bounding box center [274, 176] width 90 height 16
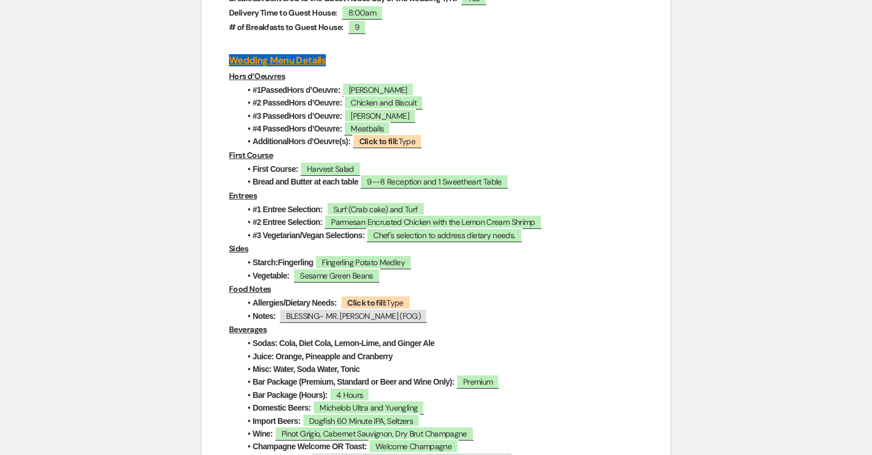
scroll to position [2758, 0]
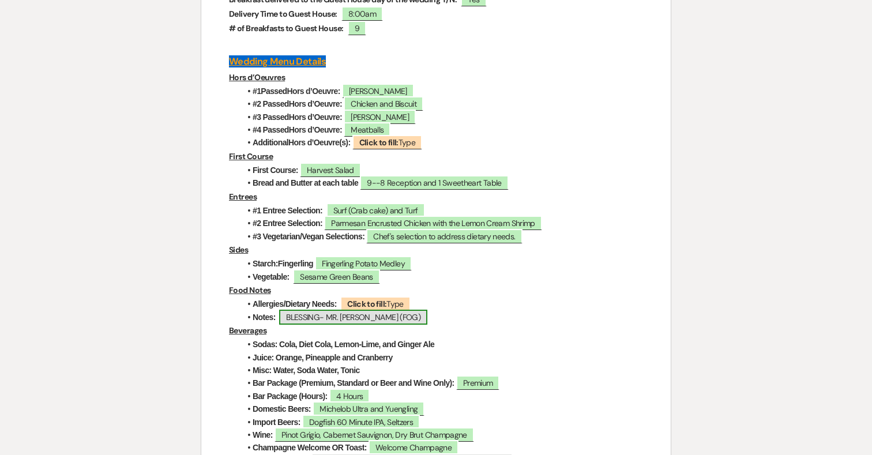
click at [379, 310] on span "BLESSING- MR. [PERSON_NAME] (FOG)" at bounding box center [353, 317] width 148 height 15
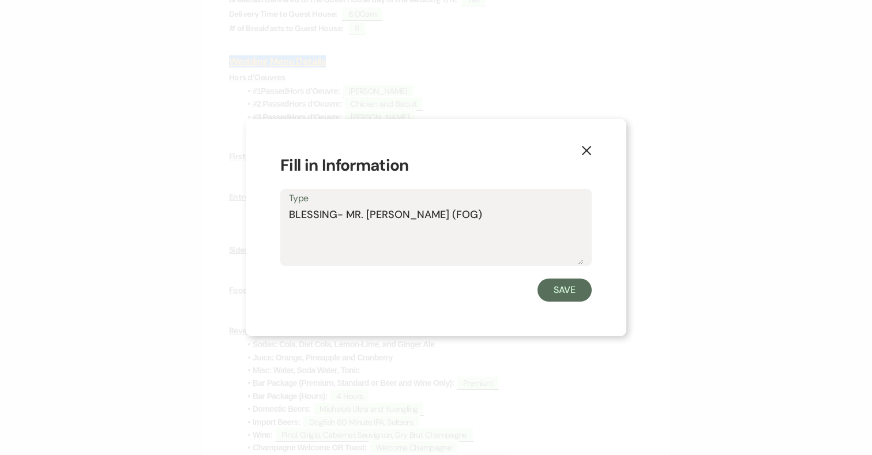
click at [465, 223] on textarea "BLESSING- MR. [PERSON_NAME] (FOG)" at bounding box center [436, 236] width 294 height 58
type textarea "BLESSING- MR. [PERSON_NAME] (FOG)--Dress Change"
click at [559, 293] on button "Save" at bounding box center [564, 289] width 54 height 23
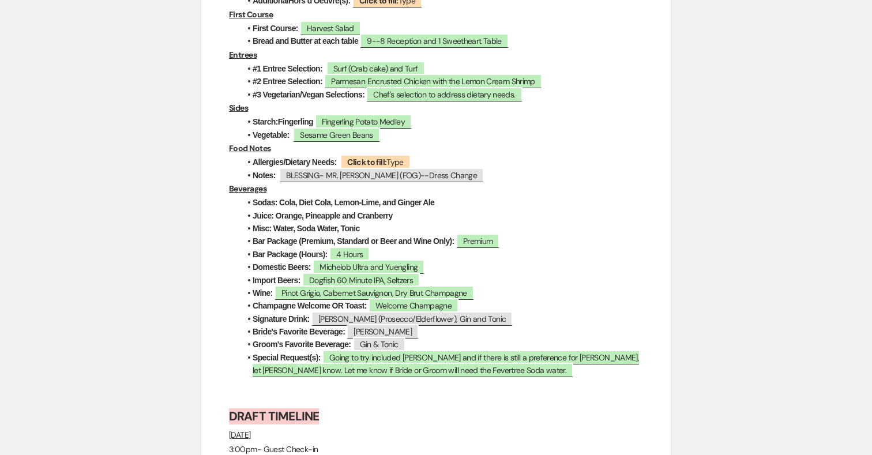
scroll to position [2883, 0]
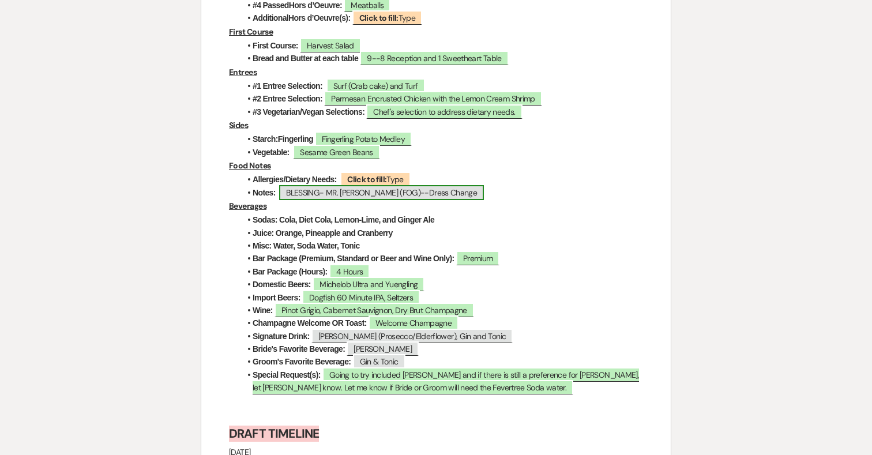
click at [436, 185] on span "BLESSING- MR. [PERSON_NAME] (FOG)--Dress Change" at bounding box center [381, 192] width 205 height 15
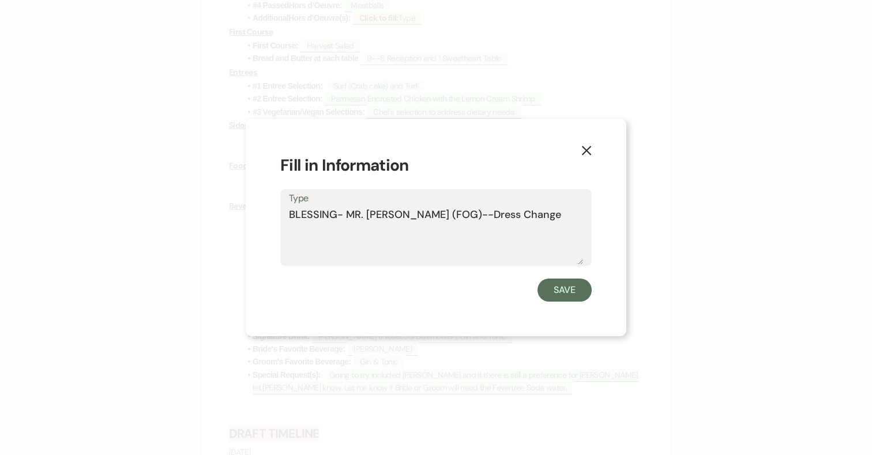
click at [504, 219] on textarea "BLESSING- MR. [PERSON_NAME] (FOG)--Dress Change" at bounding box center [436, 236] width 294 height 58
type textarea "BLESSING- MR. [PERSON_NAME] (FOG)--Dress Change. Guest House."
